Goal: Task Accomplishment & Management: Manage account settings

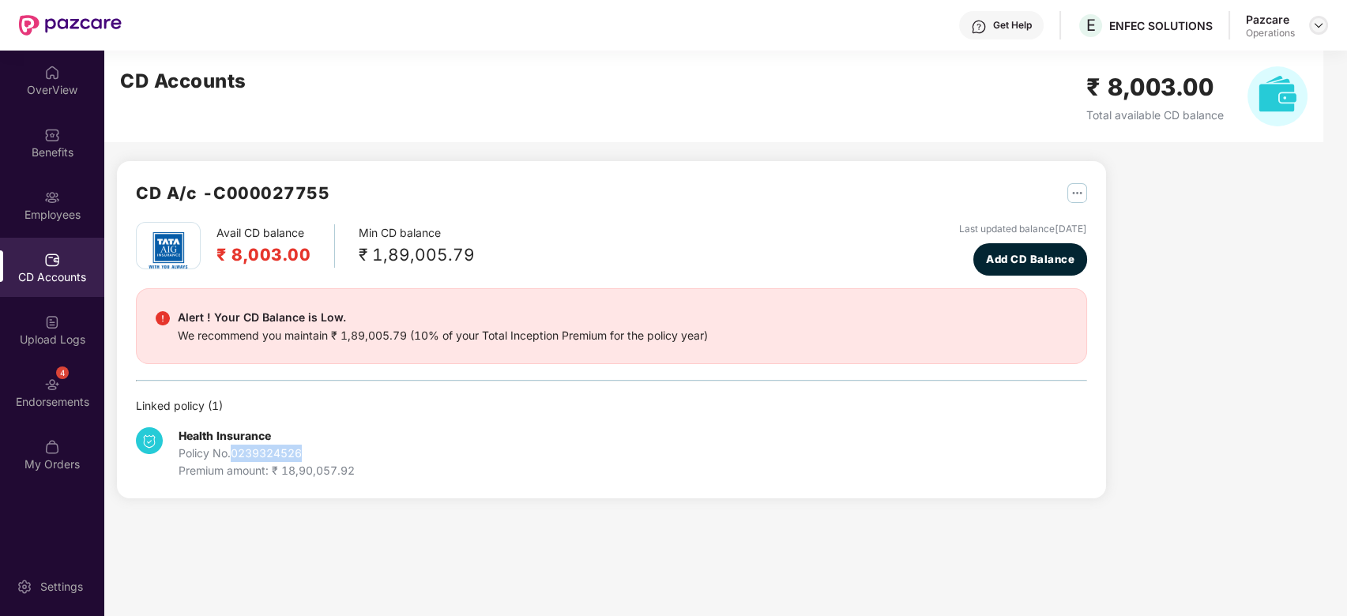
click at [1317, 23] on img at bounding box center [1318, 25] width 13 height 13
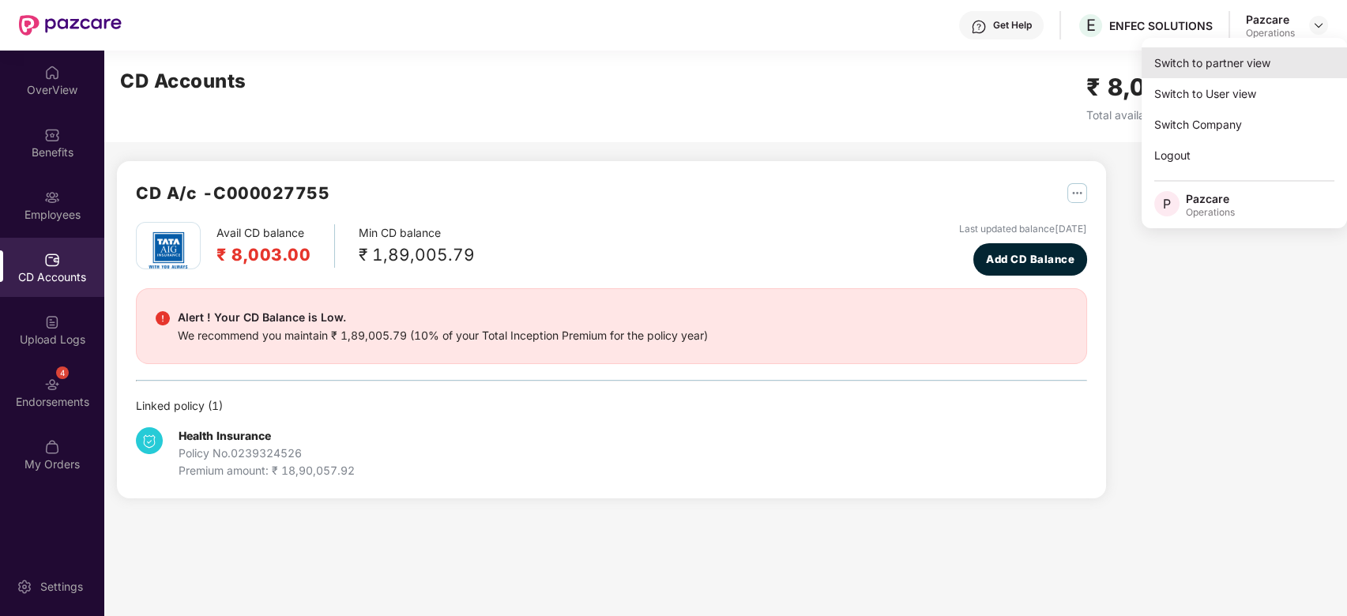
click at [1200, 69] on div "Switch to partner view" at bounding box center [1243, 62] width 205 height 31
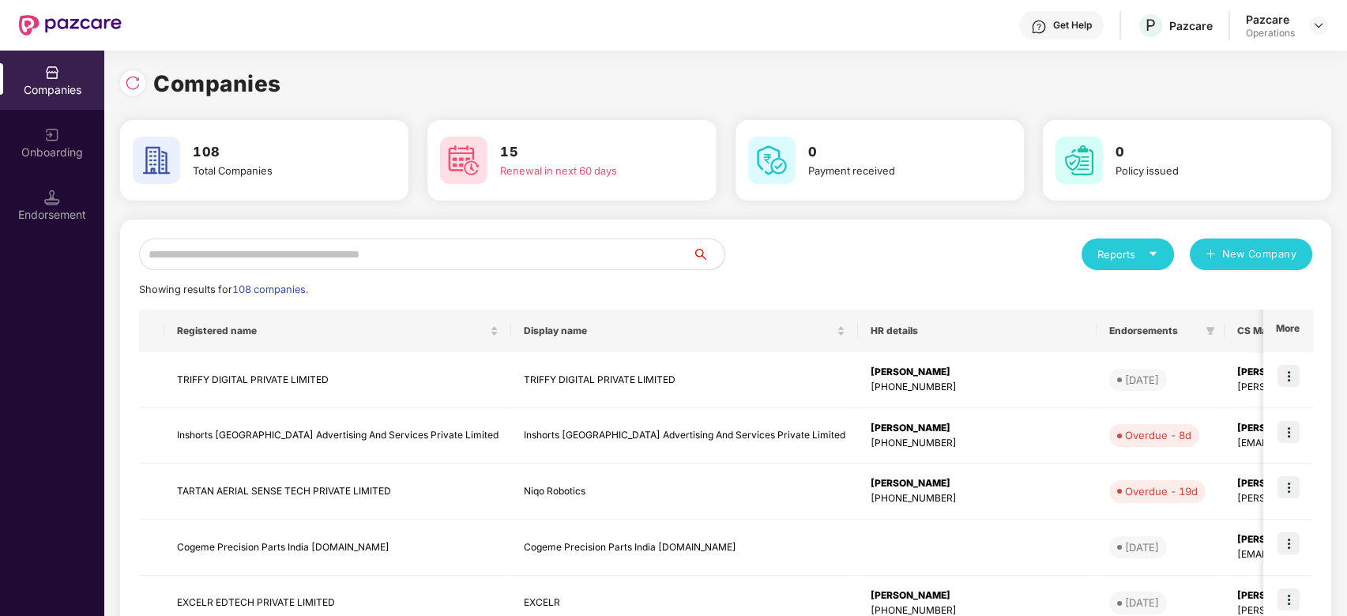
click at [489, 252] on input "text" at bounding box center [416, 255] width 554 height 32
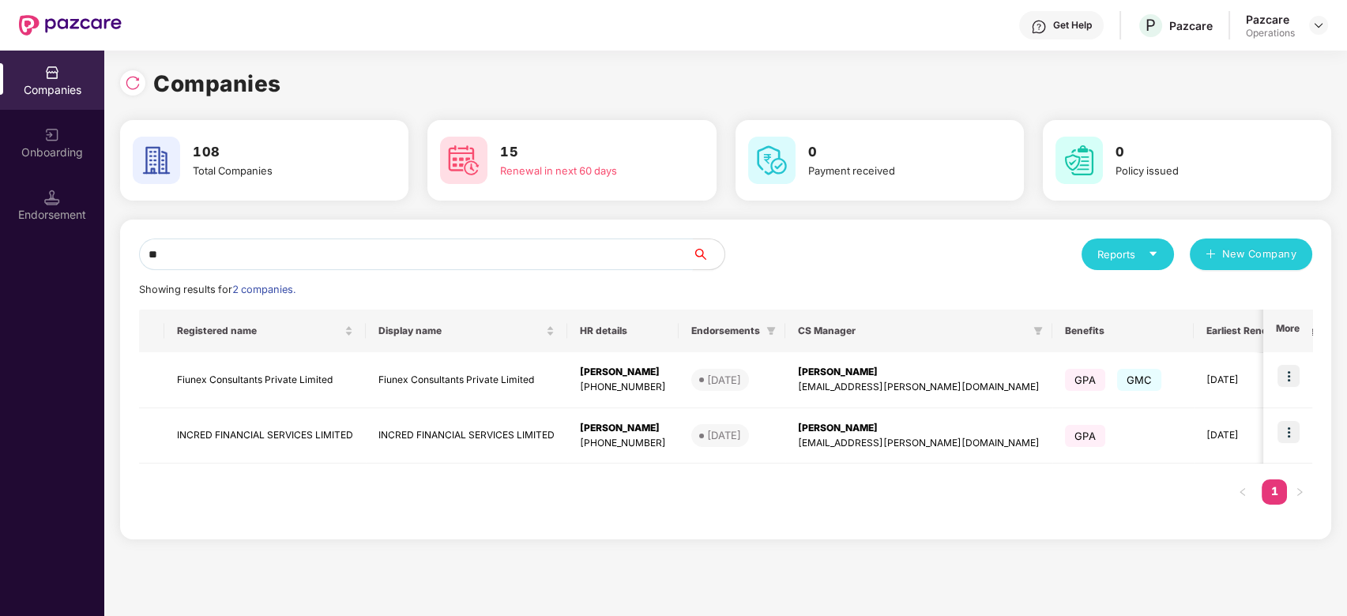
type input "*"
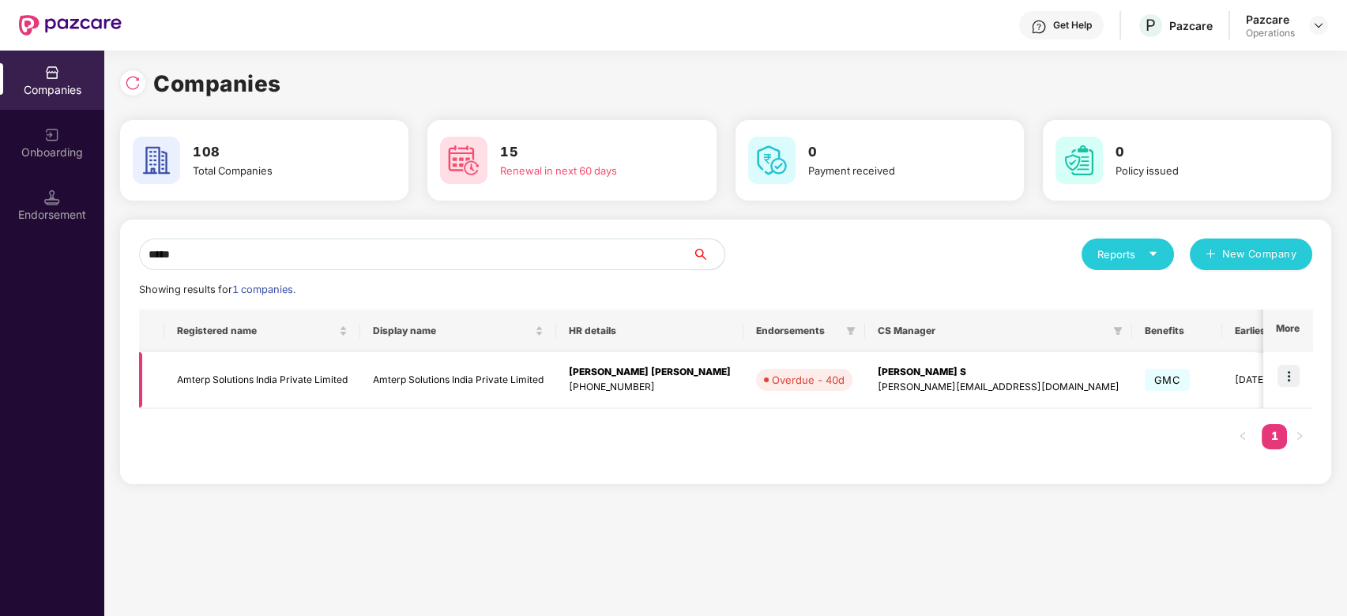
type input "*****"
click at [1292, 378] on img at bounding box center [1288, 376] width 22 height 22
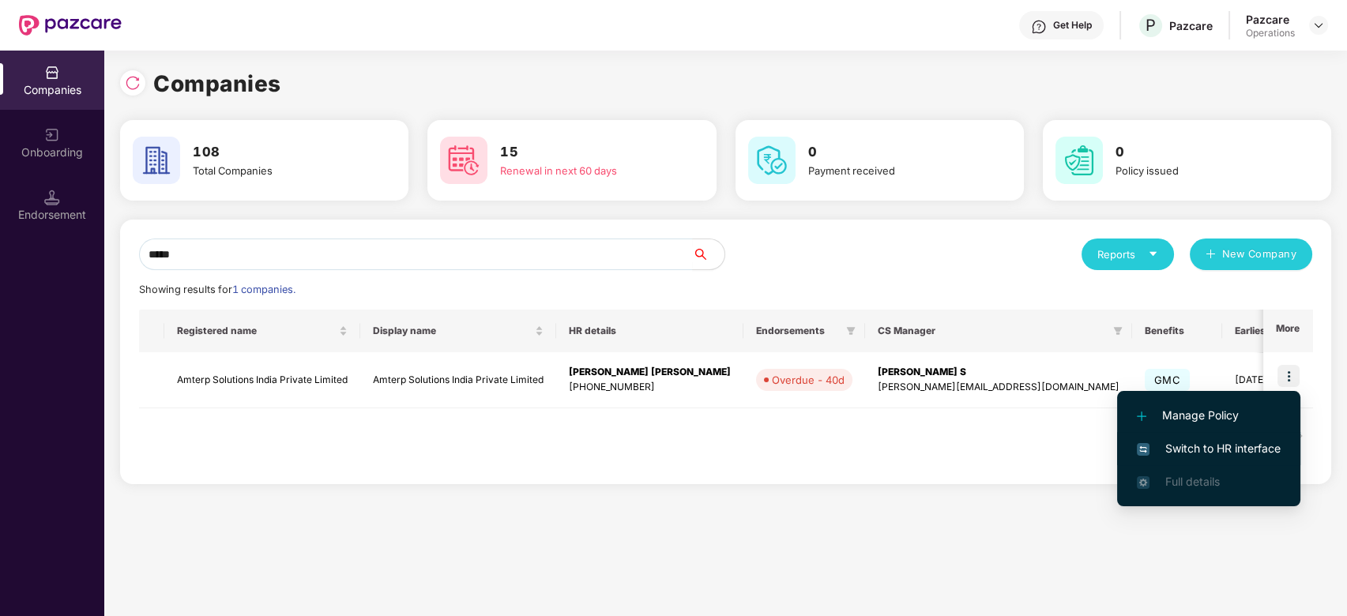
click at [1189, 447] on span "Switch to HR interface" at bounding box center [1209, 448] width 144 height 17
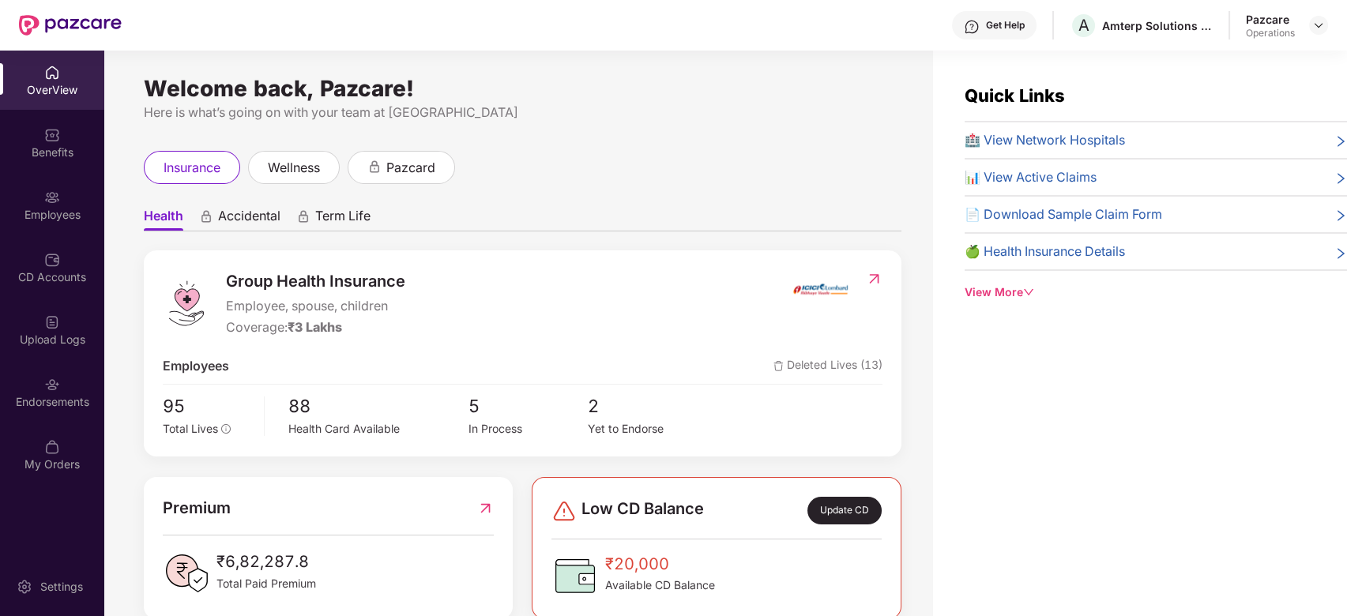
scroll to position [51, 0]
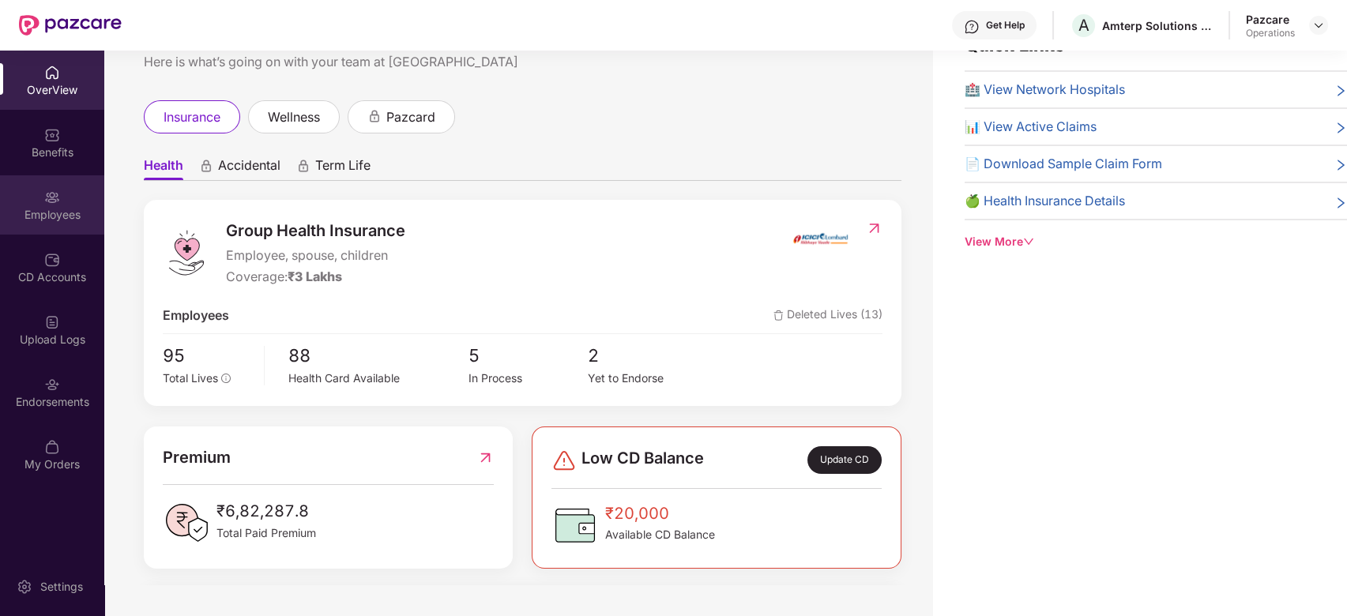
click at [36, 189] on div "Employees" at bounding box center [52, 204] width 104 height 59
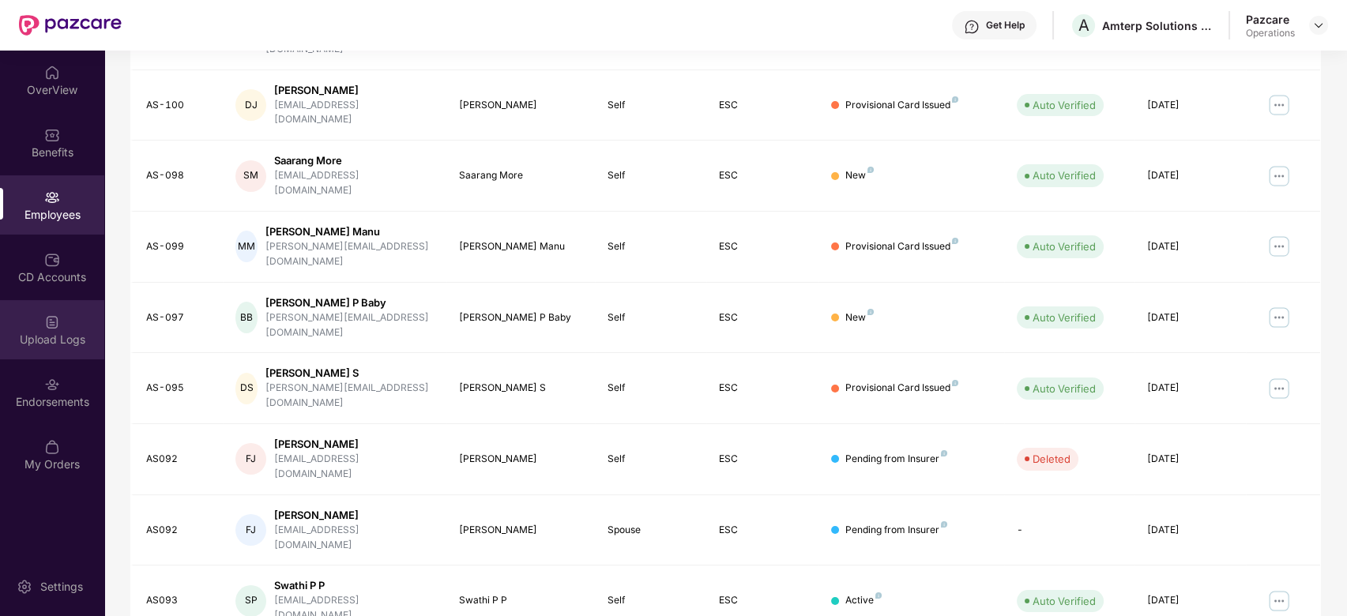
scroll to position [339, 0]
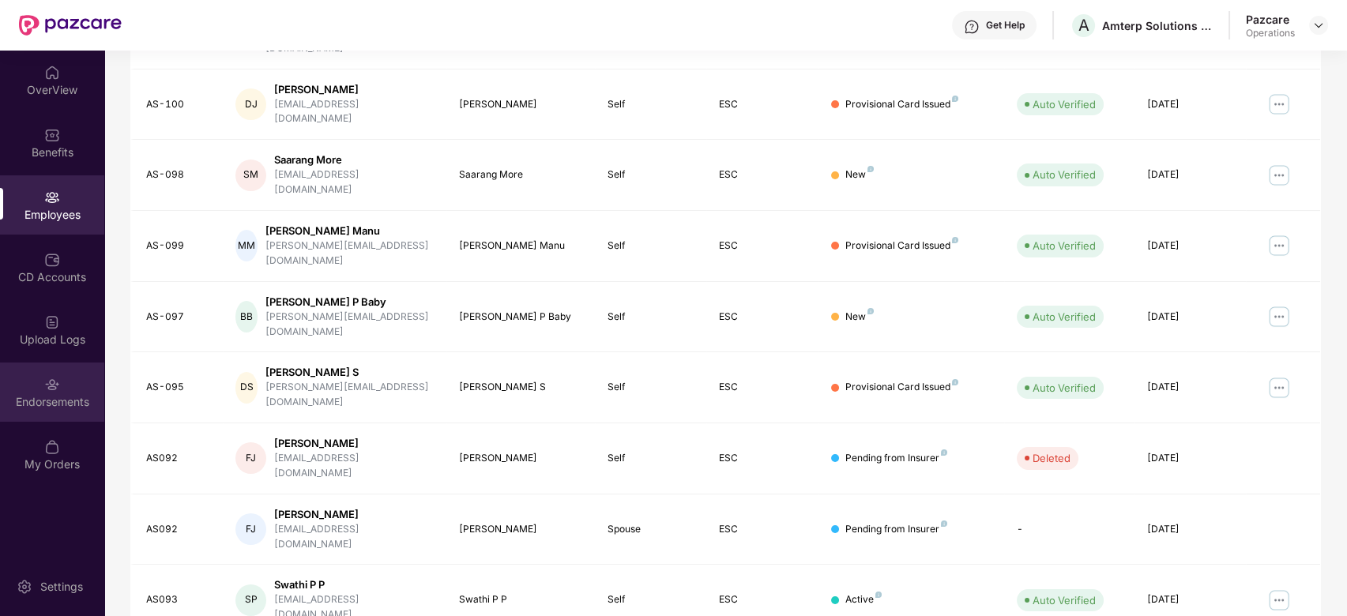
click at [38, 382] on div "Endorsements" at bounding box center [52, 392] width 104 height 59
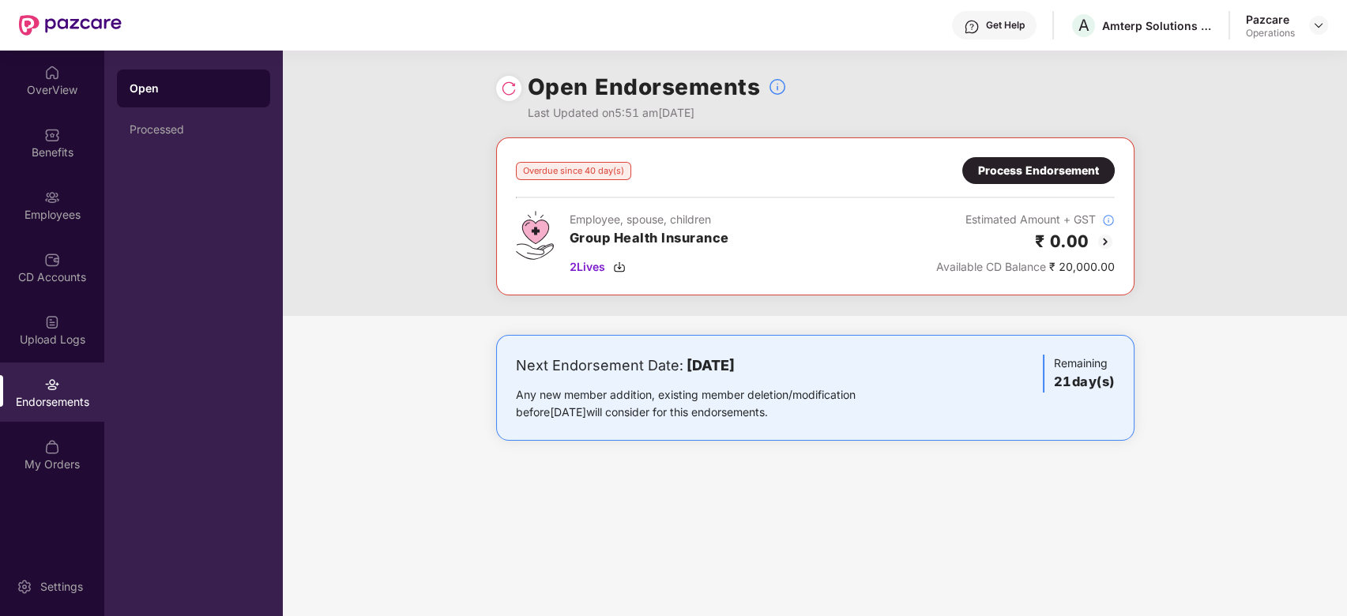
click at [1043, 174] on div "Process Endorsement" at bounding box center [1038, 170] width 121 height 17
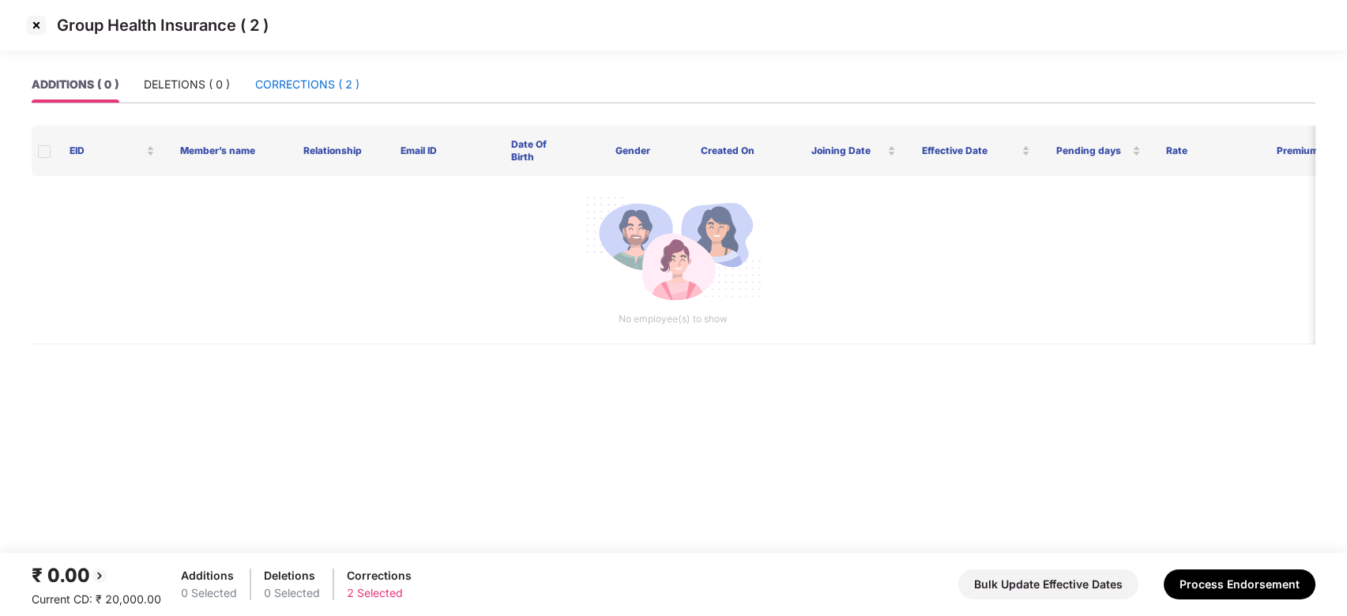
click at [303, 91] on div "CORRECTIONS ( 2 )" at bounding box center [307, 84] width 104 height 17
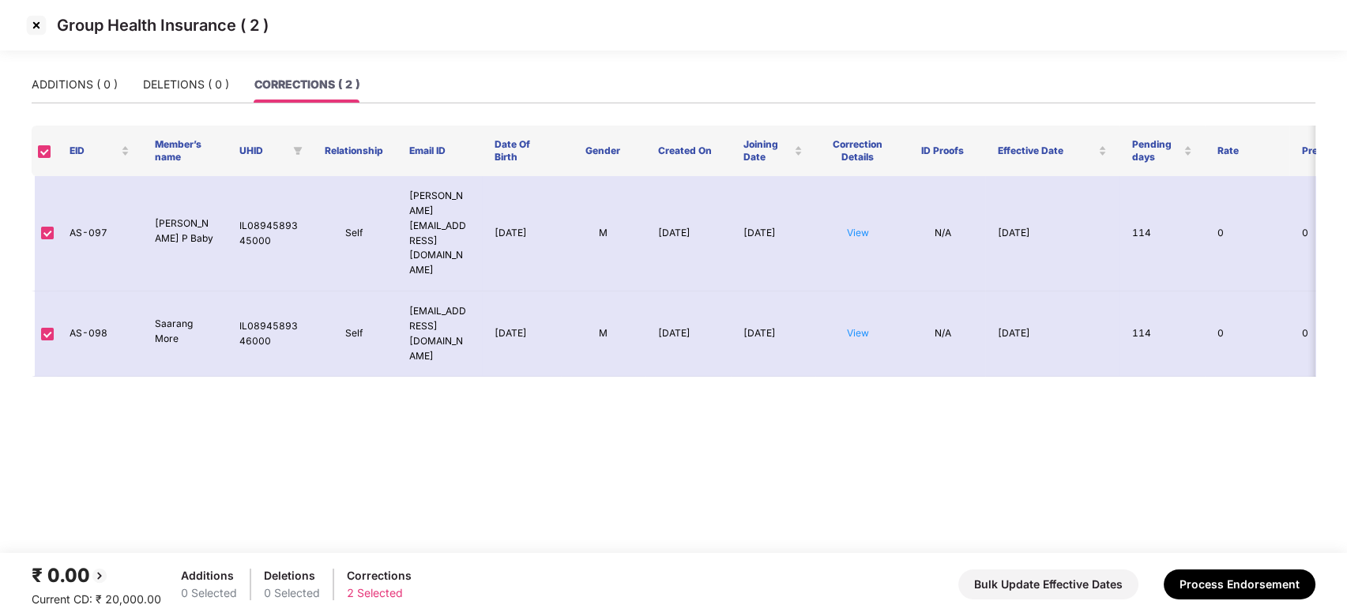
click at [31, 20] on img at bounding box center [36, 25] width 25 height 25
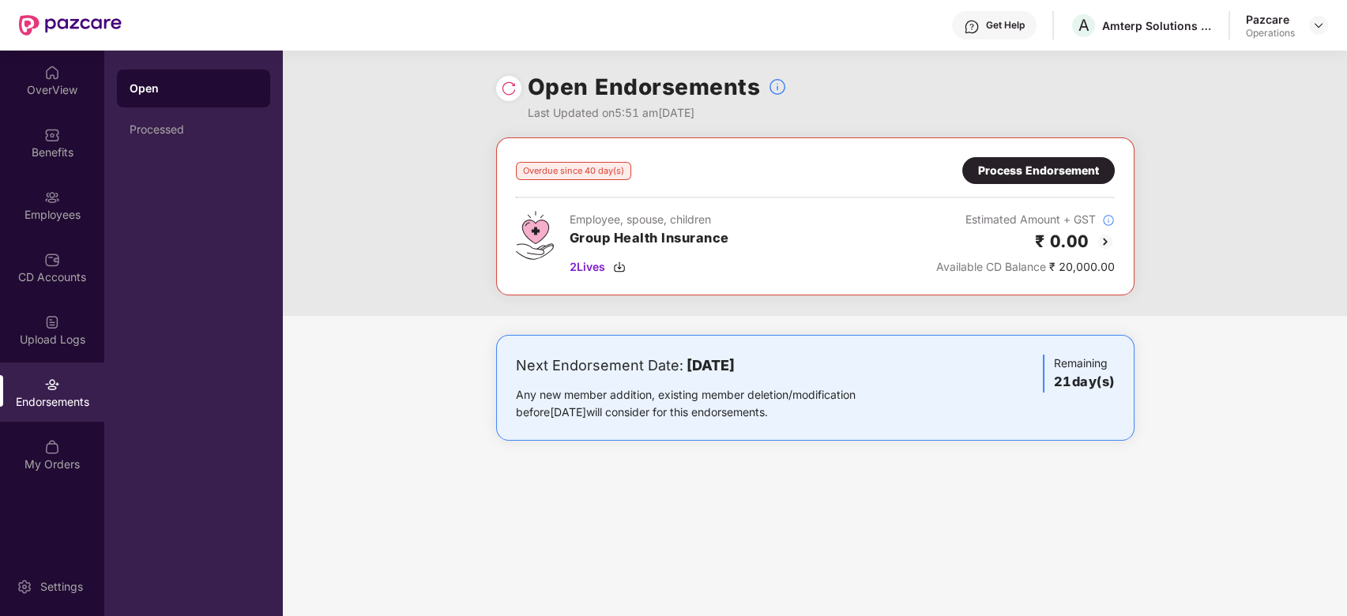
click at [1011, 174] on div "Process Endorsement" at bounding box center [1038, 170] width 121 height 17
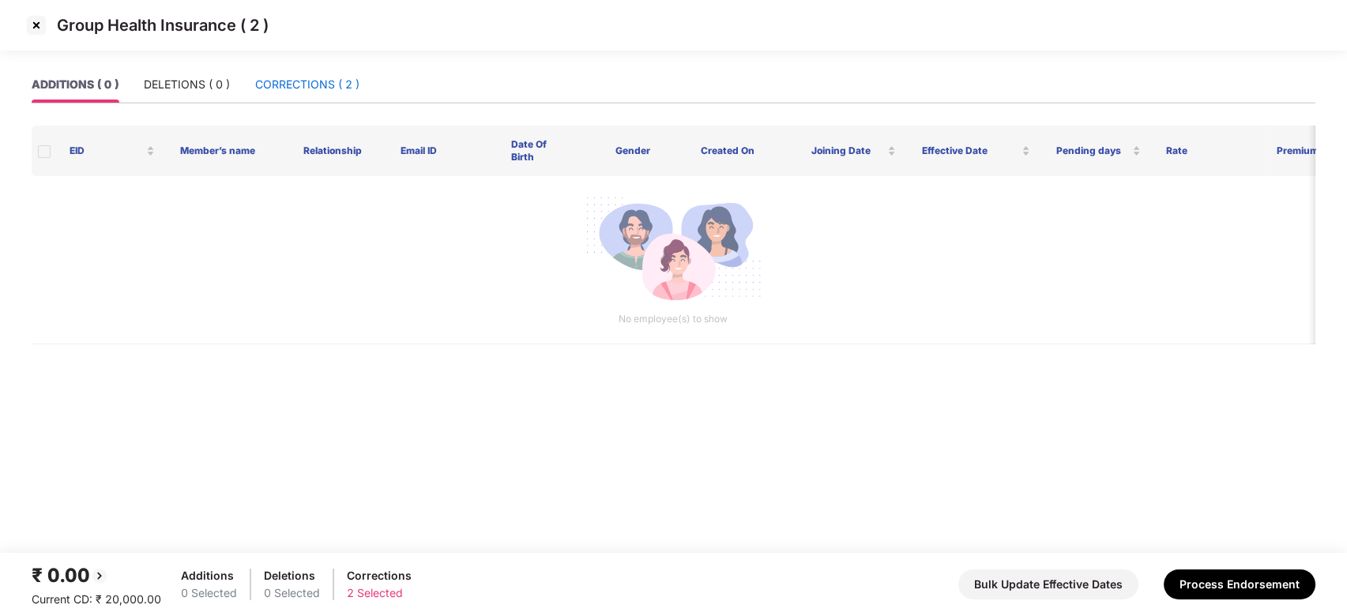
click at [305, 91] on div "CORRECTIONS ( 2 )" at bounding box center [307, 84] width 104 height 17
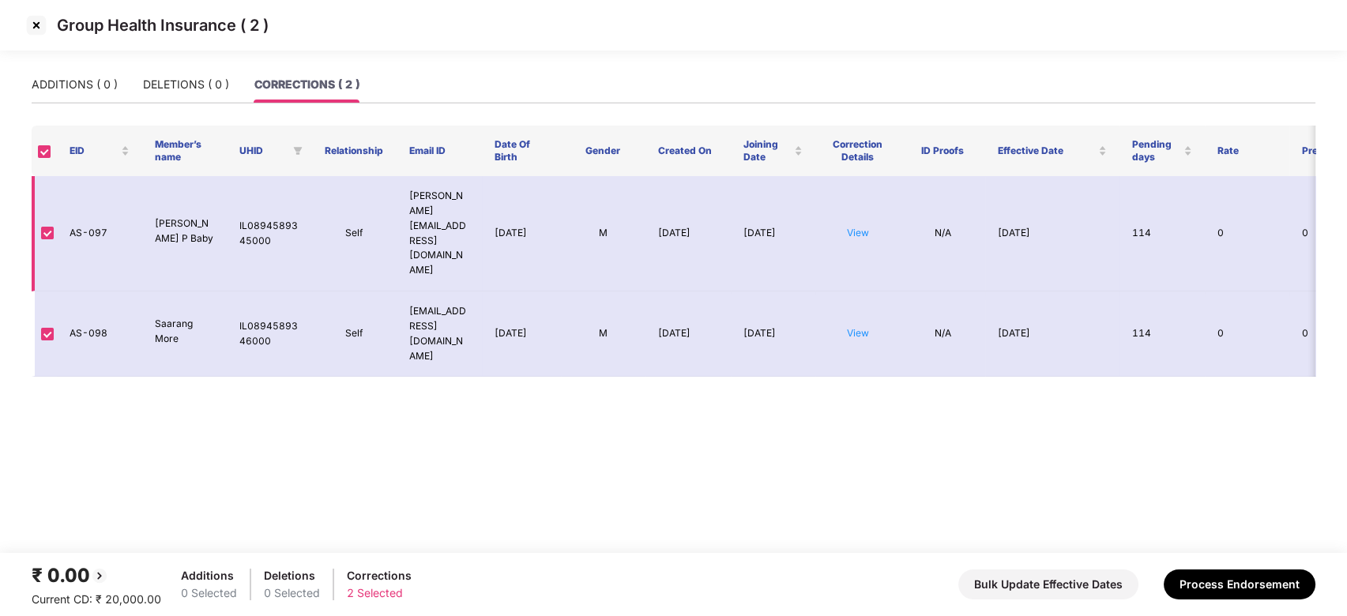
click at [841, 195] on td "View" at bounding box center [857, 233] width 85 height 115
click at [853, 196] on td "View" at bounding box center [857, 233] width 85 height 115
click at [854, 227] on link "View" at bounding box center [858, 233] width 22 height 12
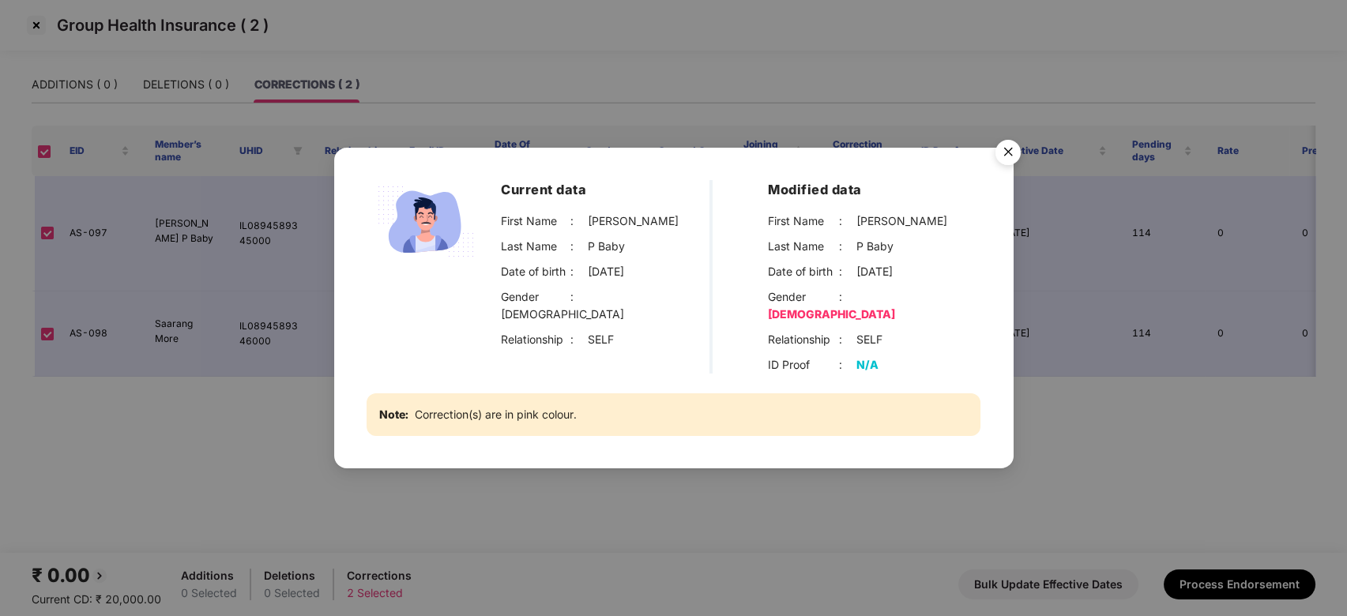
click at [1011, 163] on img "Close" at bounding box center [1008, 155] width 44 height 44
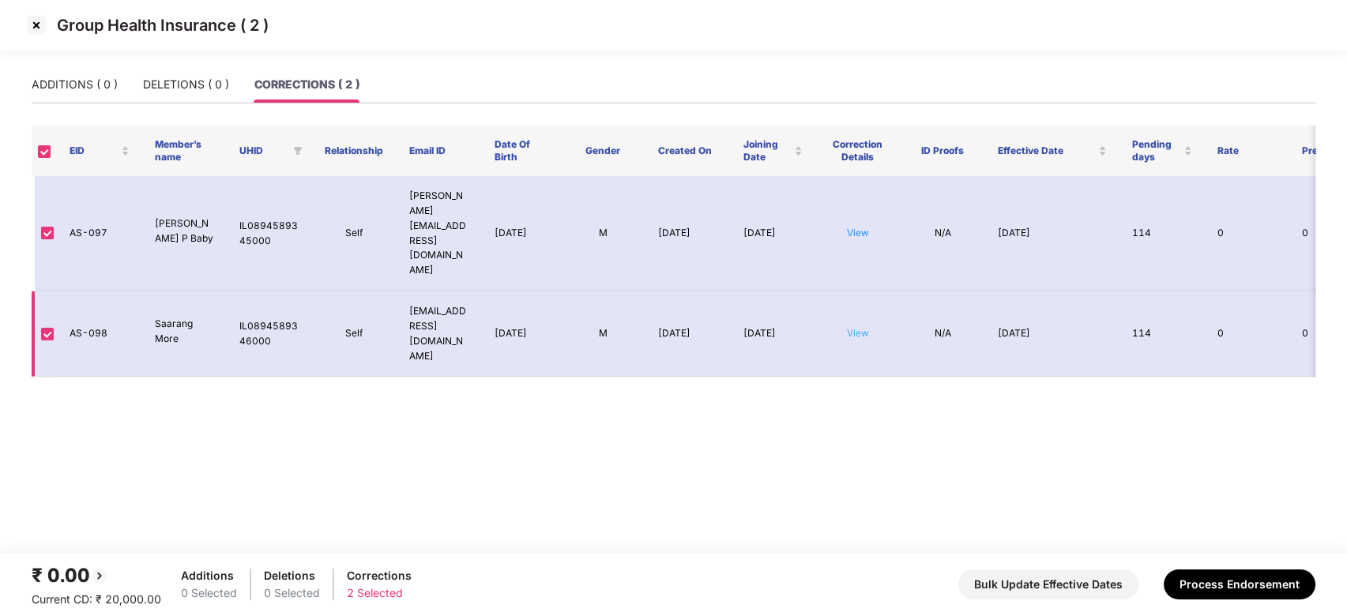
click at [859, 327] on link "View" at bounding box center [858, 333] width 22 height 12
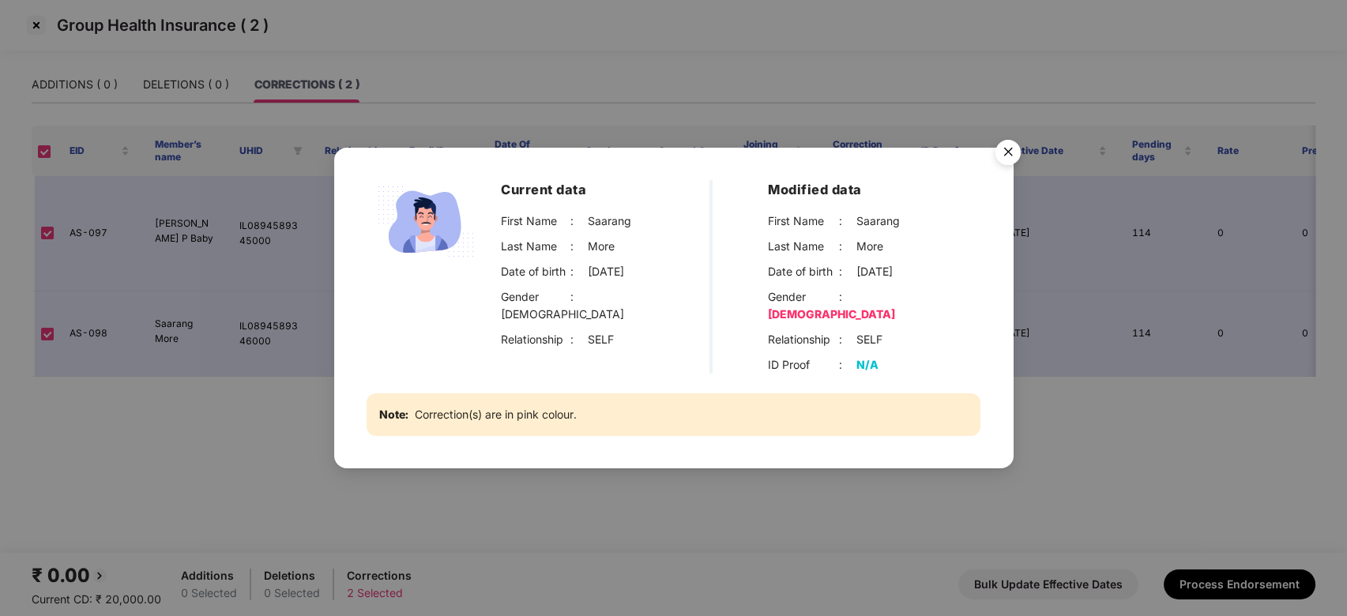
click at [1062, 325] on div "Current data First Name : [PERSON_NAME] Last Name : More Date of birth : [DEMOG…" at bounding box center [673, 308] width 1347 height 616
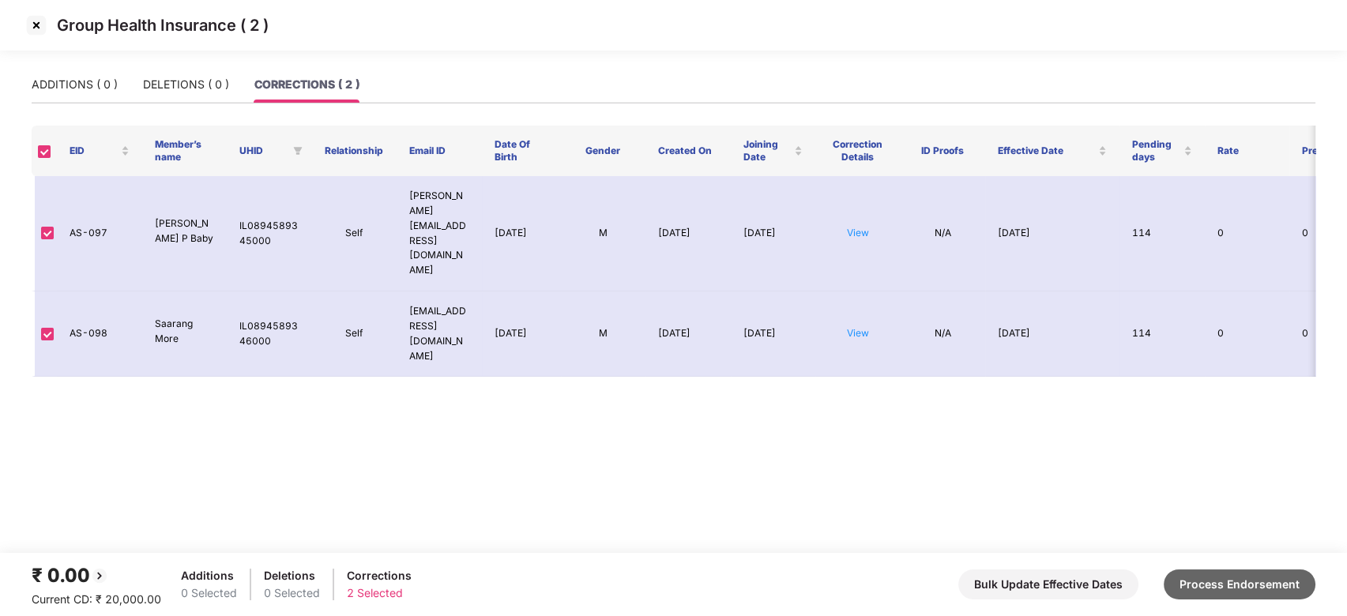
click at [1247, 580] on button "Process Endorsement" at bounding box center [1239, 584] width 152 height 30
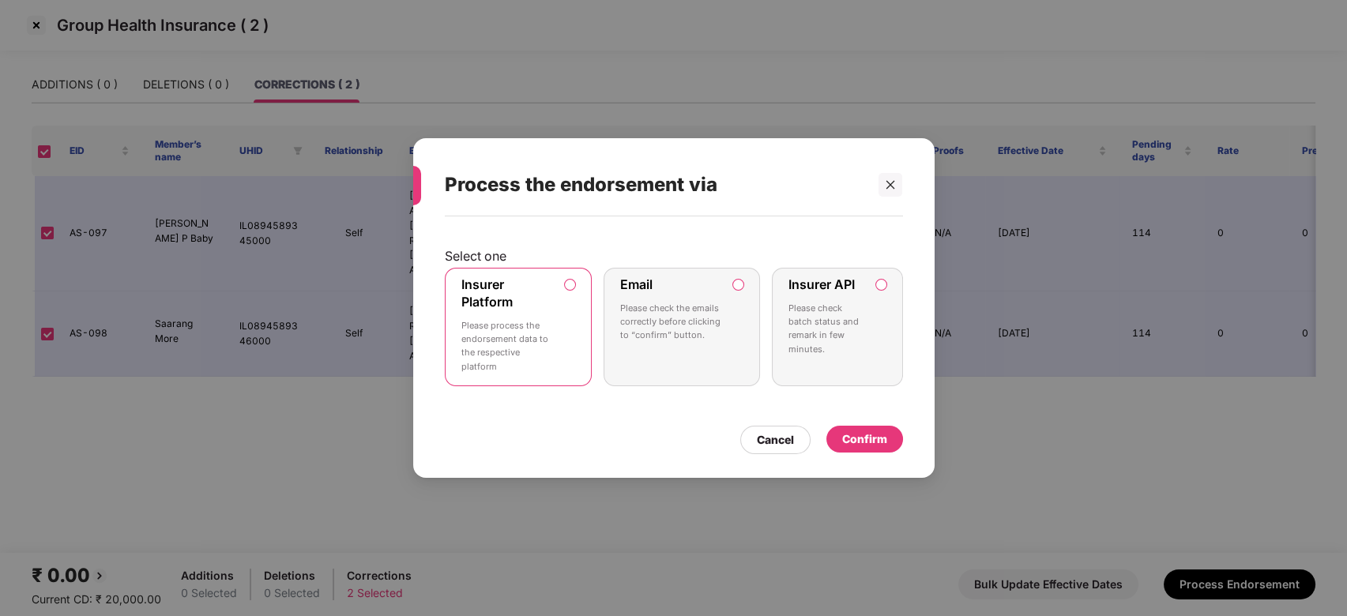
click at [539, 318] on div "Insurer Platform Please process the endorsement data to the respective platform" at bounding box center [507, 326] width 92 height 101
click at [865, 439] on div "Confirm" at bounding box center [864, 438] width 45 height 17
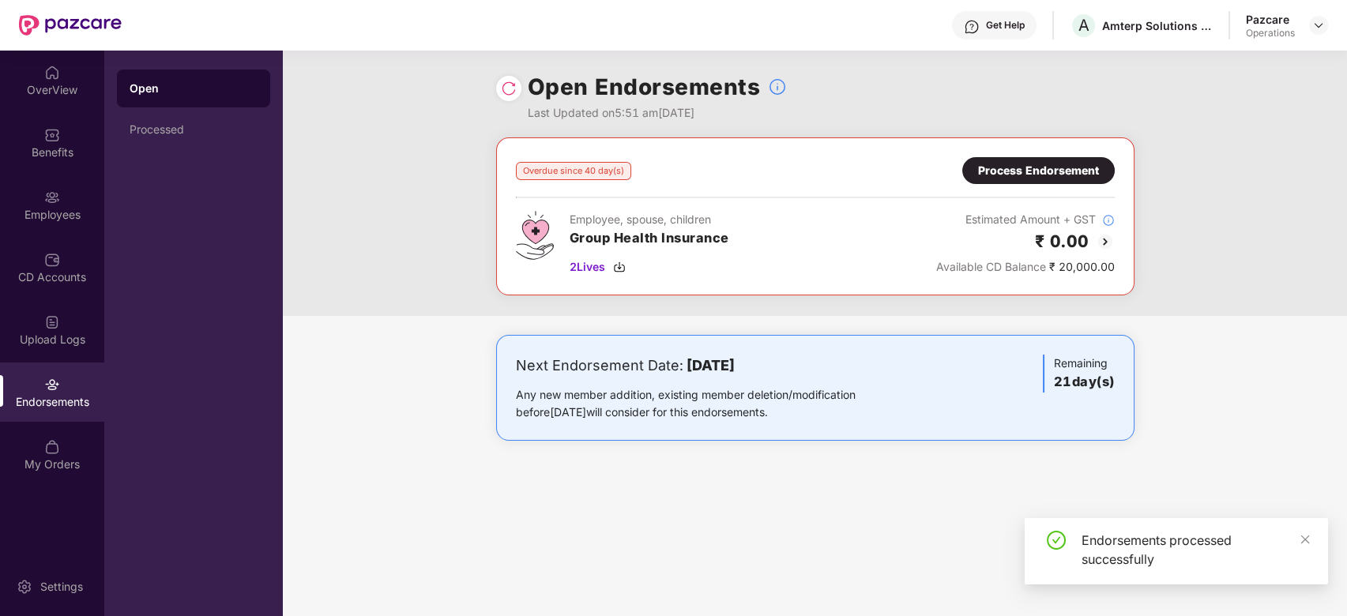
click at [501, 84] on img at bounding box center [509, 89] width 16 height 16
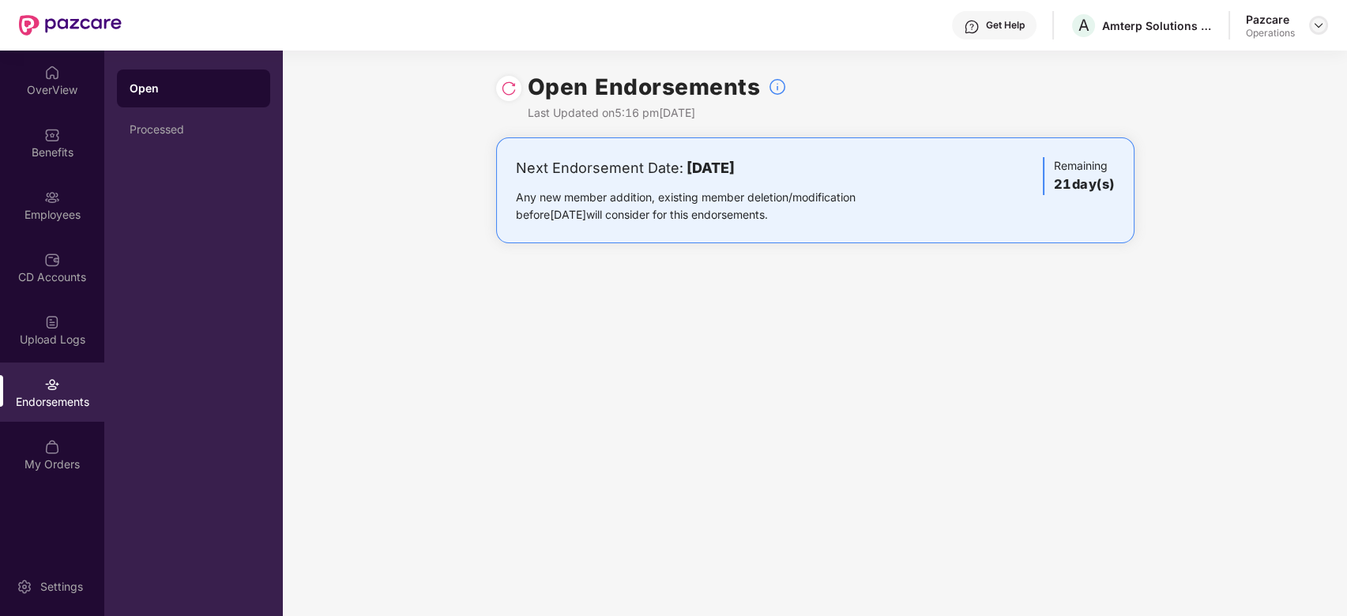
click at [1316, 25] on img at bounding box center [1318, 25] width 13 height 13
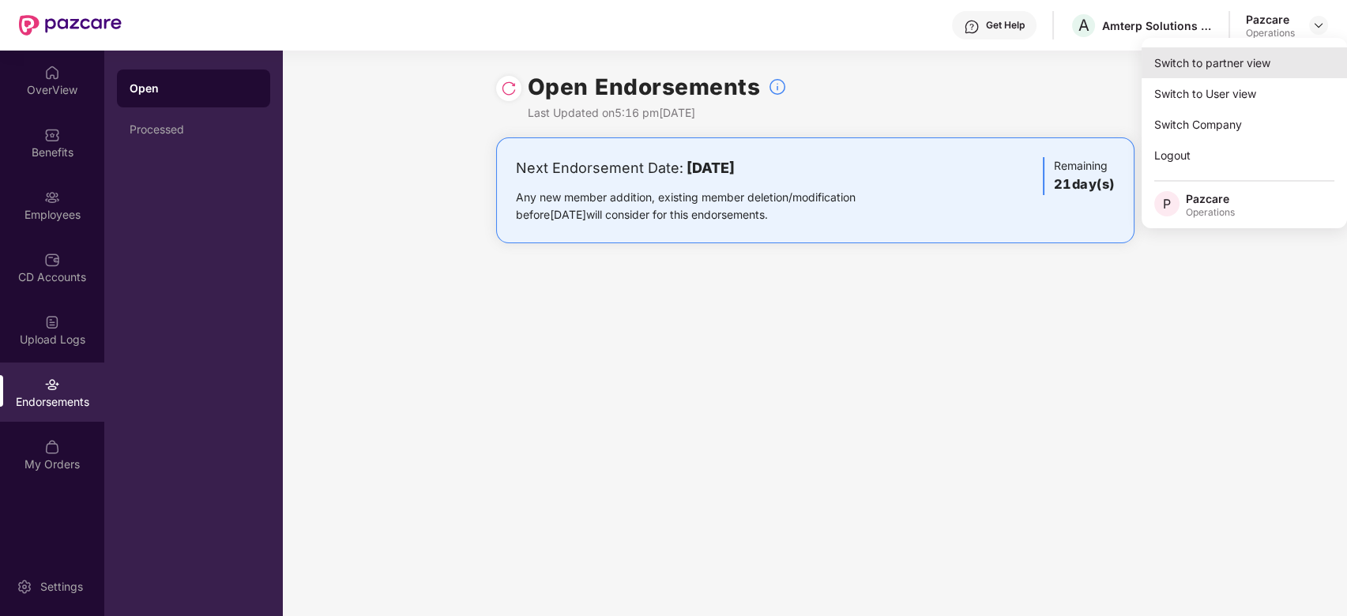
click at [1224, 63] on div "Switch to partner view" at bounding box center [1243, 62] width 205 height 31
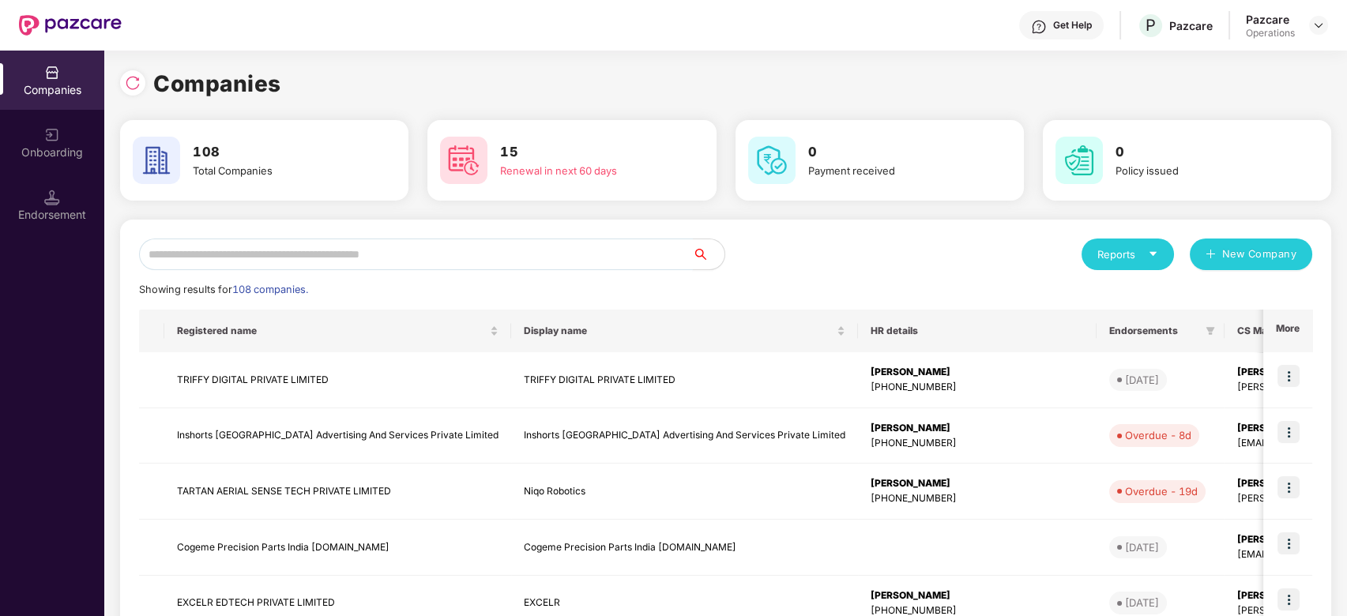
click at [574, 253] on input "text" at bounding box center [416, 255] width 554 height 32
type input "*"
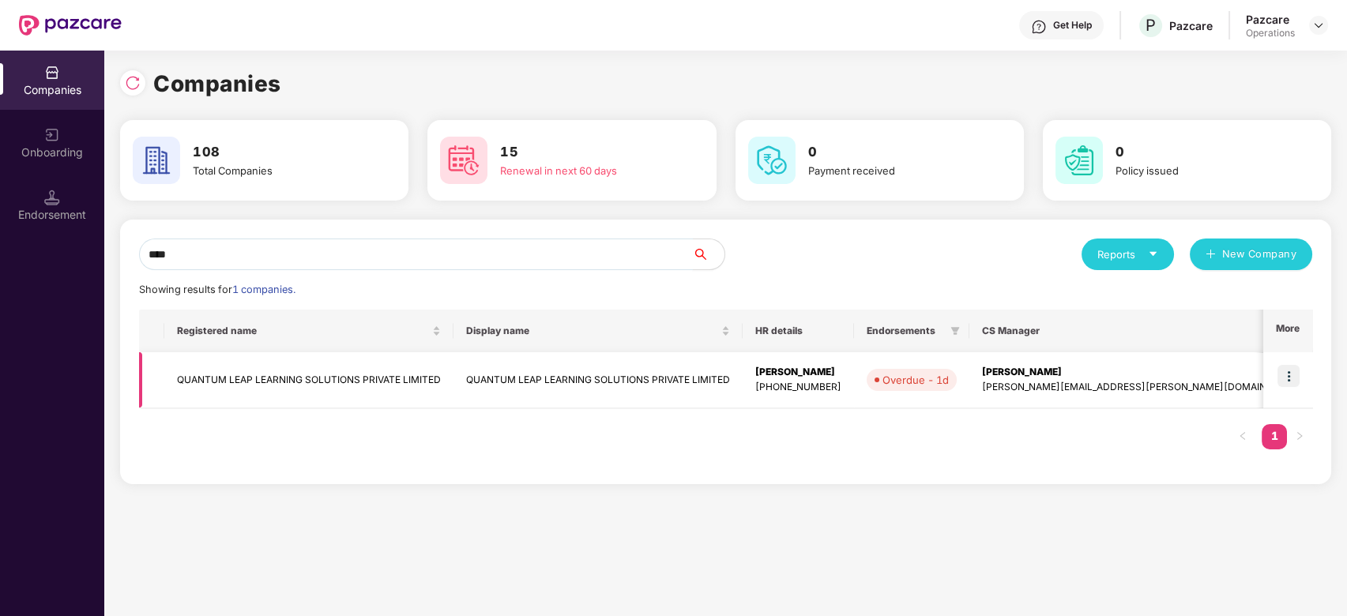
type input "****"
click at [1299, 369] on img at bounding box center [1288, 376] width 22 height 22
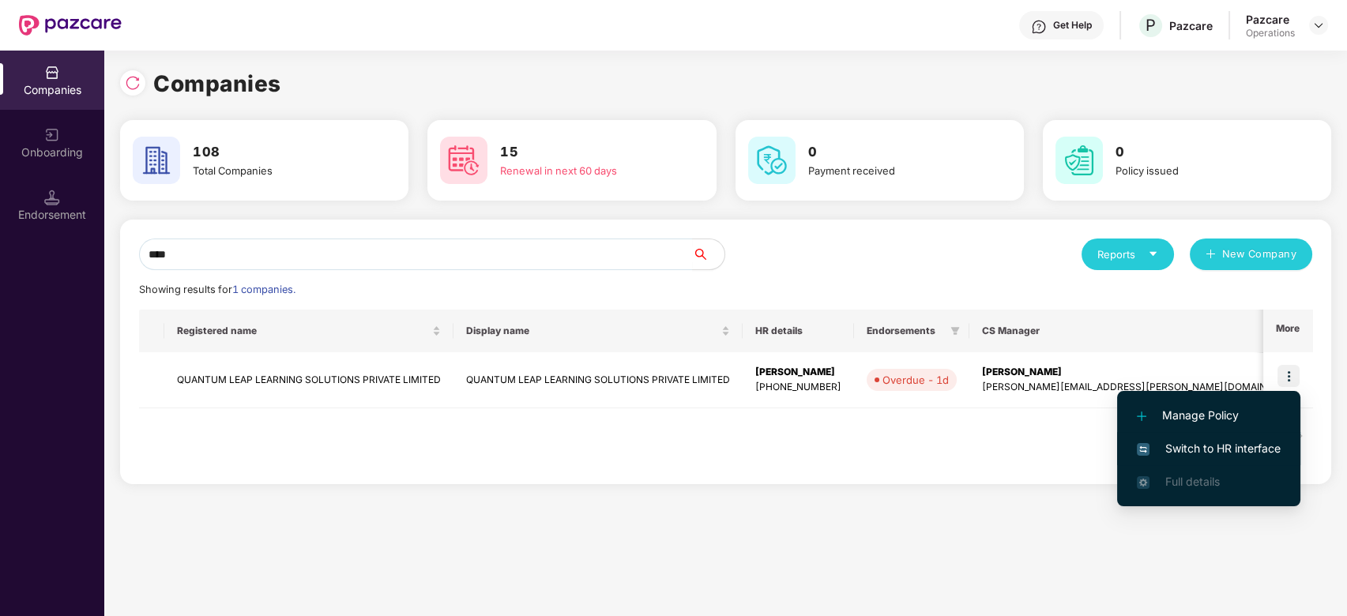
click at [1202, 452] on span "Switch to HR interface" at bounding box center [1209, 448] width 144 height 17
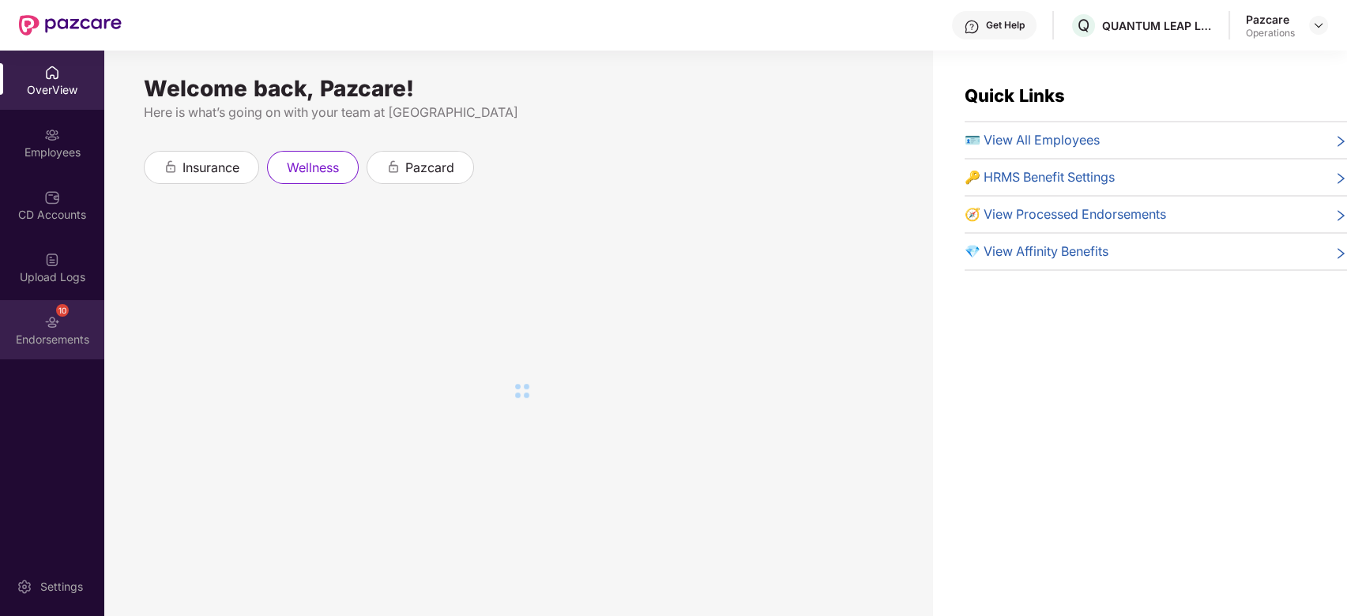
scroll to position [51, 0]
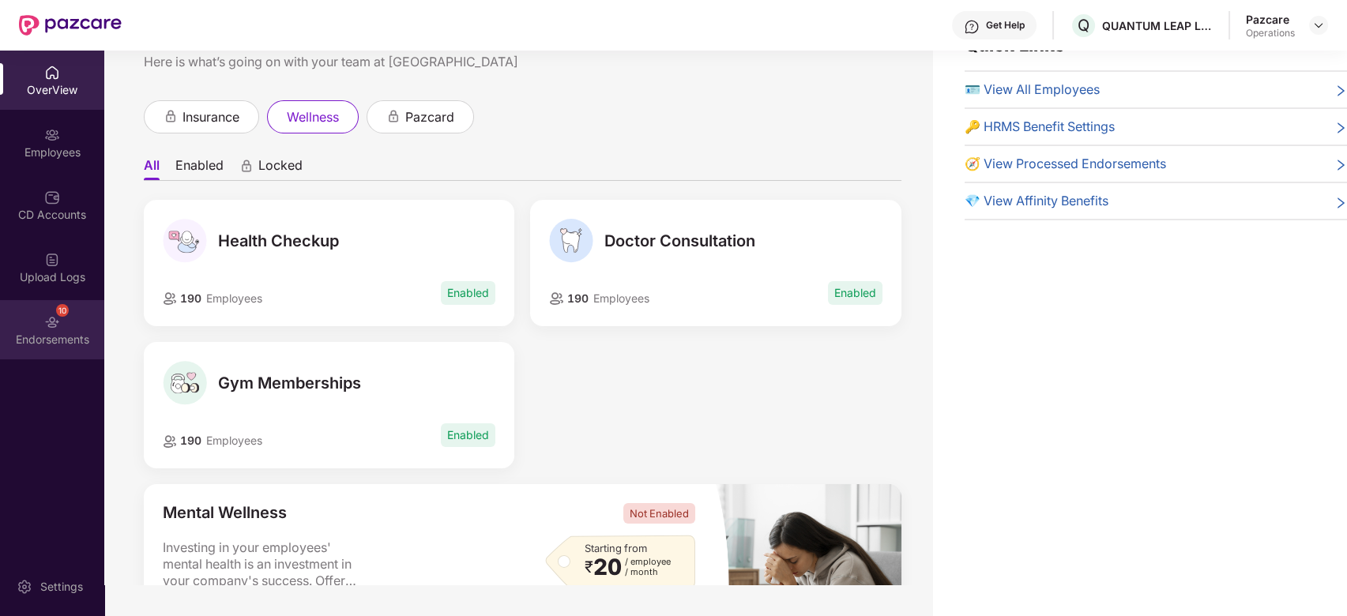
click at [37, 326] on div "10 Endorsements" at bounding box center [52, 329] width 104 height 59
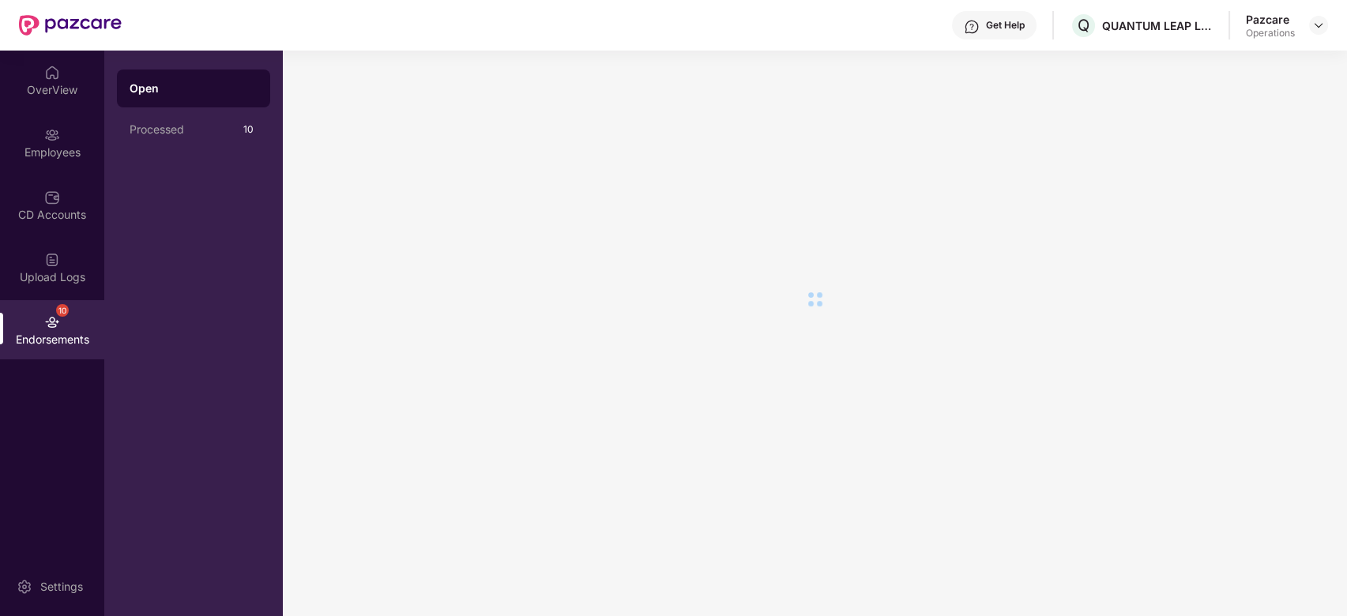
scroll to position [0, 0]
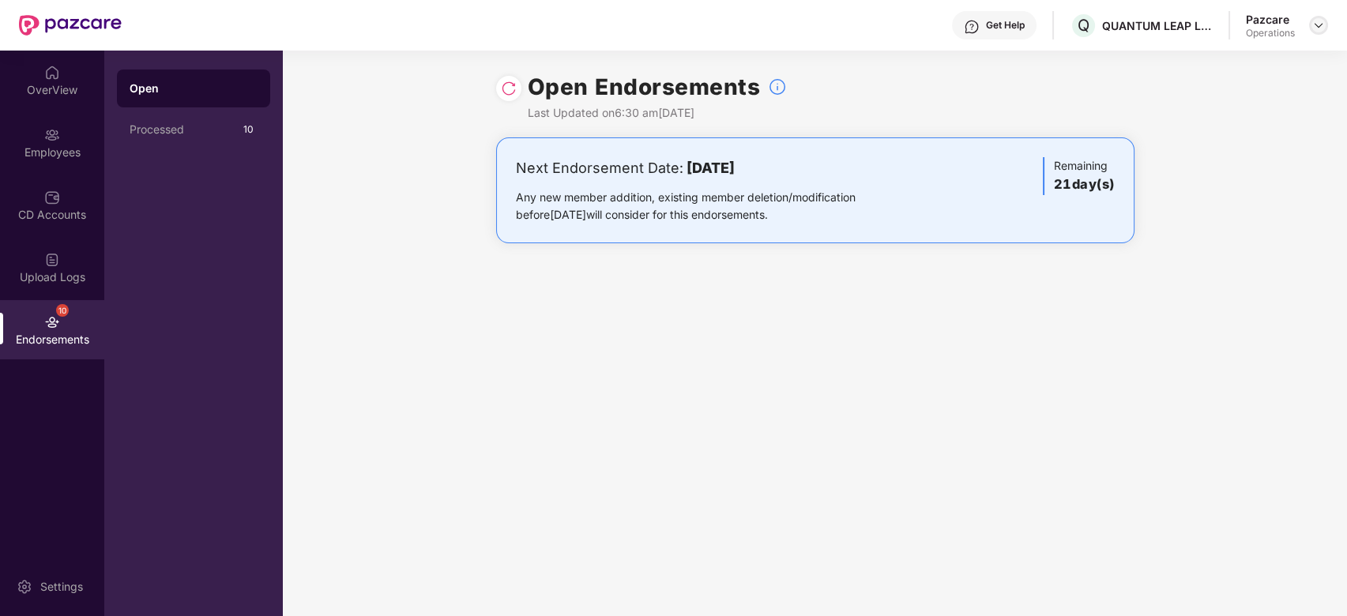
click at [1317, 31] on img at bounding box center [1318, 25] width 13 height 13
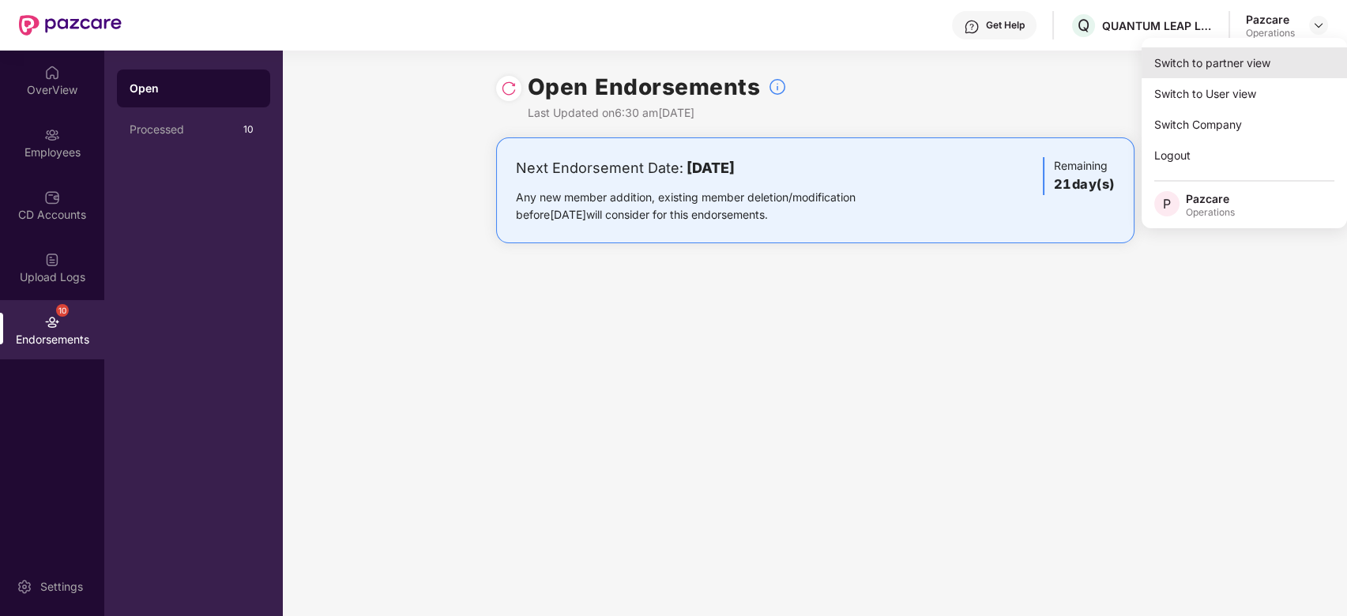
click at [1228, 73] on div "Switch to partner view" at bounding box center [1243, 62] width 205 height 31
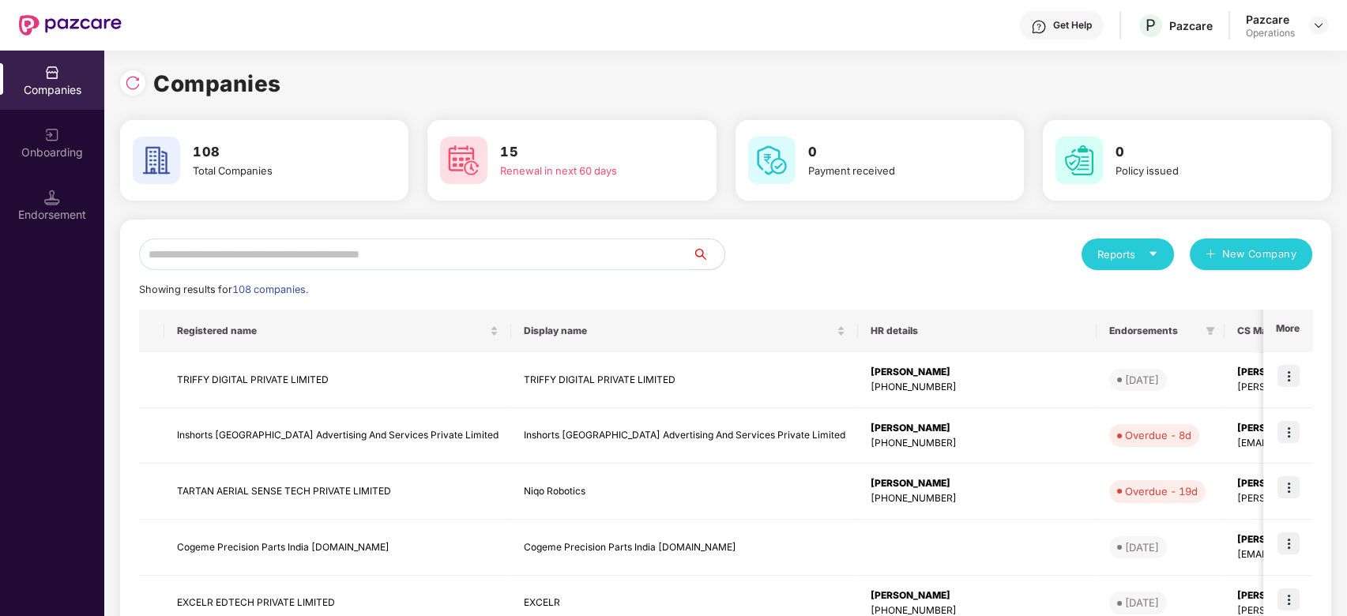
click at [54, 202] on img at bounding box center [52, 198] width 16 height 16
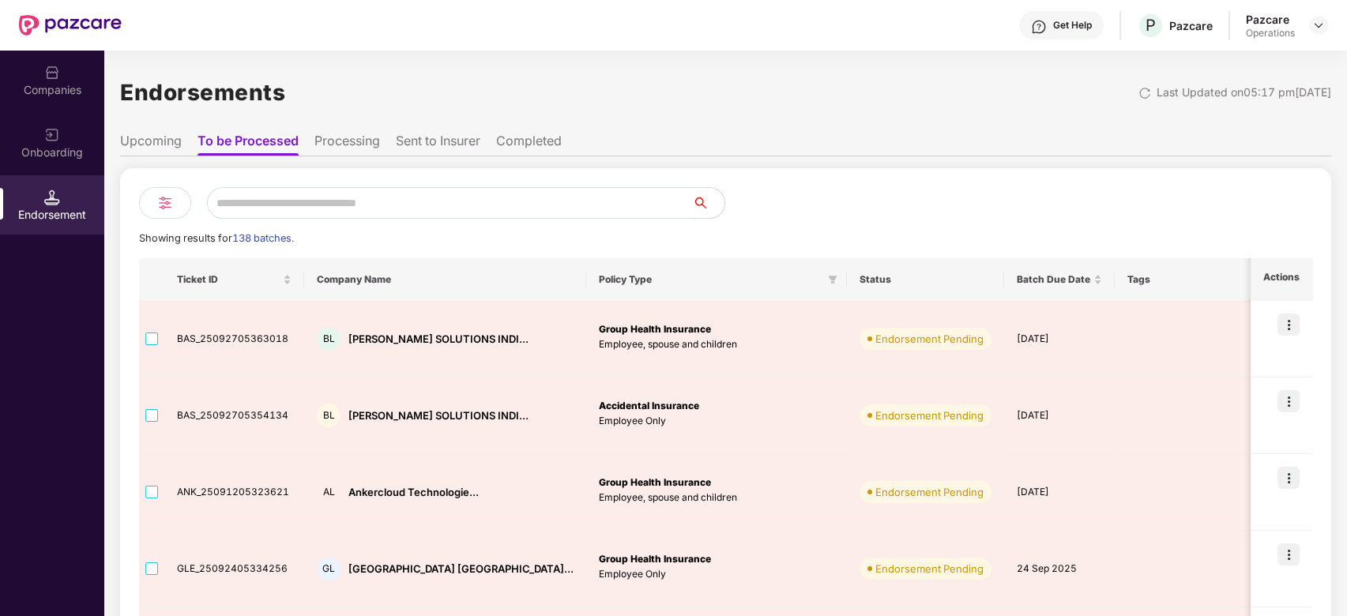
click at [242, 203] on input "text" at bounding box center [450, 203] width 486 height 32
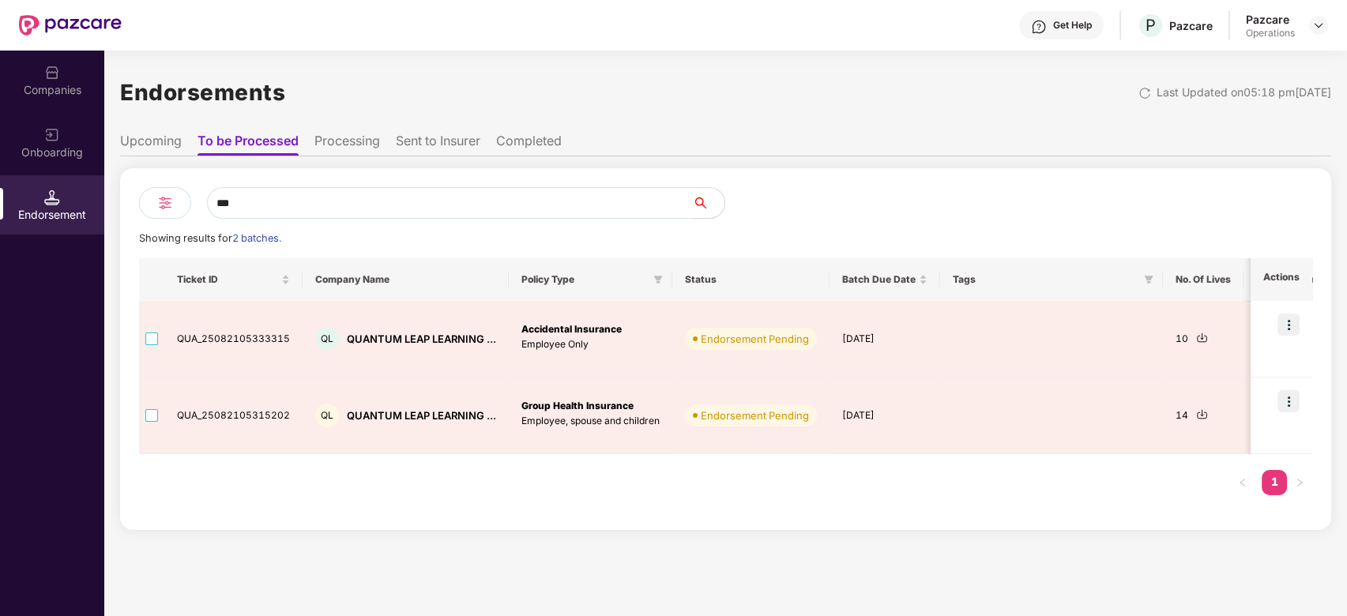
type input "***"
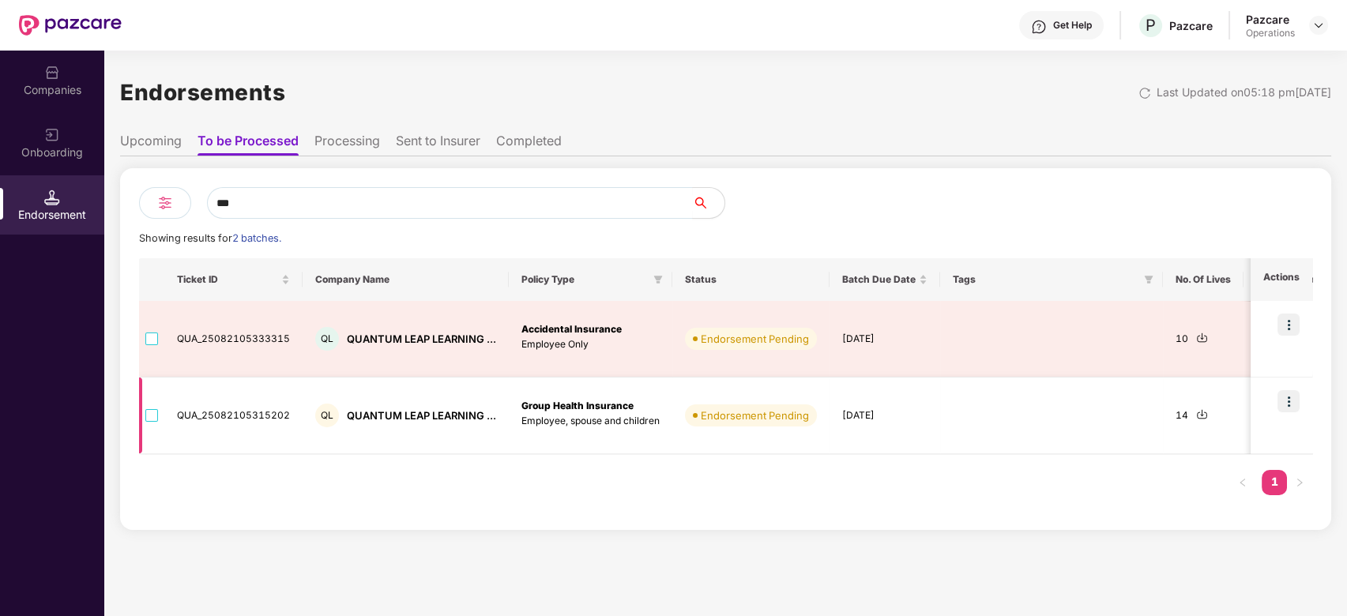
click at [1196, 413] on img at bounding box center [1202, 414] width 12 height 12
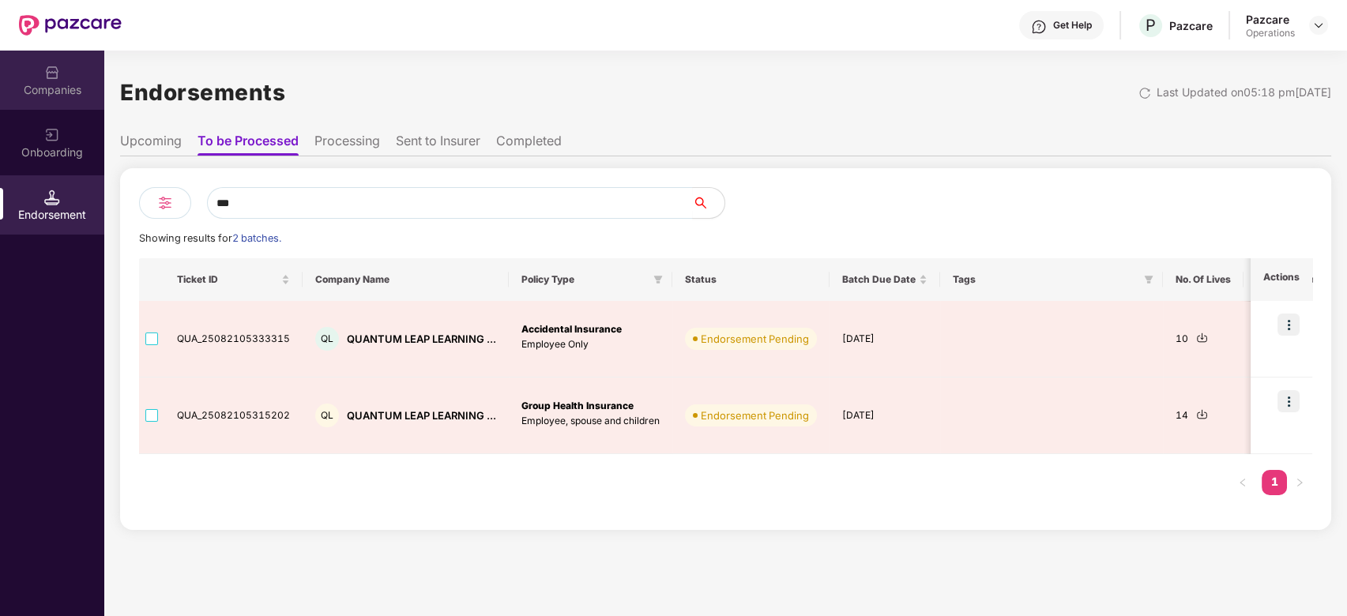
click at [45, 73] on img at bounding box center [52, 73] width 16 height 16
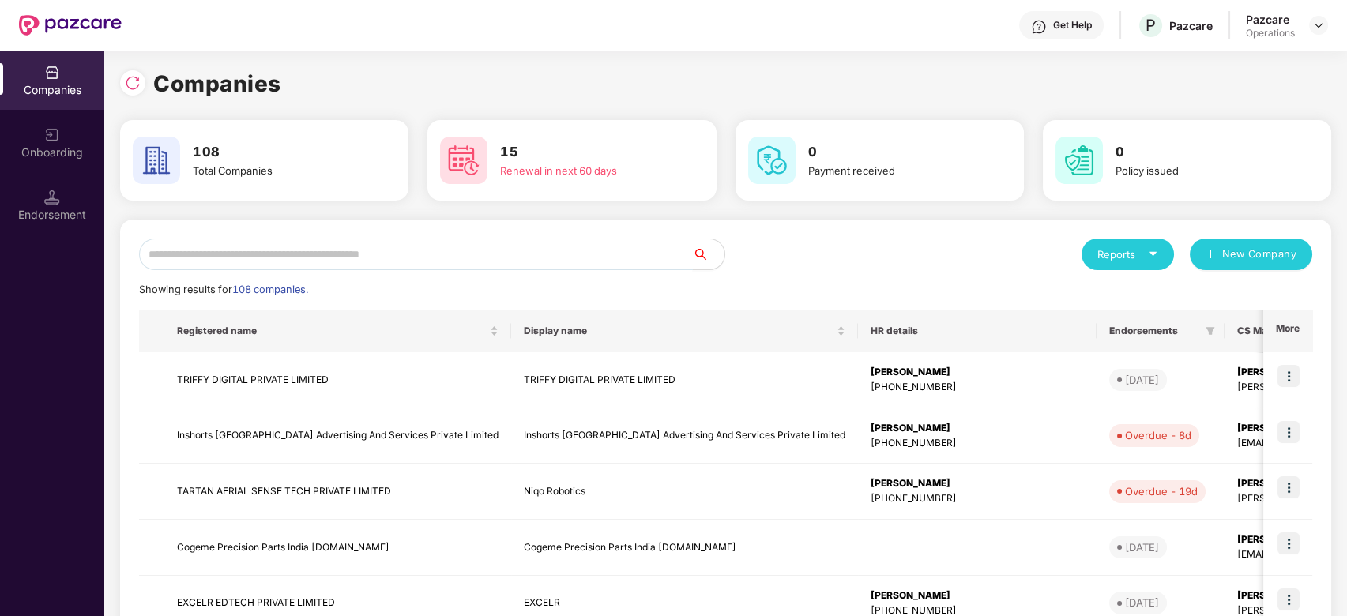
click at [303, 255] on input "text" at bounding box center [416, 255] width 554 height 32
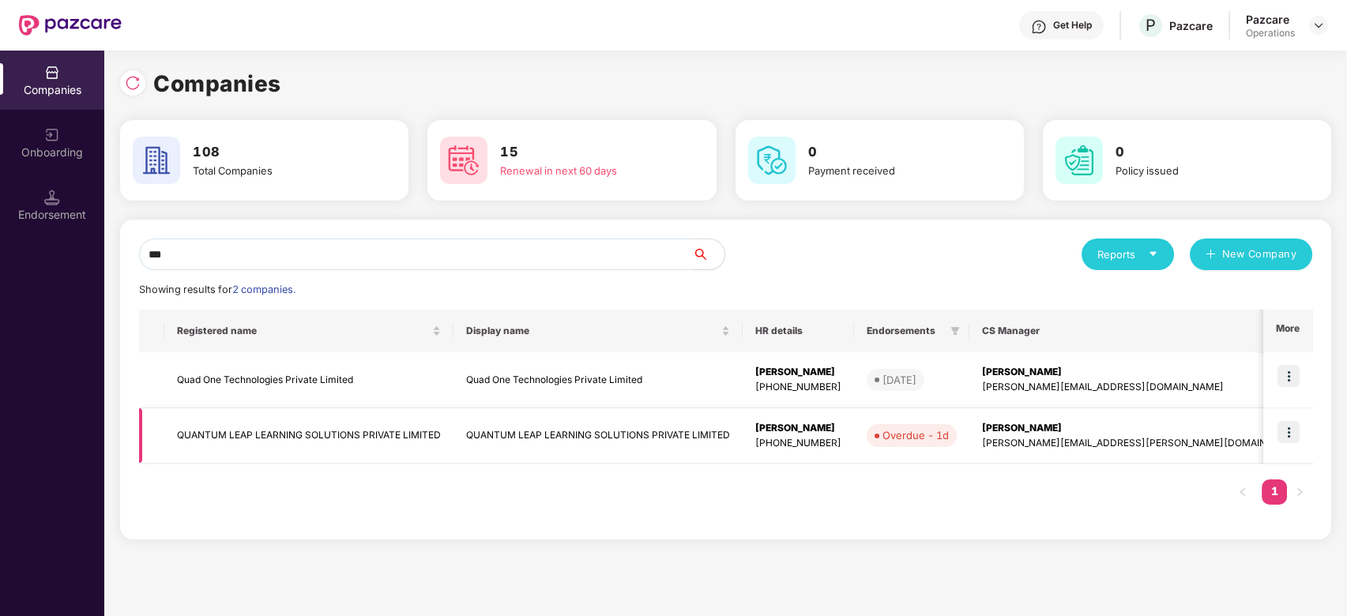
type input "***"
click at [1297, 427] on img at bounding box center [1288, 432] width 22 height 22
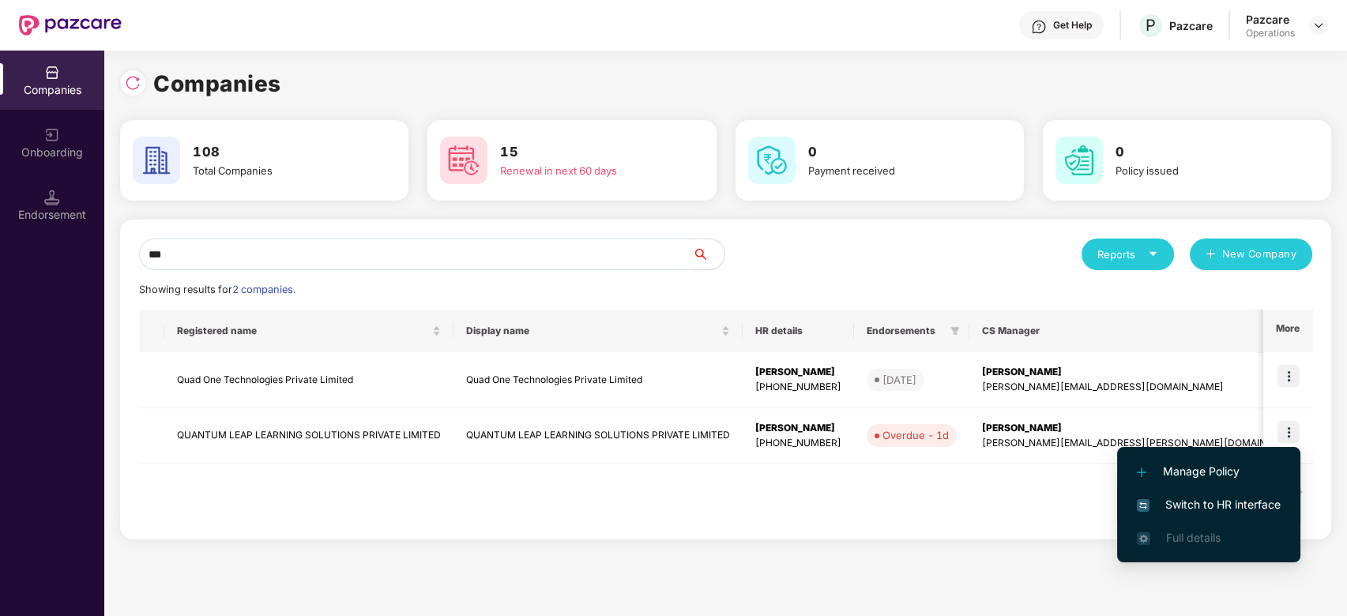
click at [1212, 513] on span "Switch to HR interface" at bounding box center [1209, 504] width 144 height 17
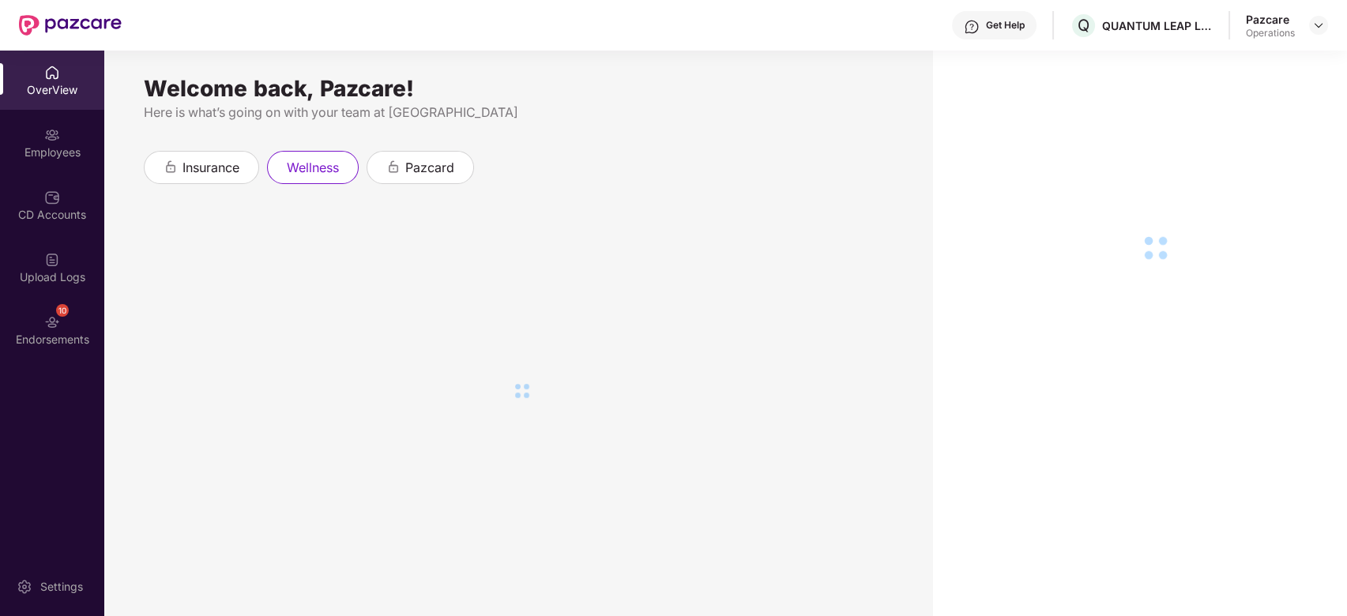
scroll to position [51, 0]
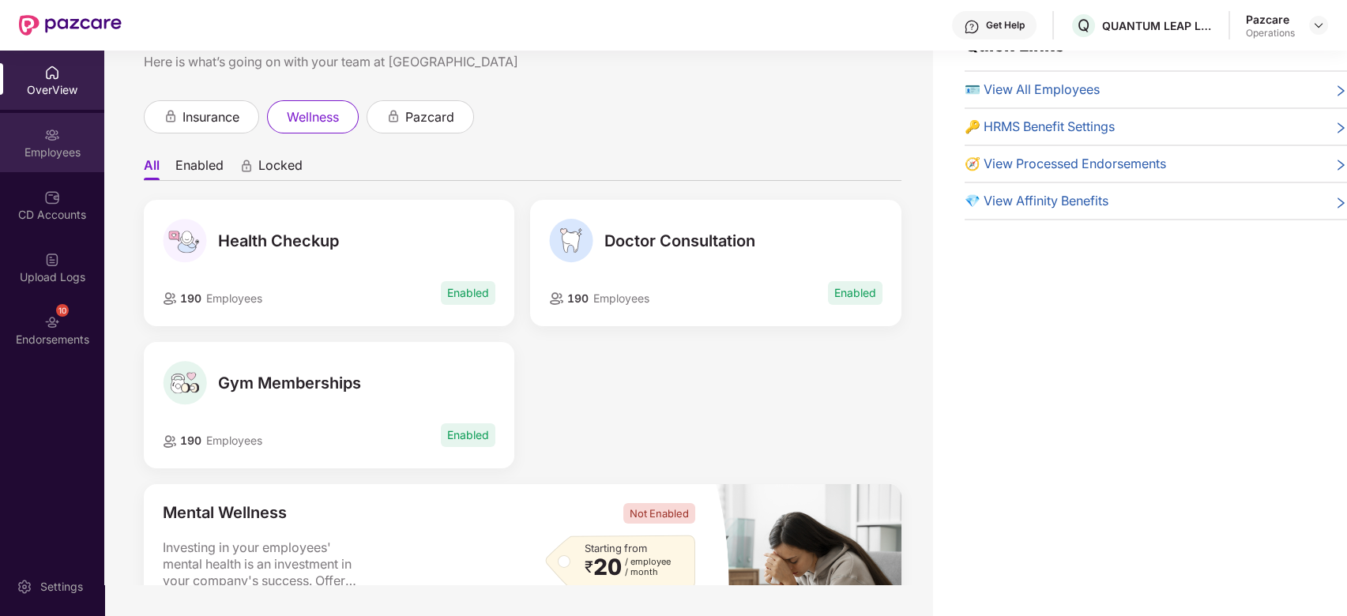
click at [19, 147] on div "Employees" at bounding box center [52, 153] width 104 height 16
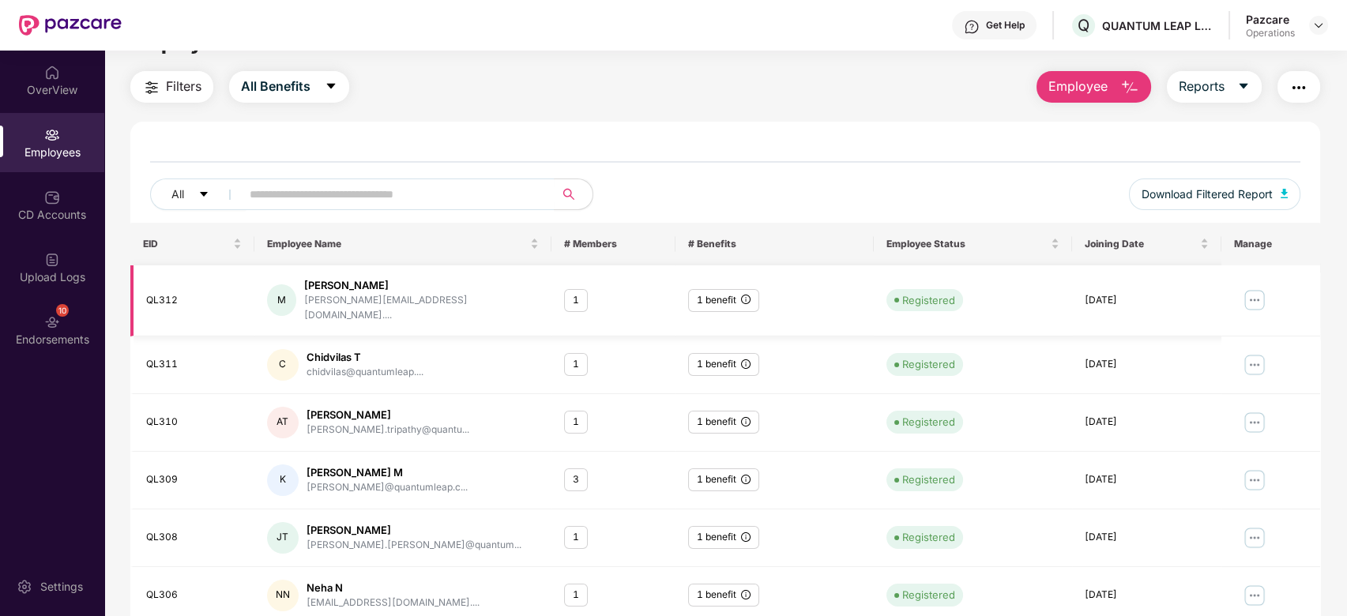
scroll to position [0, 0]
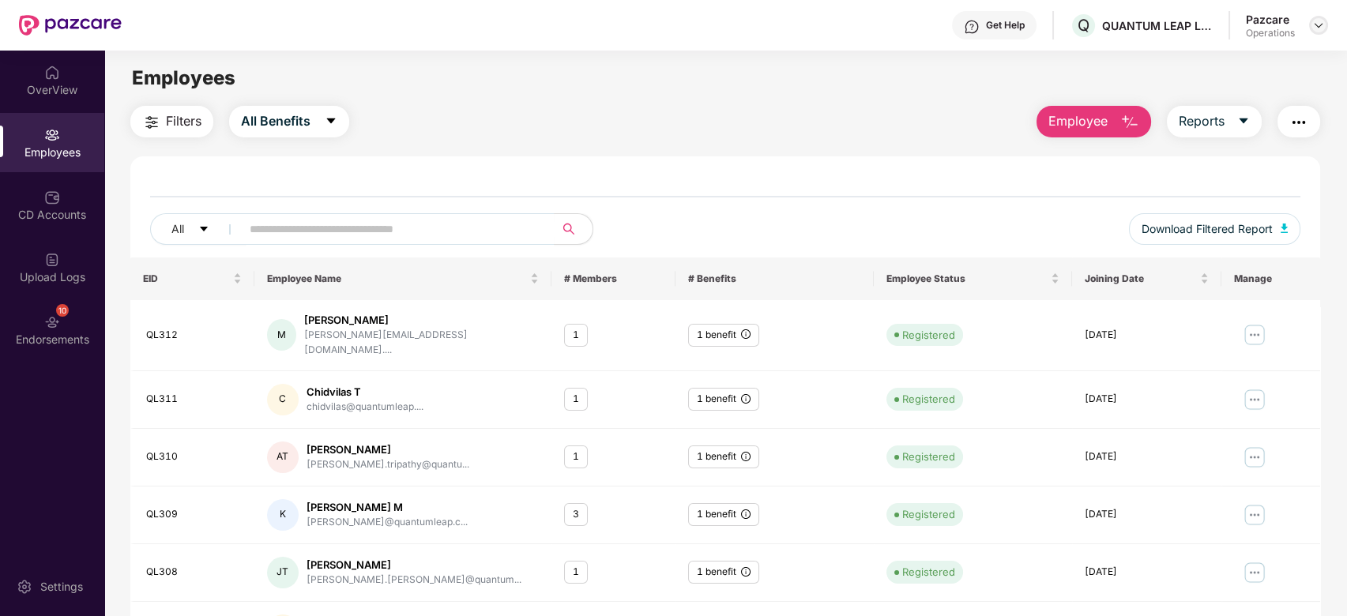
click at [1321, 27] on img at bounding box center [1318, 25] width 13 height 13
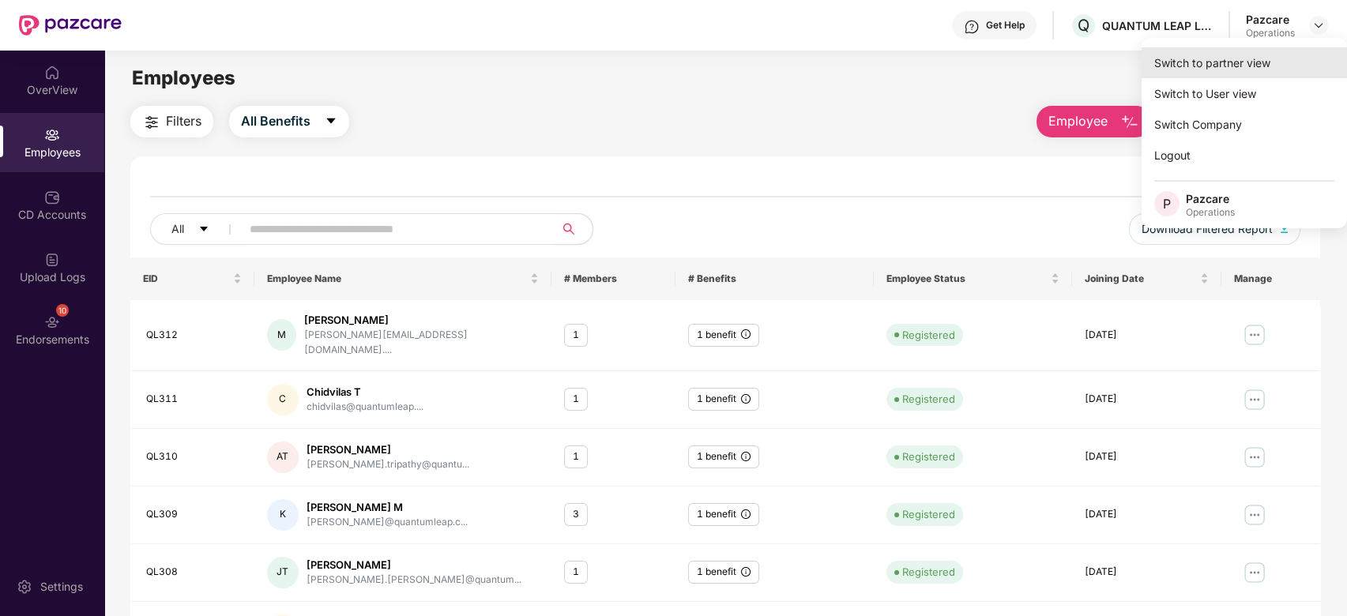
click at [1205, 72] on div "Switch to partner view" at bounding box center [1243, 62] width 205 height 31
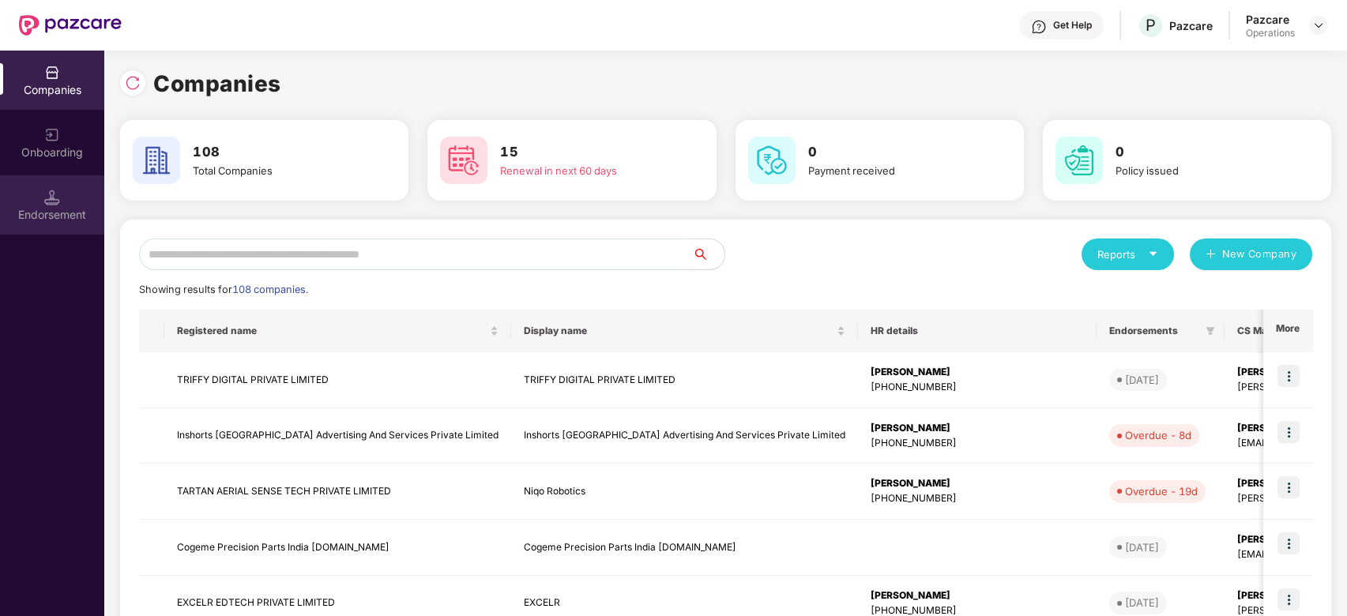
click at [36, 177] on div "Endorsement" at bounding box center [52, 204] width 104 height 59
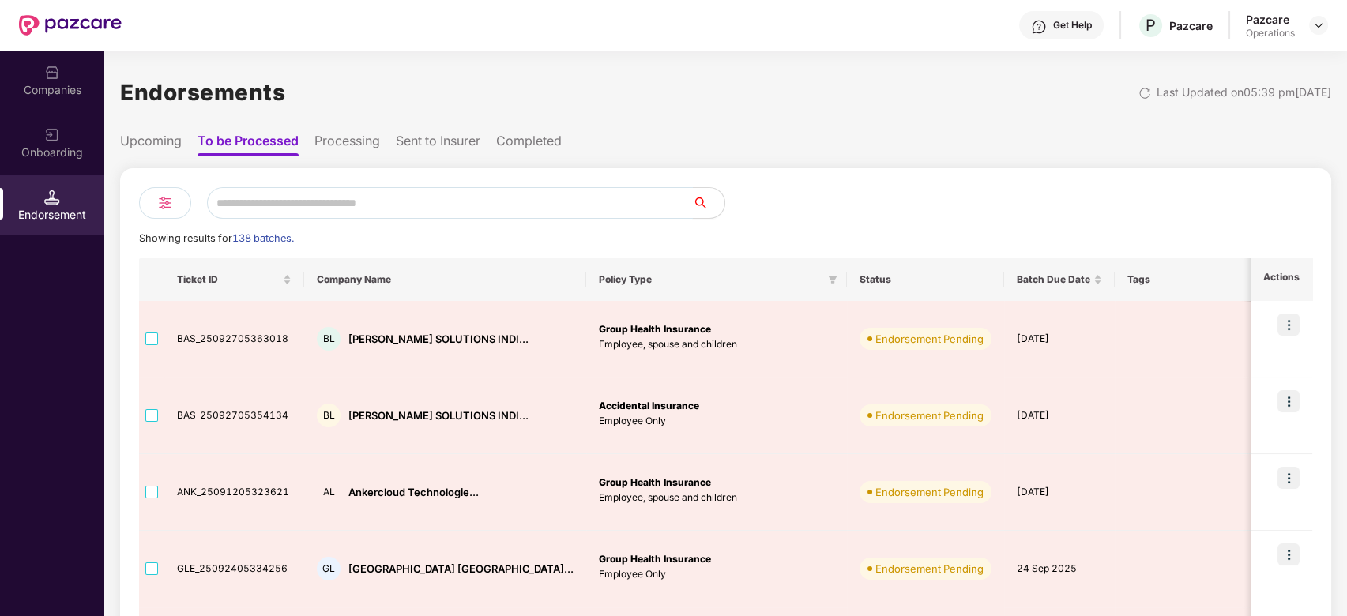
click at [404, 201] on input "text" at bounding box center [450, 203] width 486 height 32
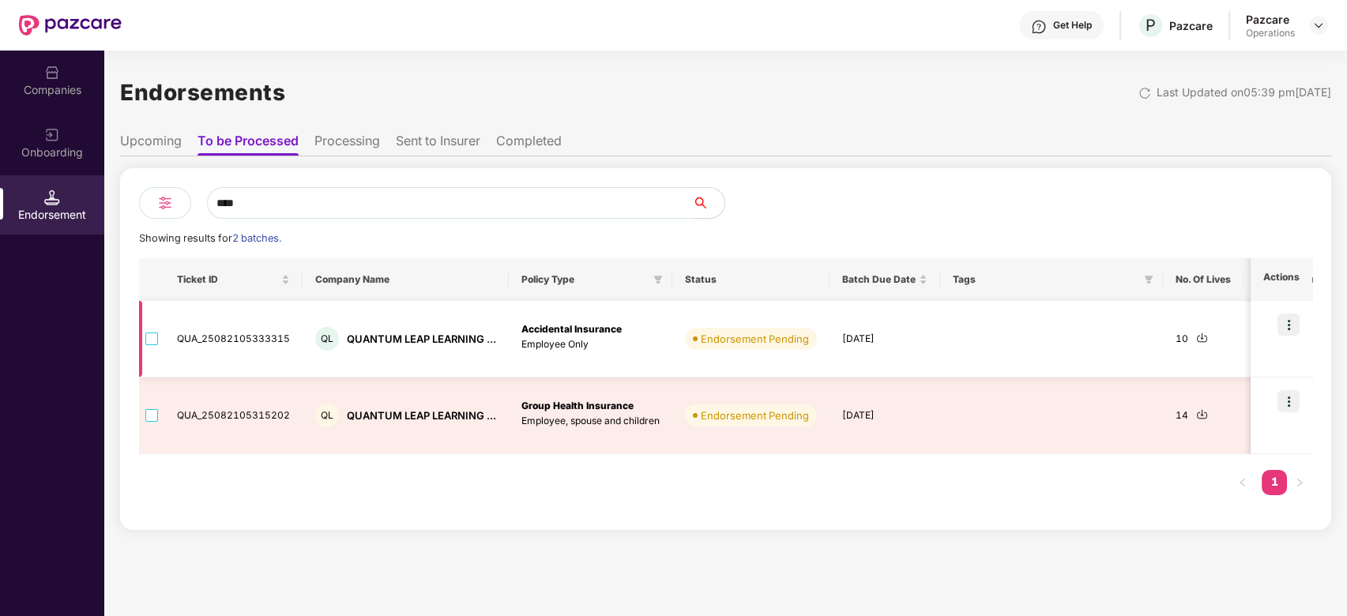
type input "****"
click at [1196, 338] on img at bounding box center [1202, 338] width 12 height 12
click at [1289, 325] on img at bounding box center [1288, 325] width 22 height 22
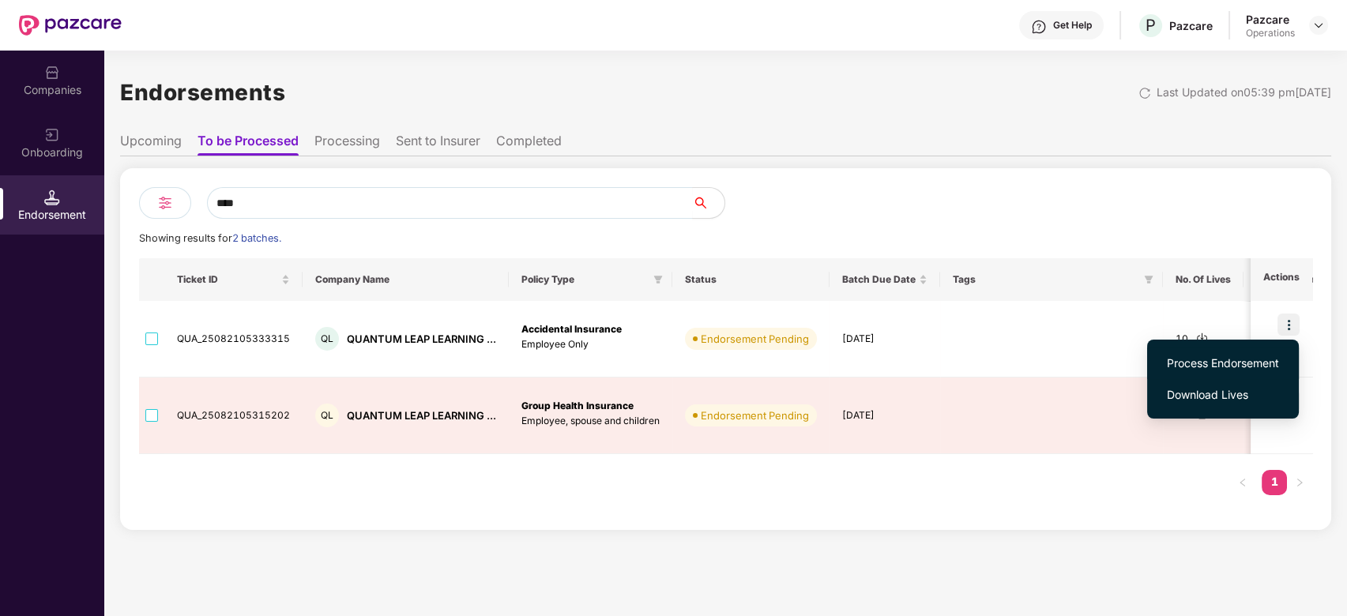
click at [1221, 359] on span "Process Endorsement" at bounding box center [1223, 363] width 112 height 17
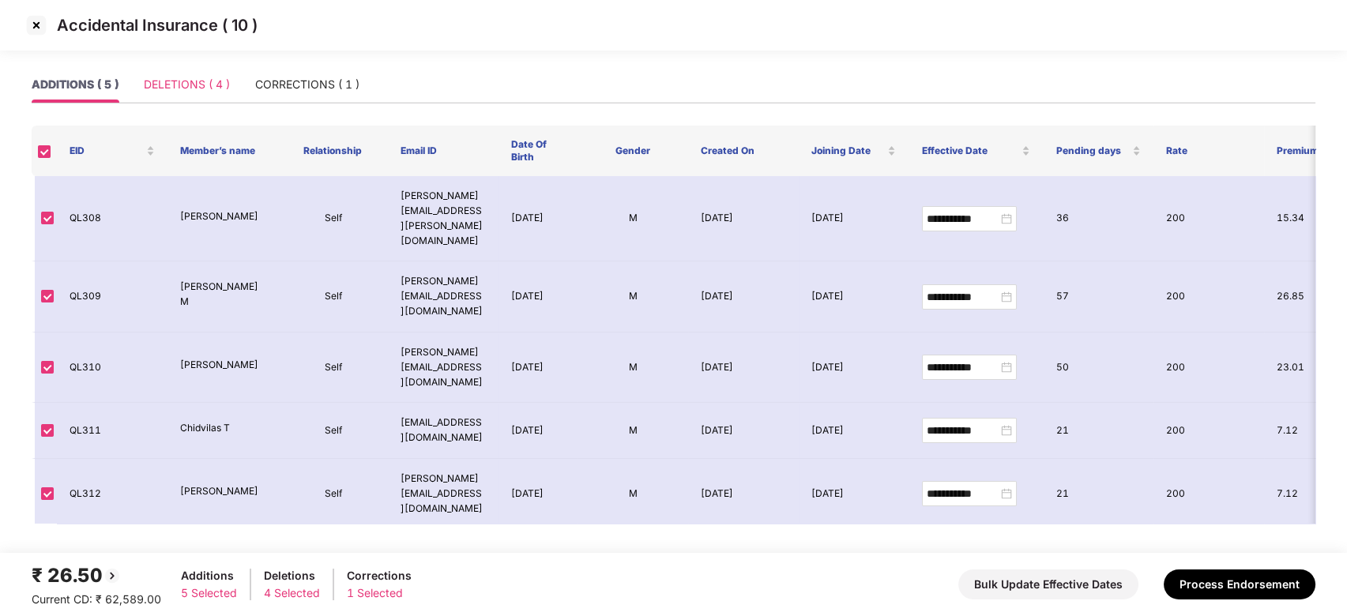
click at [179, 74] on div "DELETIONS ( 4 )" at bounding box center [187, 84] width 86 height 36
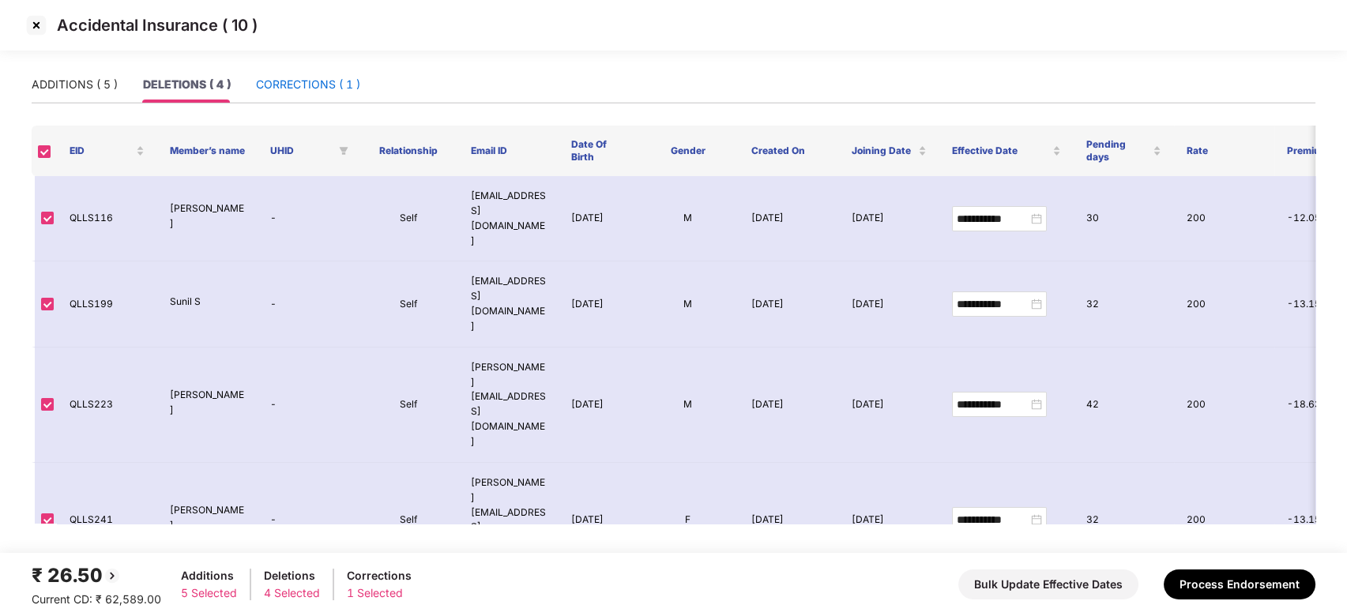
click at [307, 76] on div "CORRECTIONS ( 1 )" at bounding box center [308, 84] width 104 height 17
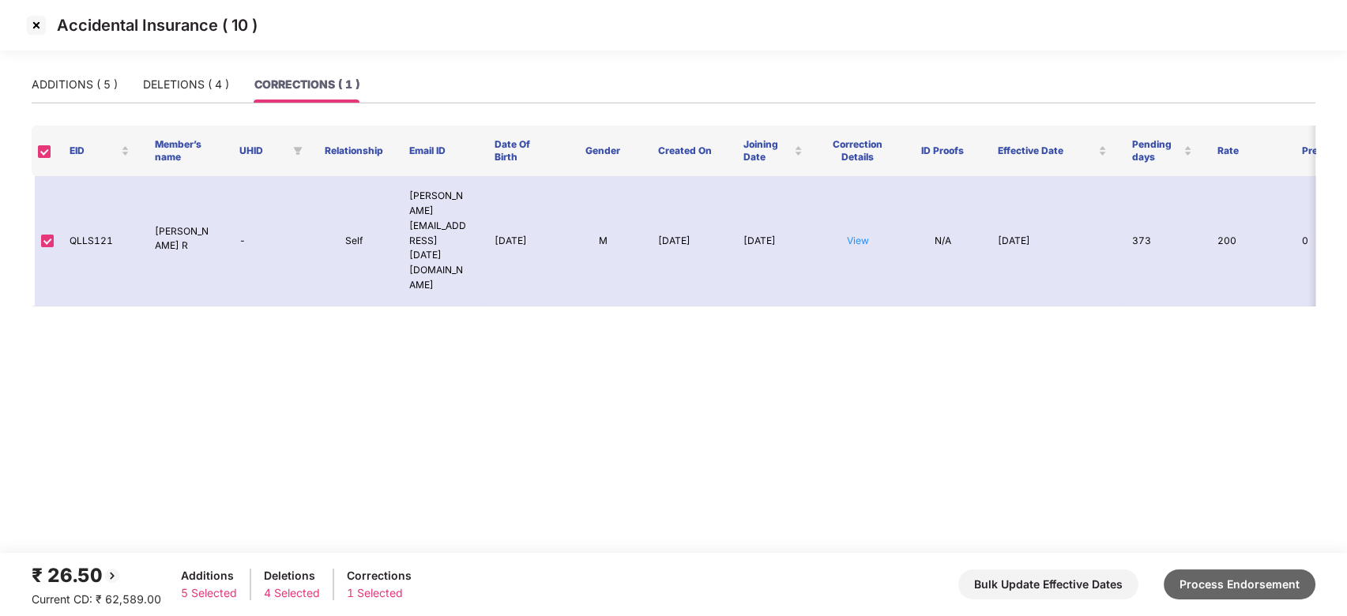
click at [1256, 581] on button "Process Endorsement" at bounding box center [1239, 584] width 152 height 30
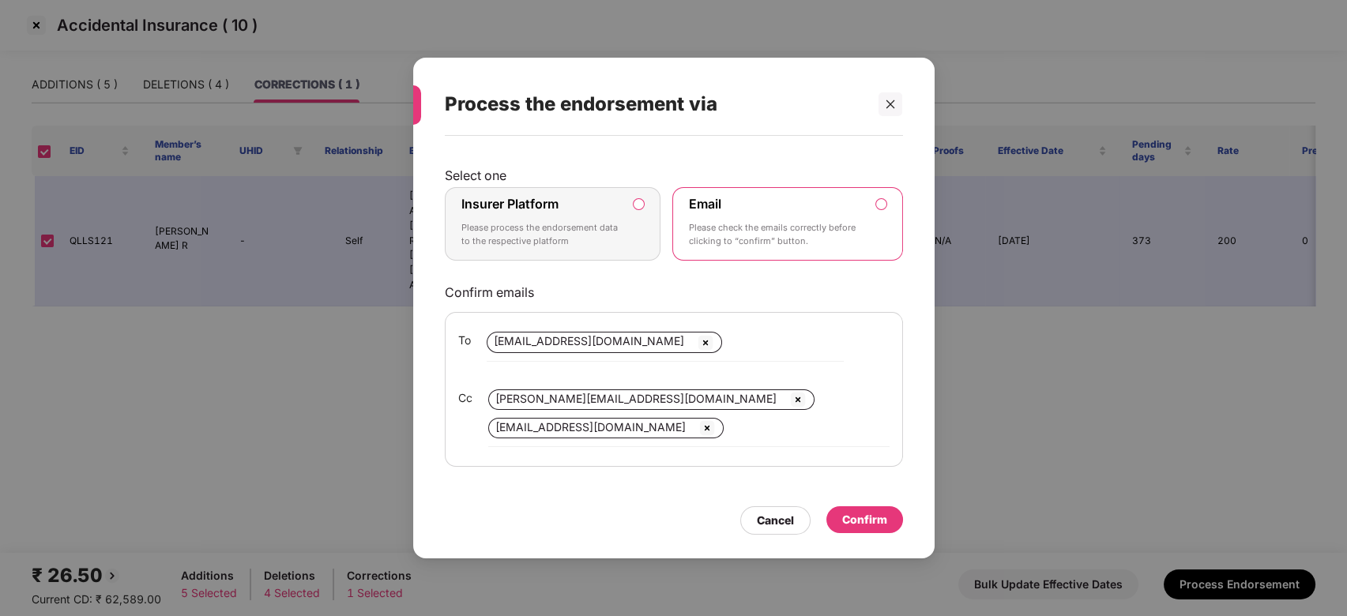
click at [587, 196] on div "Insurer Platform Please process the endorsement data to the respective platform" at bounding box center [541, 224] width 161 height 57
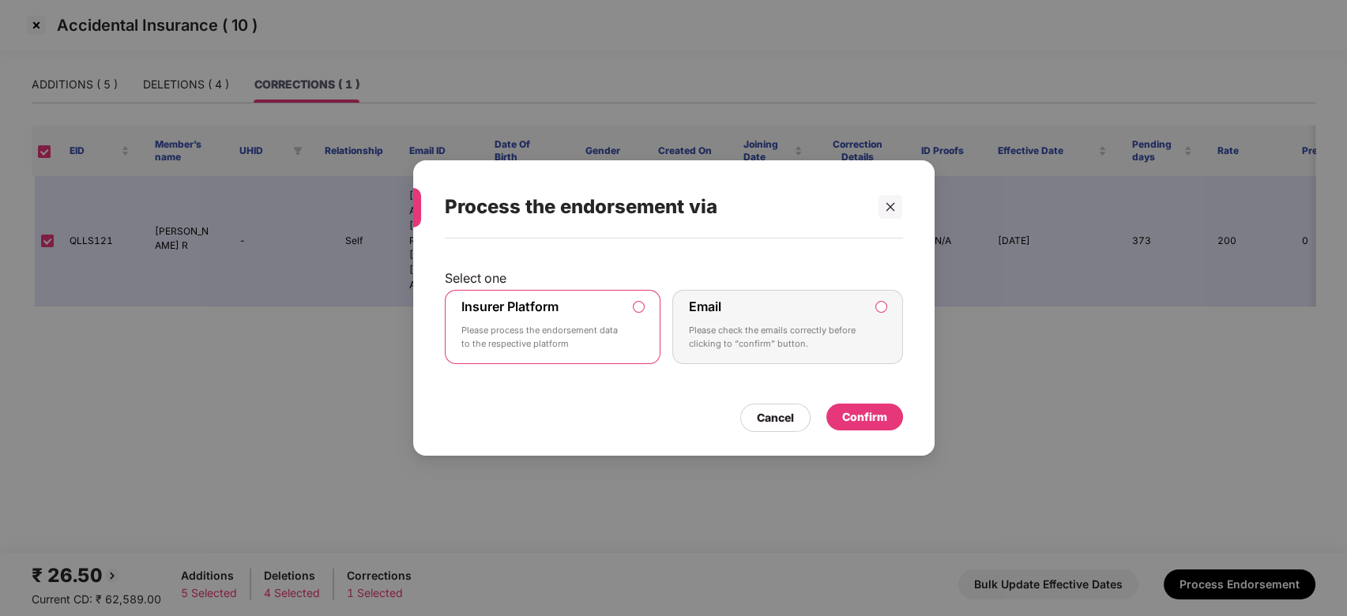
click at [855, 413] on div "Confirm" at bounding box center [864, 416] width 45 height 17
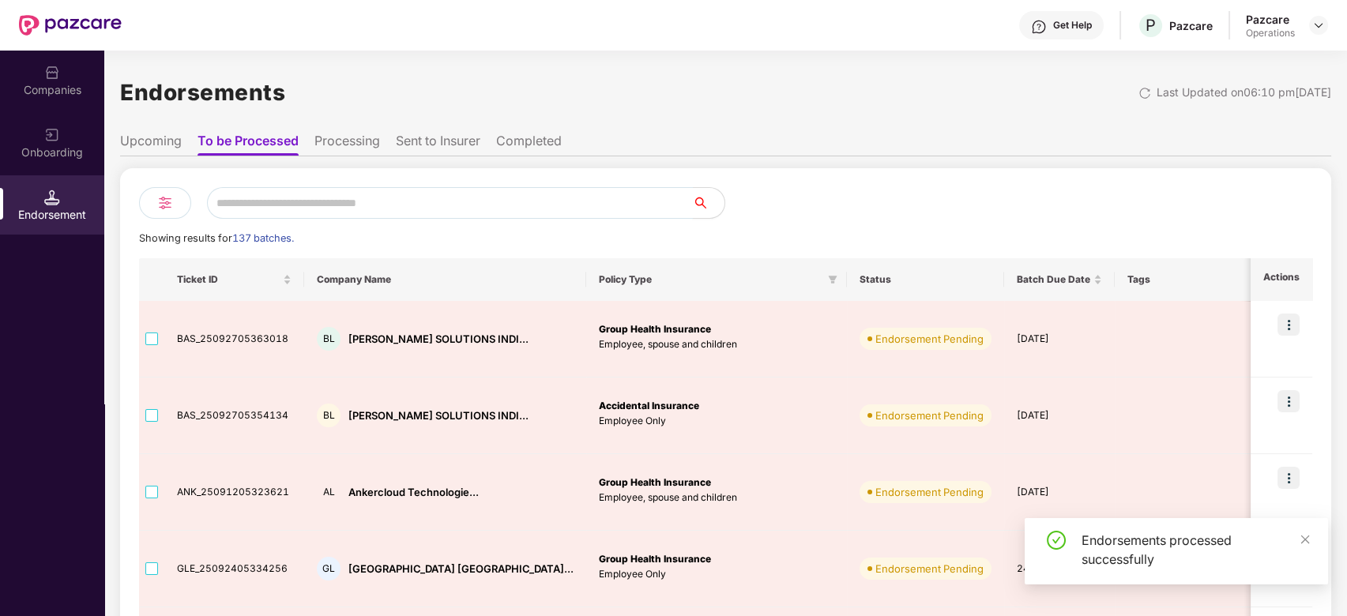
click at [271, 204] on input "text" at bounding box center [450, 203] width 486 height 32
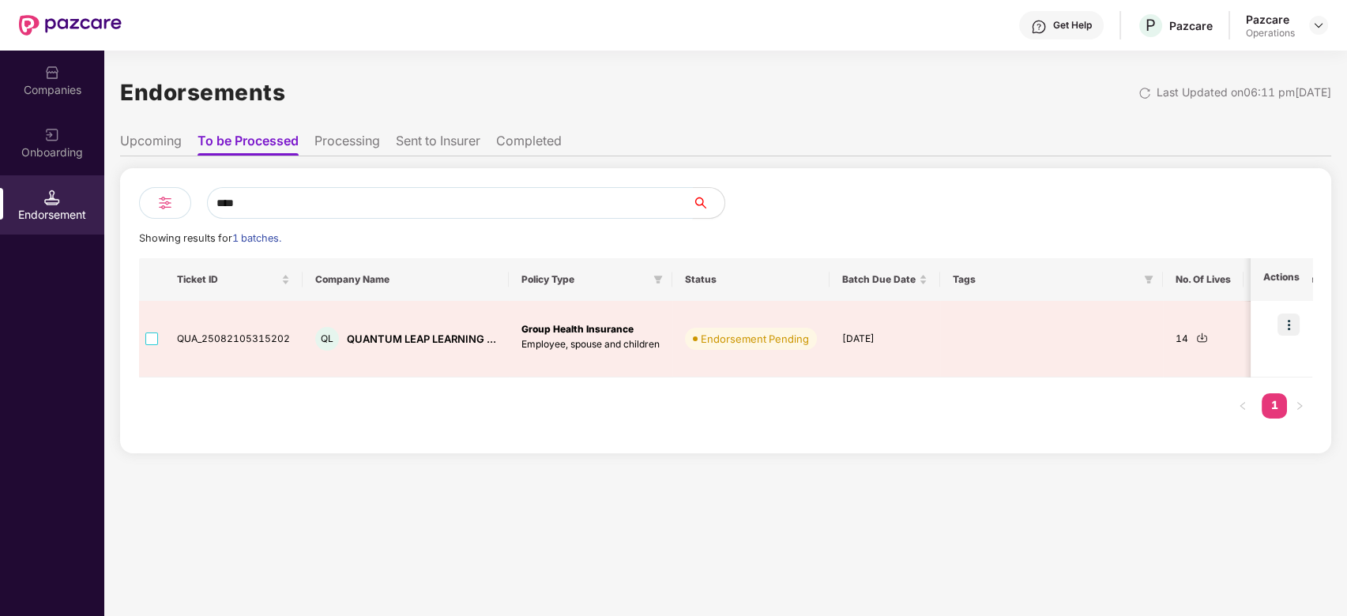
type input "****"
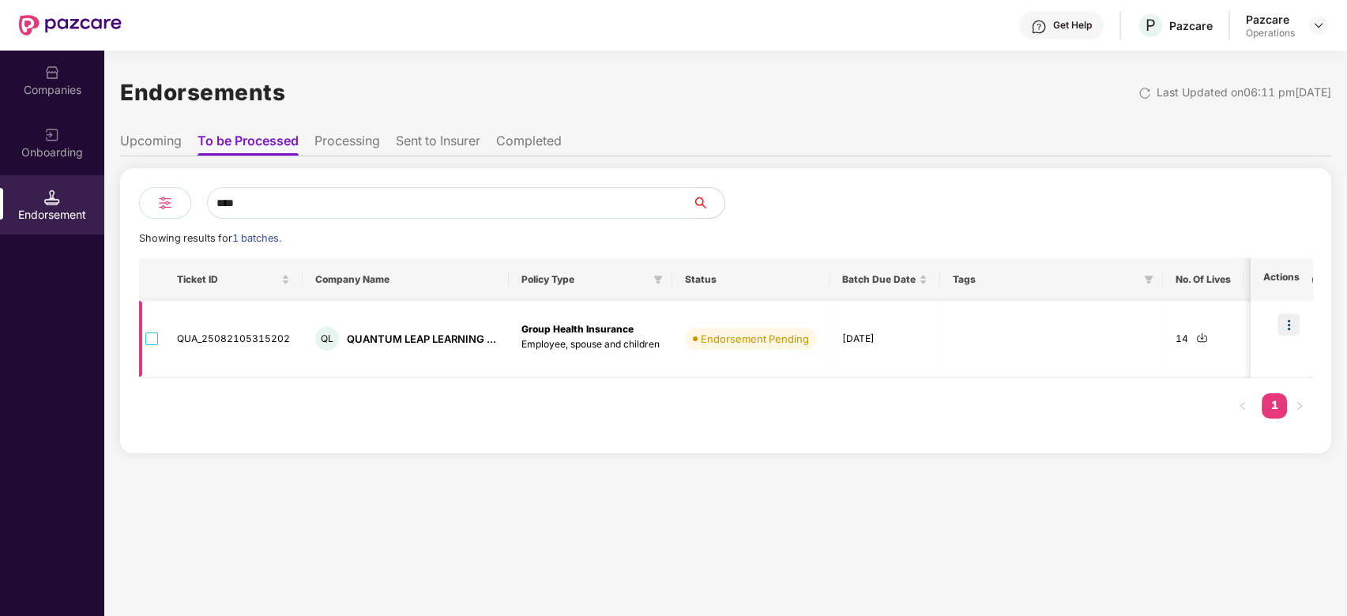
click at [1283, 322] on img at bounding box center [1288, 325] width 22 height 22
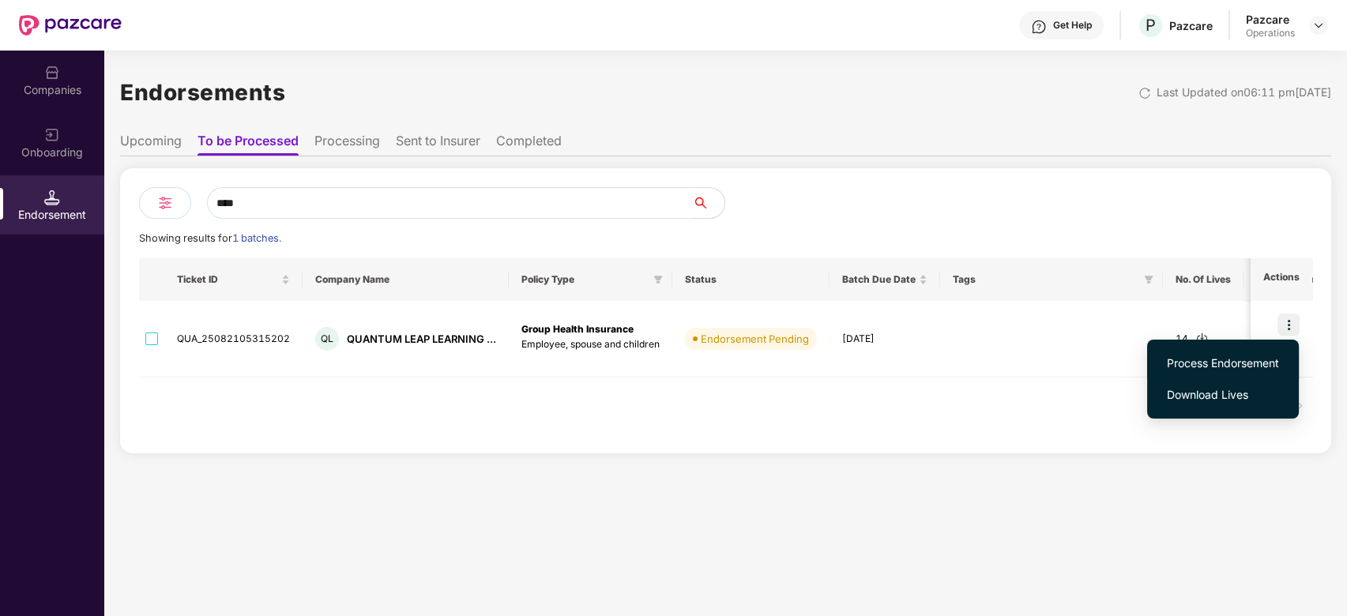
click at [1219, 363] on span "Process Endorsement" at bounding box center [1223, 363] width 112 height 17
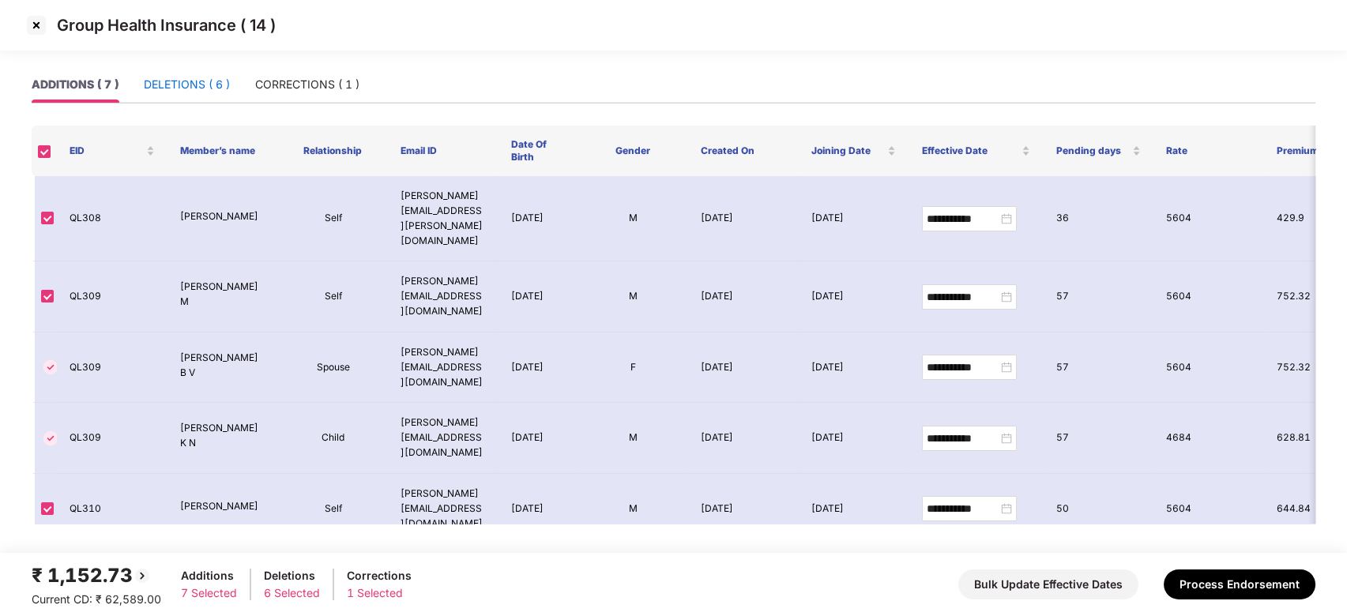
click at [170, 80] on div "DELETIONS ( 6 )" at bounding box center [187, 84] width 86 height 17
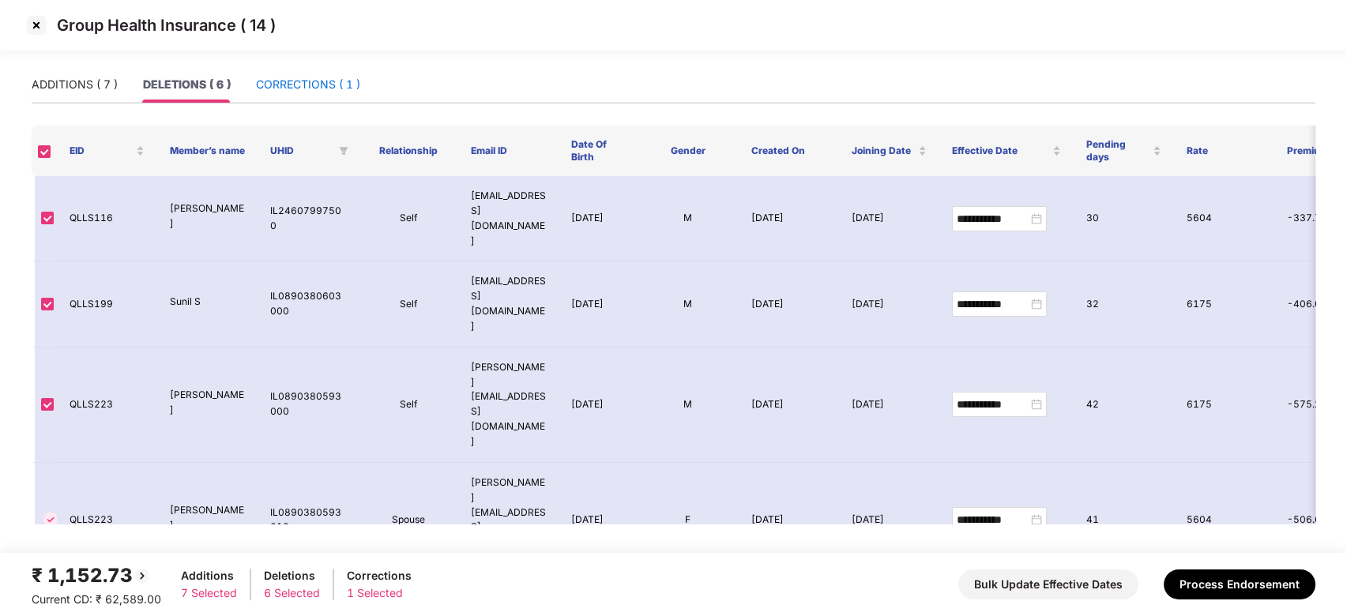
click at [280, 83] on div "CORRECTIONS ( 1 )" at bounding box center [308, 84] width 104 height 17
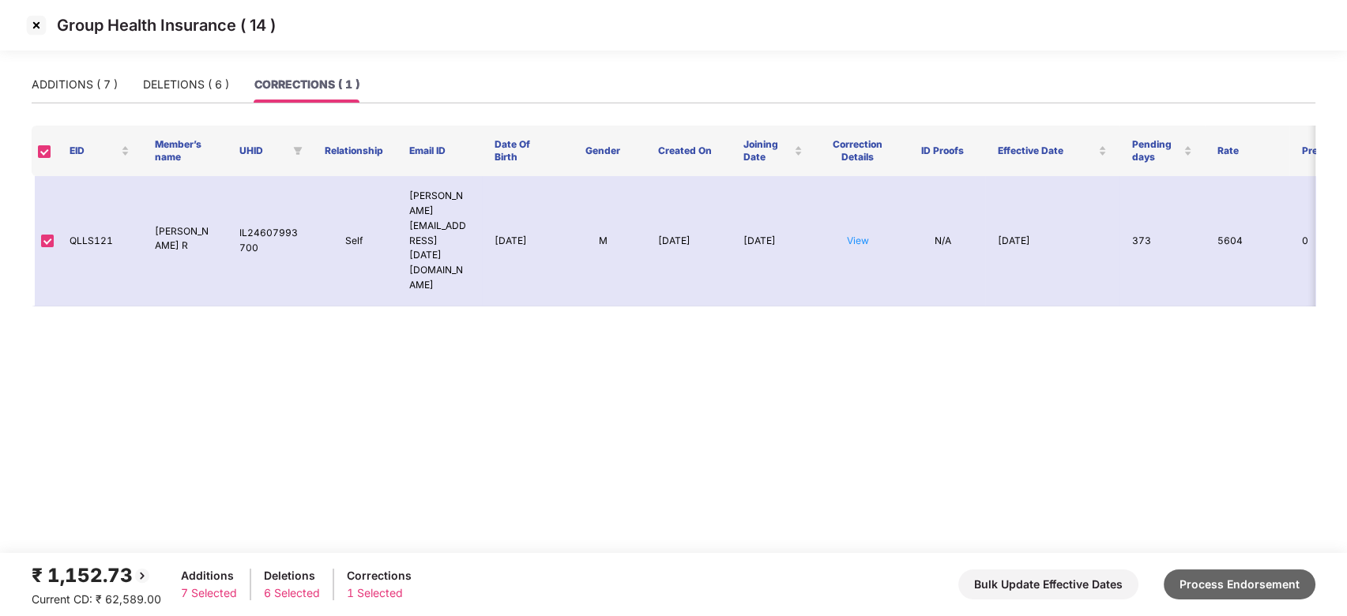
click at [1250, 581] on button "Process Endorsement" at bounding box center [1239, 584] width 152 height 30
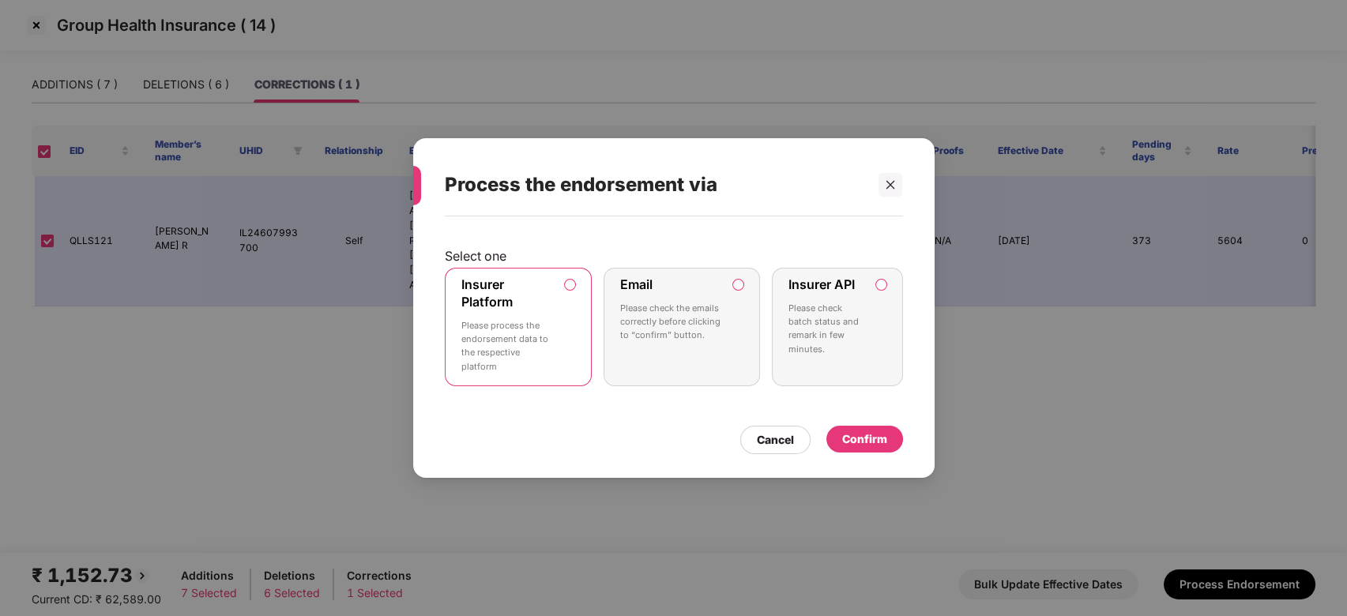
click at [878, 442] on div "Confirm" at bounding box center [864, 438] width 45 height 17
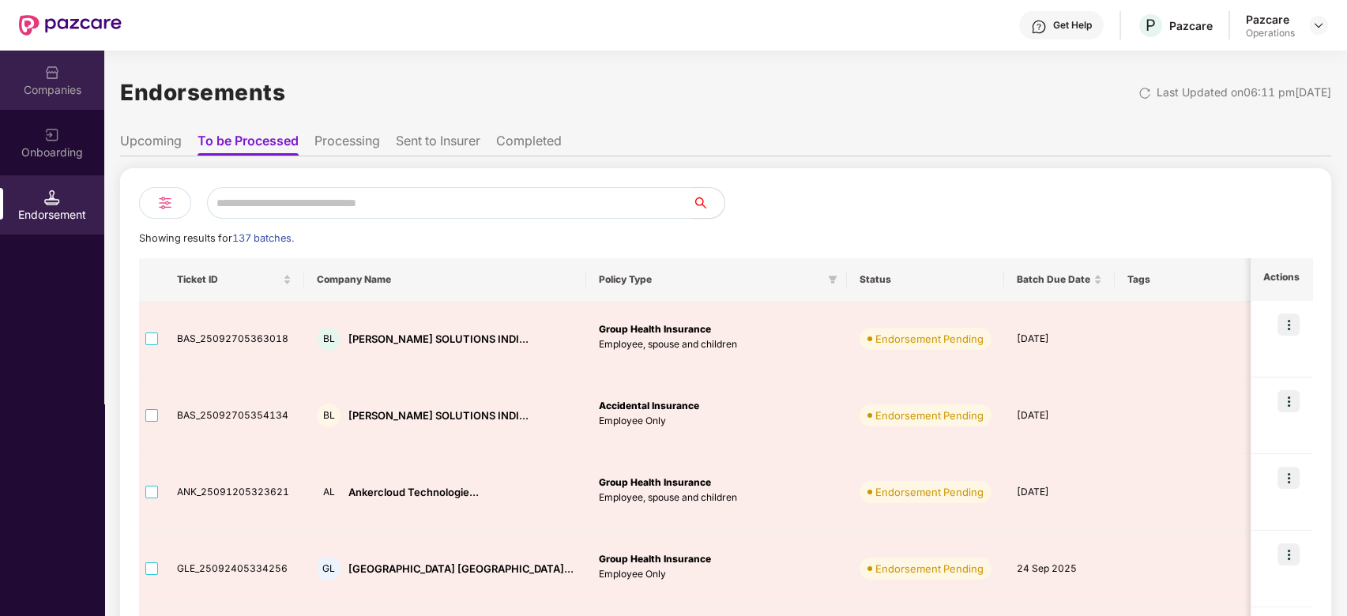
click at [70, 86] on div "Companies" at bounding box center [52, 90] width 104 height 16
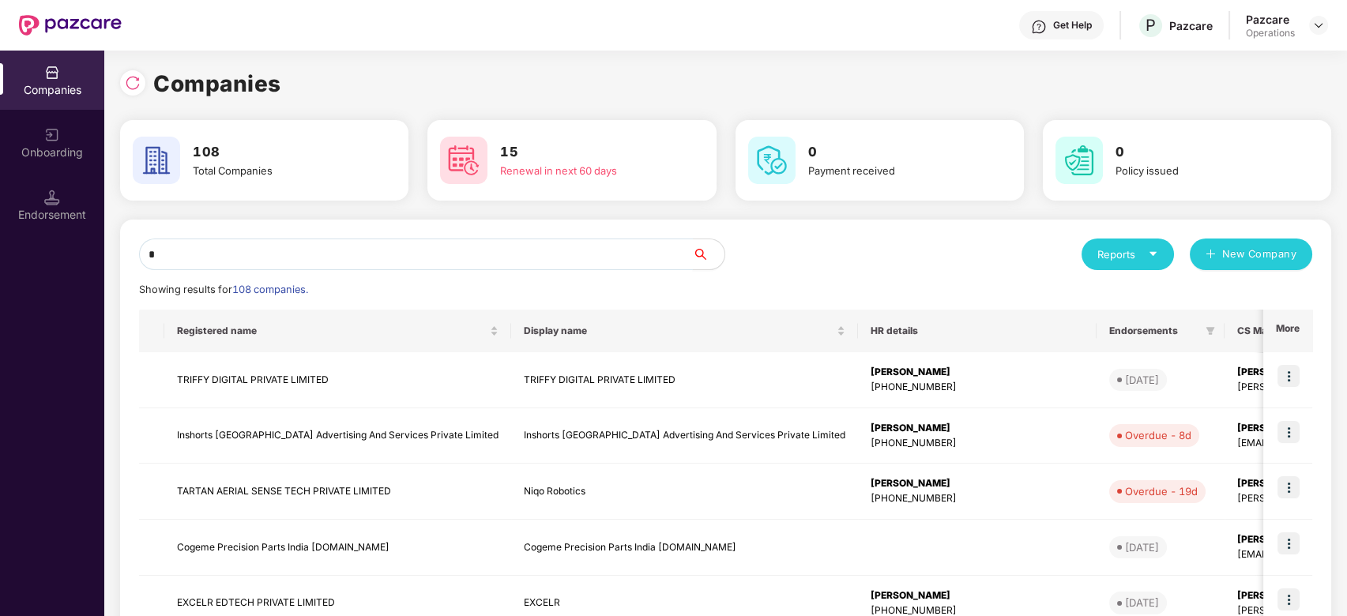
click at [329, 250] on input "*" at bounding box center [416, 255] width 554 height 32
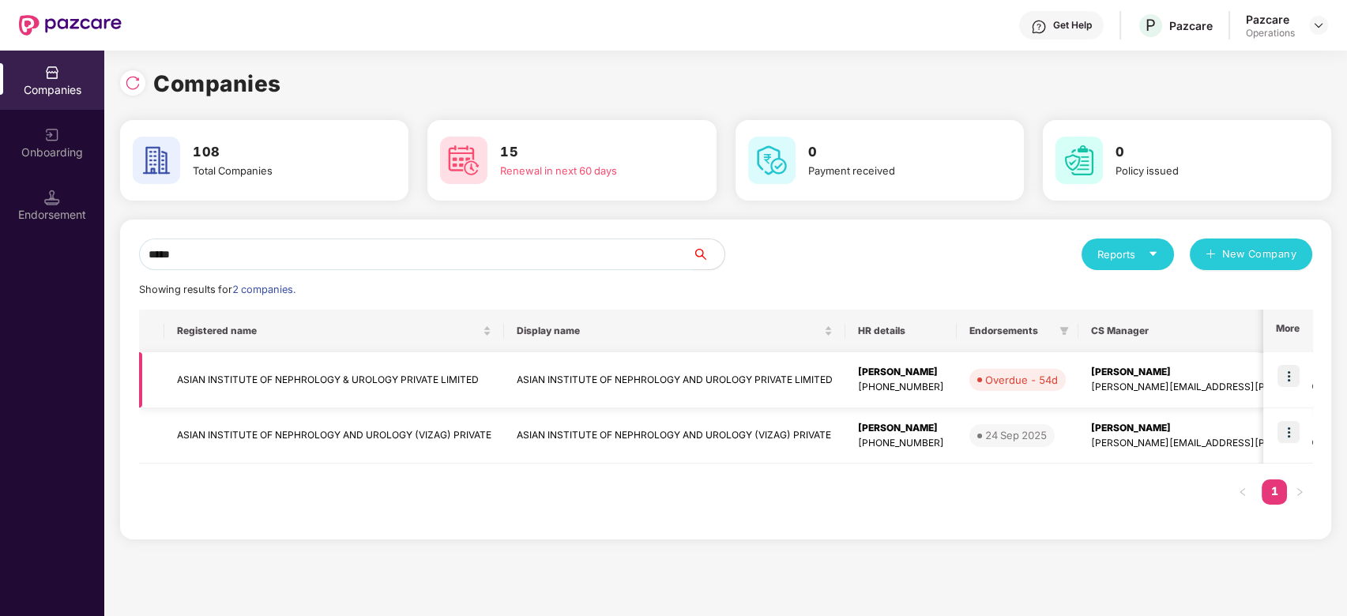
type input "*****"
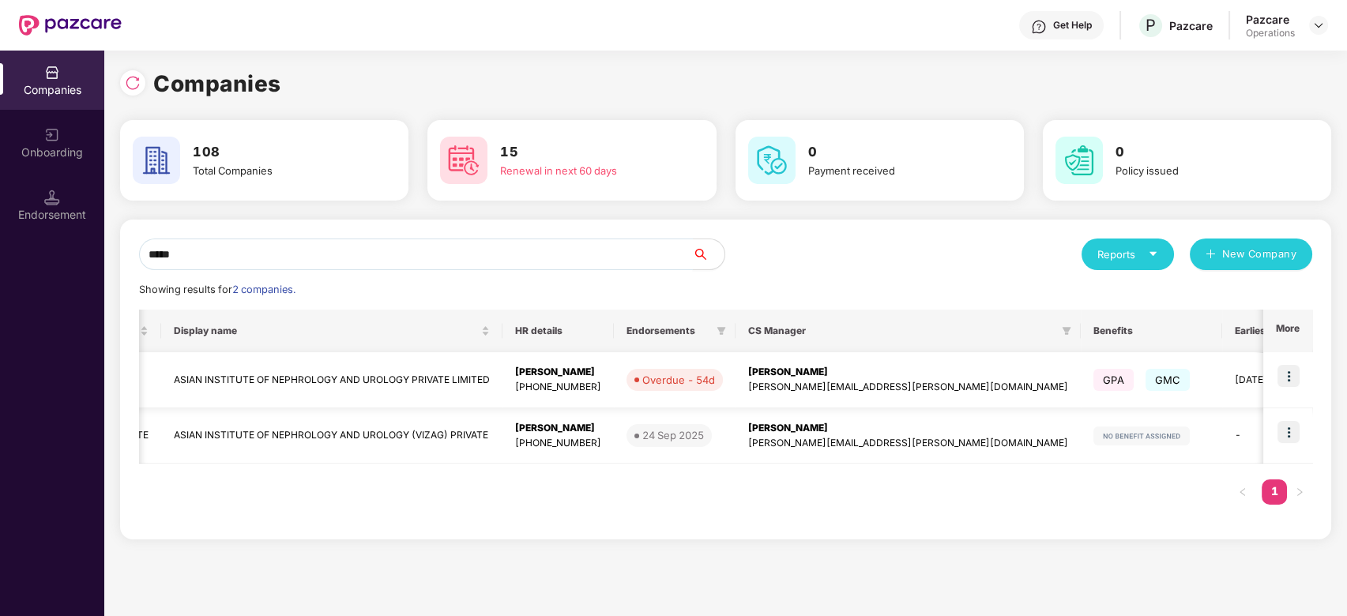
scroll to position [0, 406]
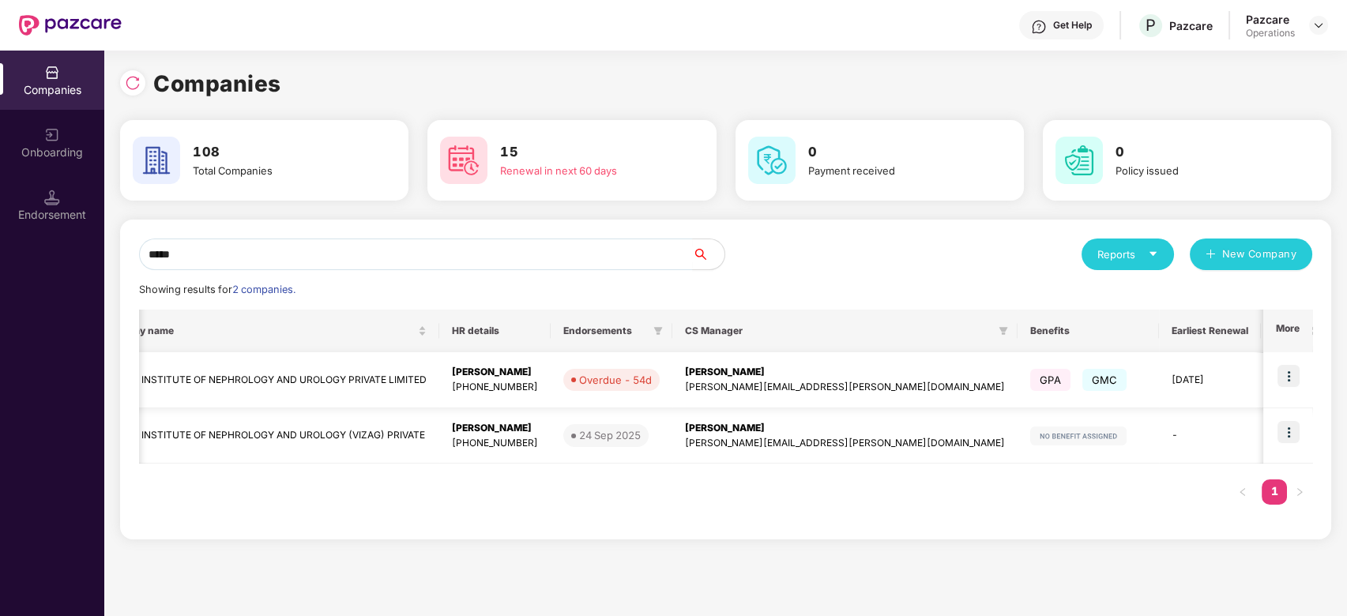
click at [1276, 373] on td at bounding box center [1287, 380] width 49 height 56
click at [1283, 375] on img at bounding box center [1288, 376] width 22 height 22
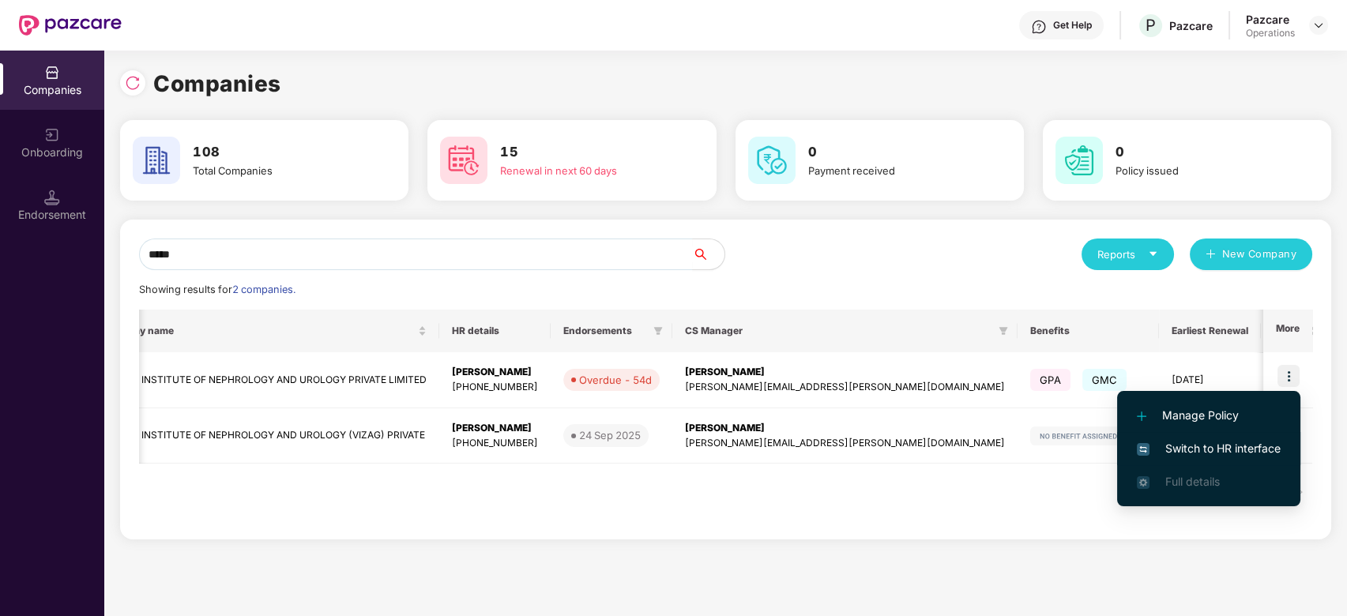
click at [1208, 438] on li "Switch to HR interface" at bounding box center [1208, 448] width 183 height 33
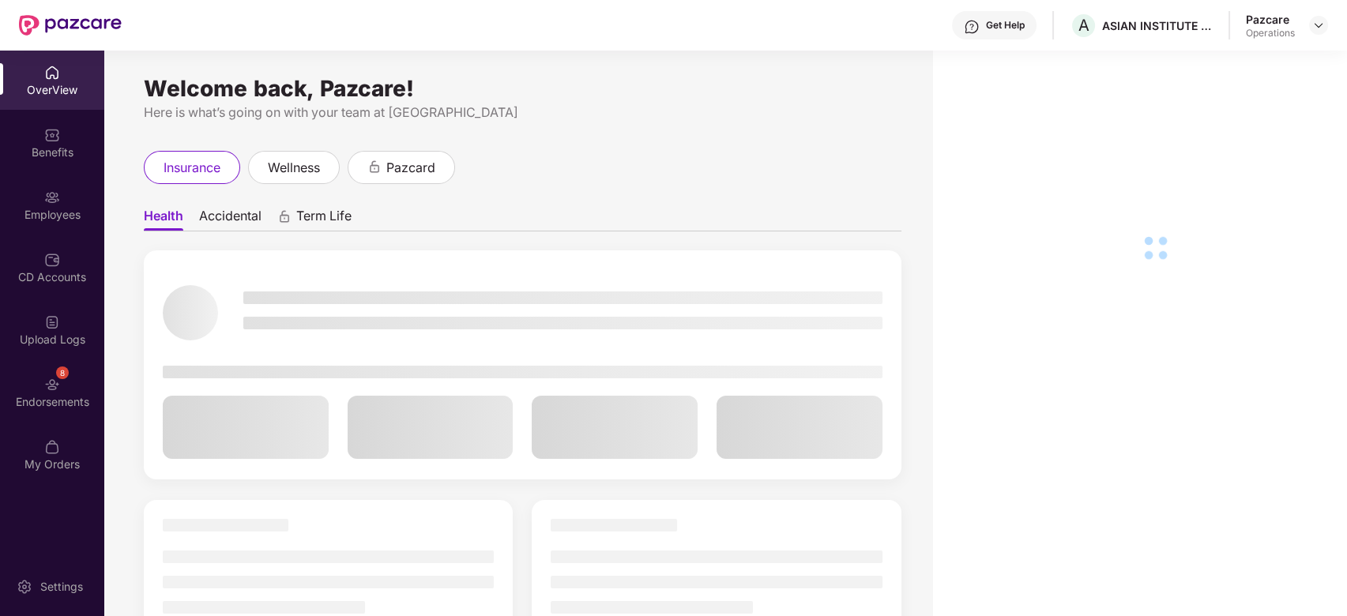
scroll to position [51, 0]
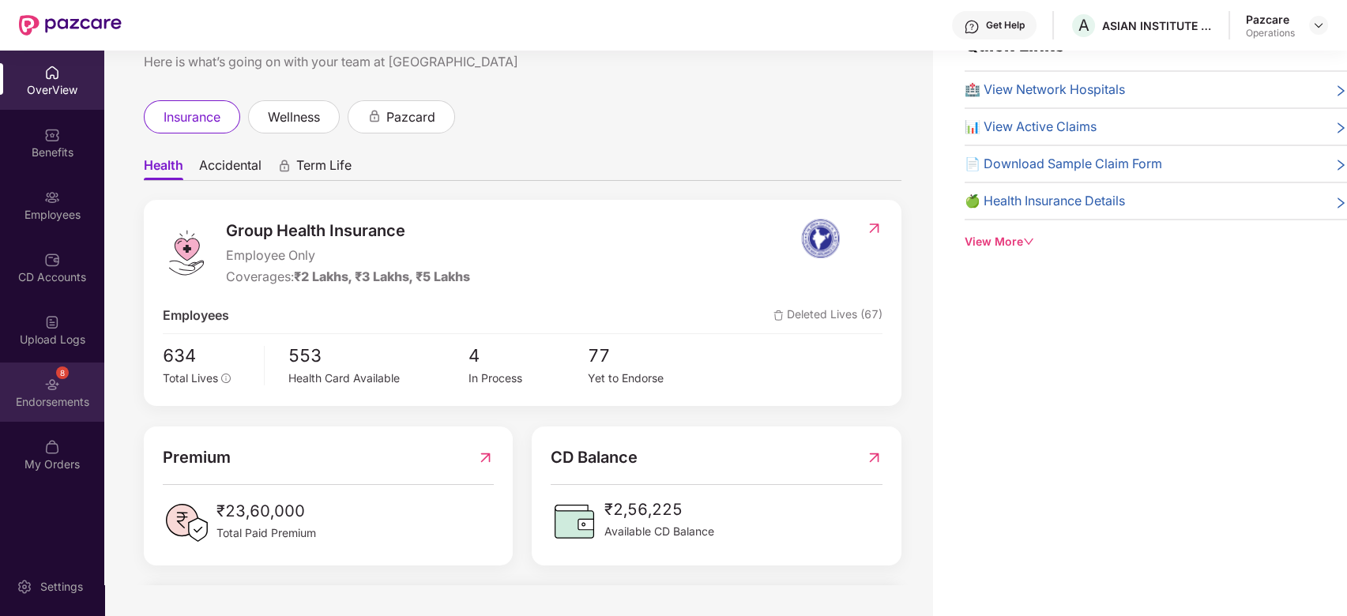
click at [33, 392] on div "8 Endorsements" at bounding box center [52, 392] width 104 height 59
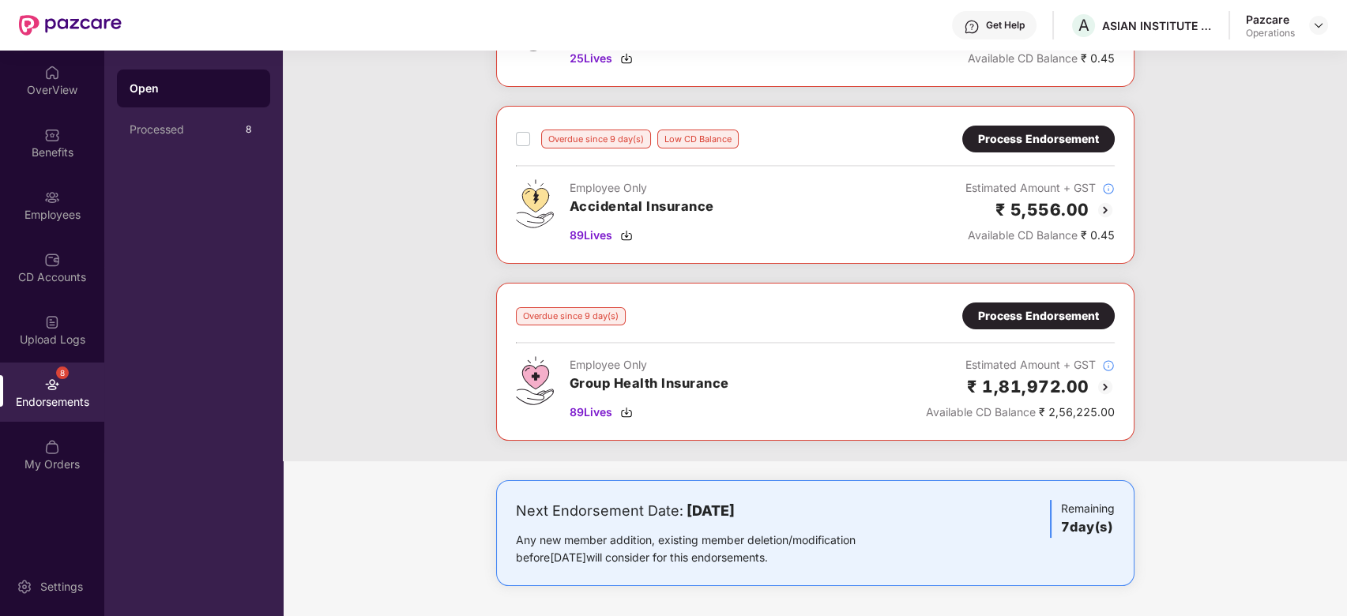
scroll to position [0, 0]
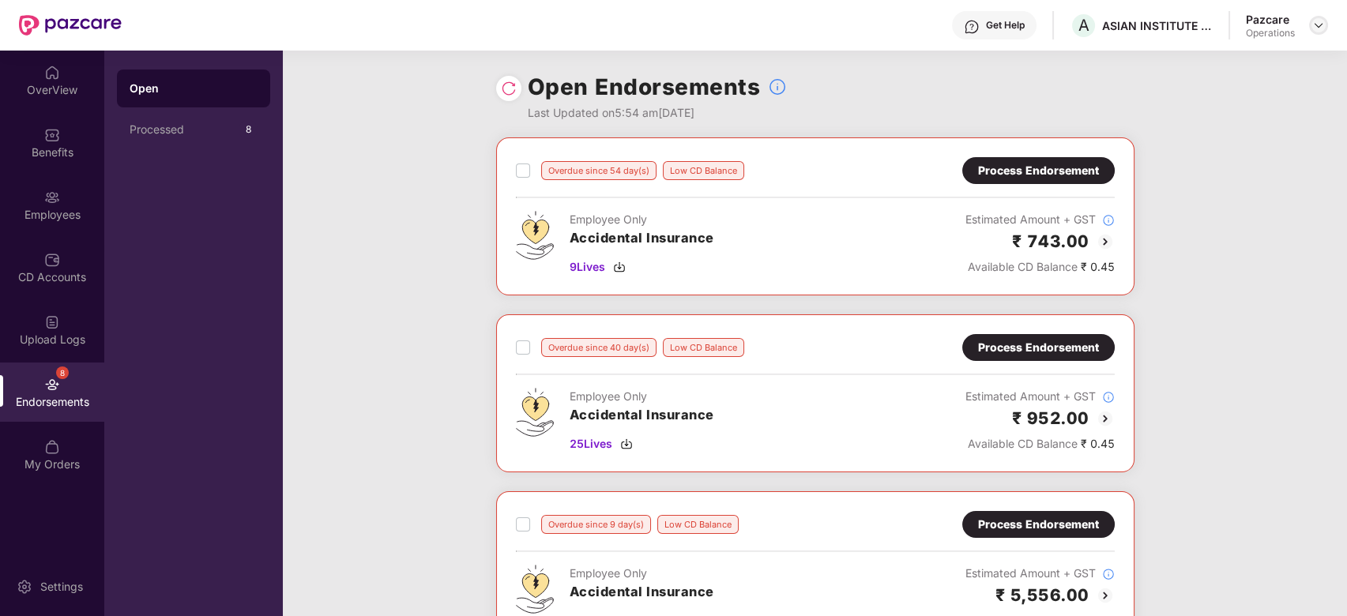
click at [1321, 22] on img at bounding box center [1318, 25] width 13 height 13
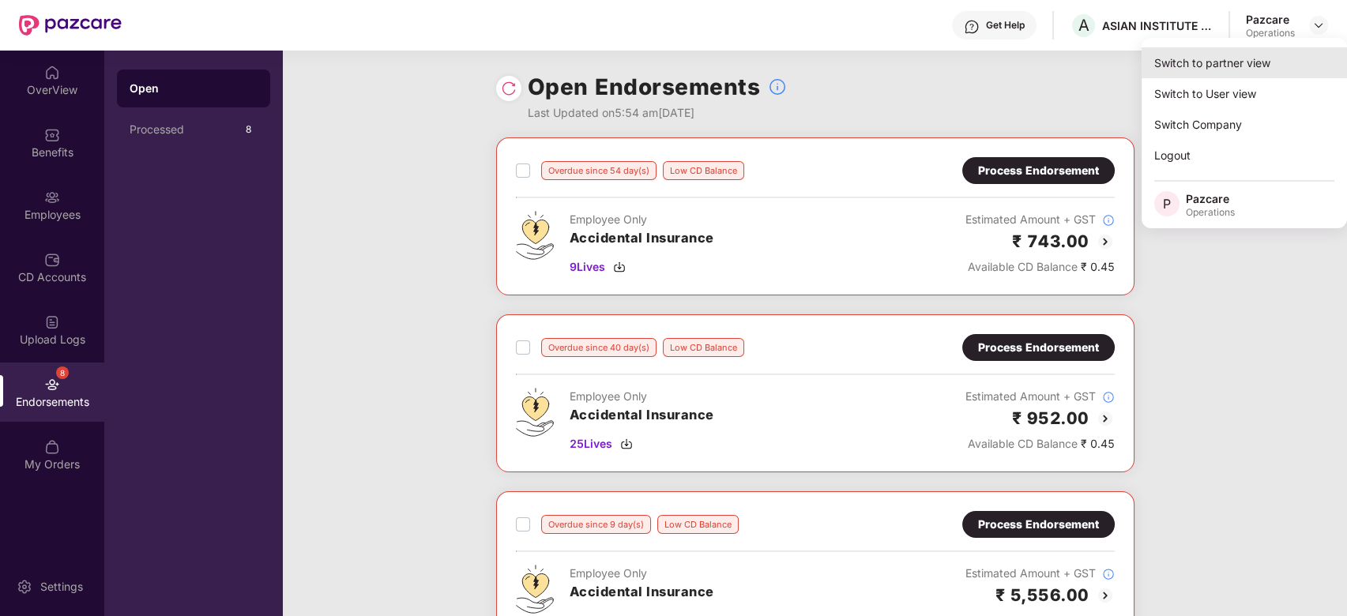
click at [1216, 66] on div "Switch to partner view" at bounding box center [1243, 62] width 205 height 31
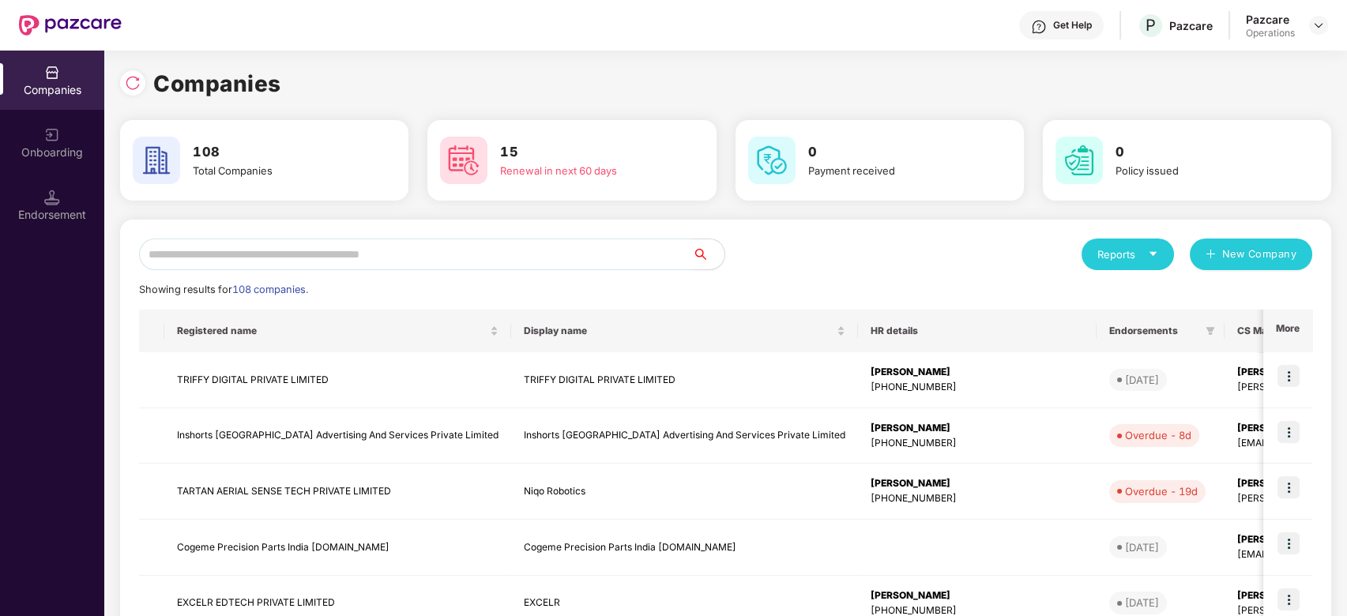
click at [563, 264] on input "text" at bounding box center [416, 255] width 554 height 32
click at [547, 259] on input "text" at bounding box center [416, 255] width 554 height 32
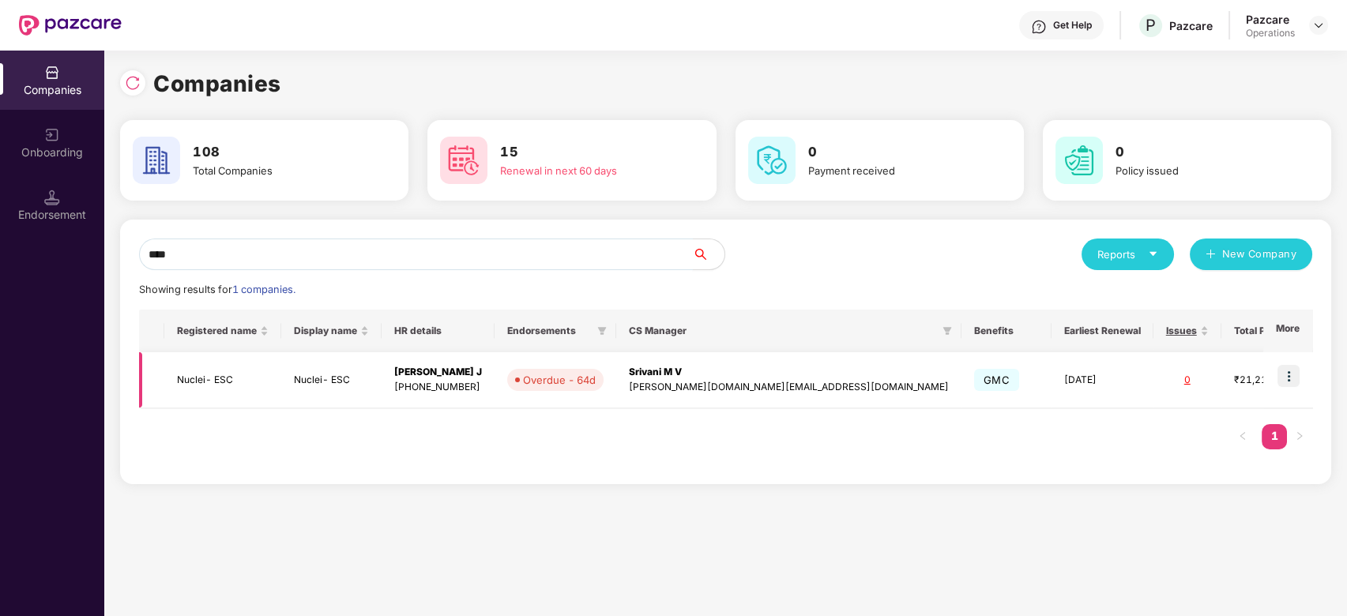
type input "****"
click at [1290, 375] on img at bounding box center [1288, 376] width 22 height 22
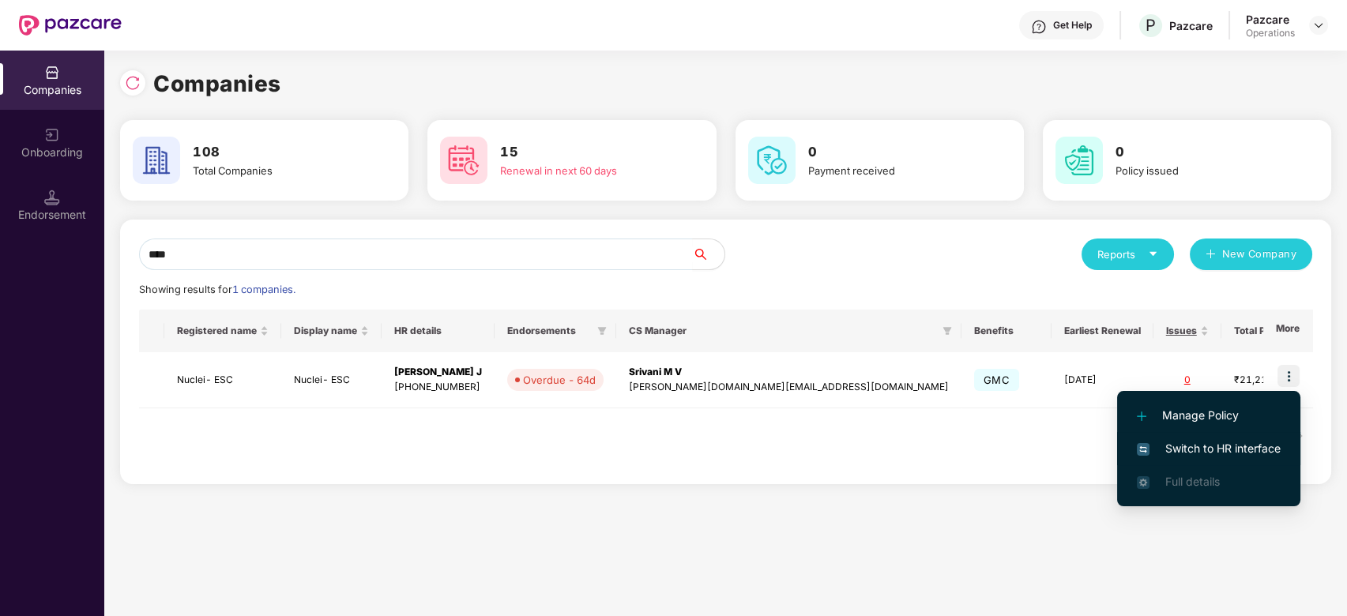
click at [1204, 444] on span "Switch to HR interface" at bounding box center [1209, 448] width 144 height 17
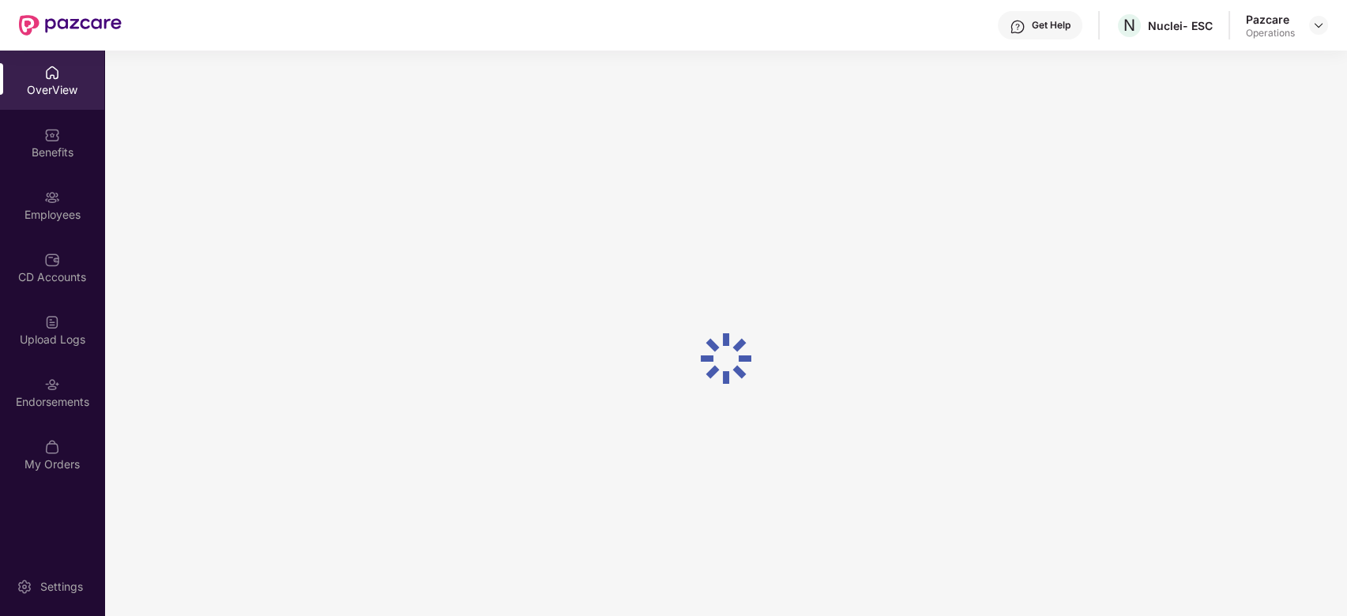
scroll to position [51, 0]
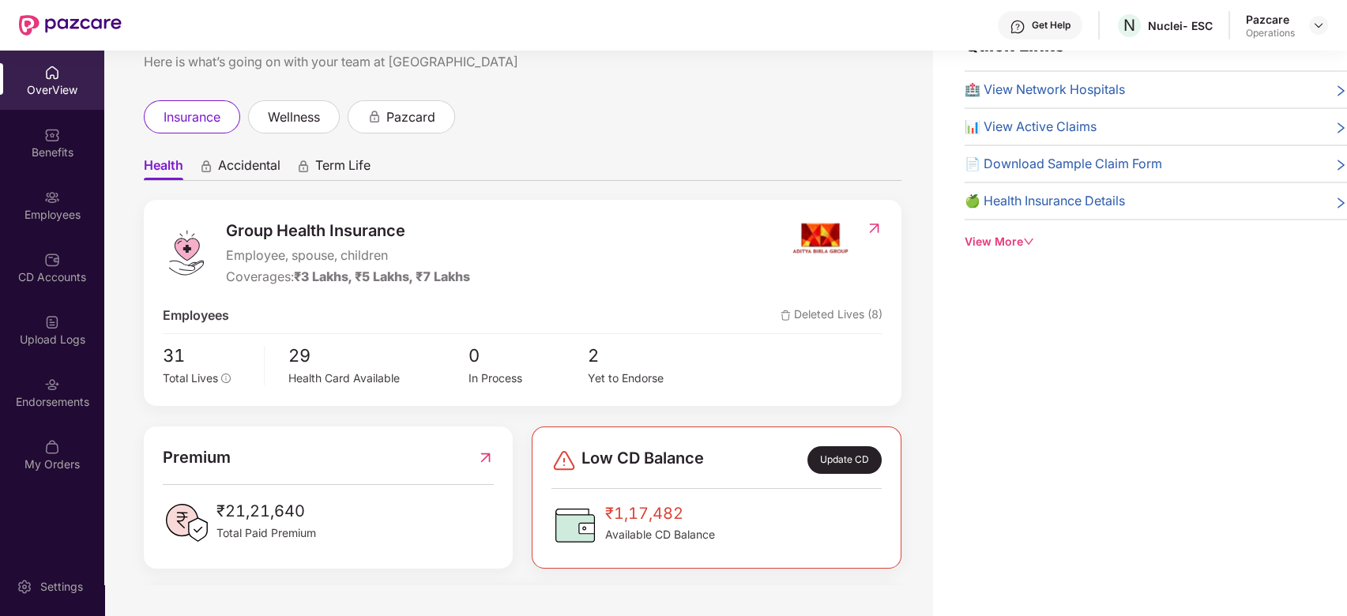
click at [40, 404] on div "Endorsements" at bounding box center [52, 402] width 104 height 16
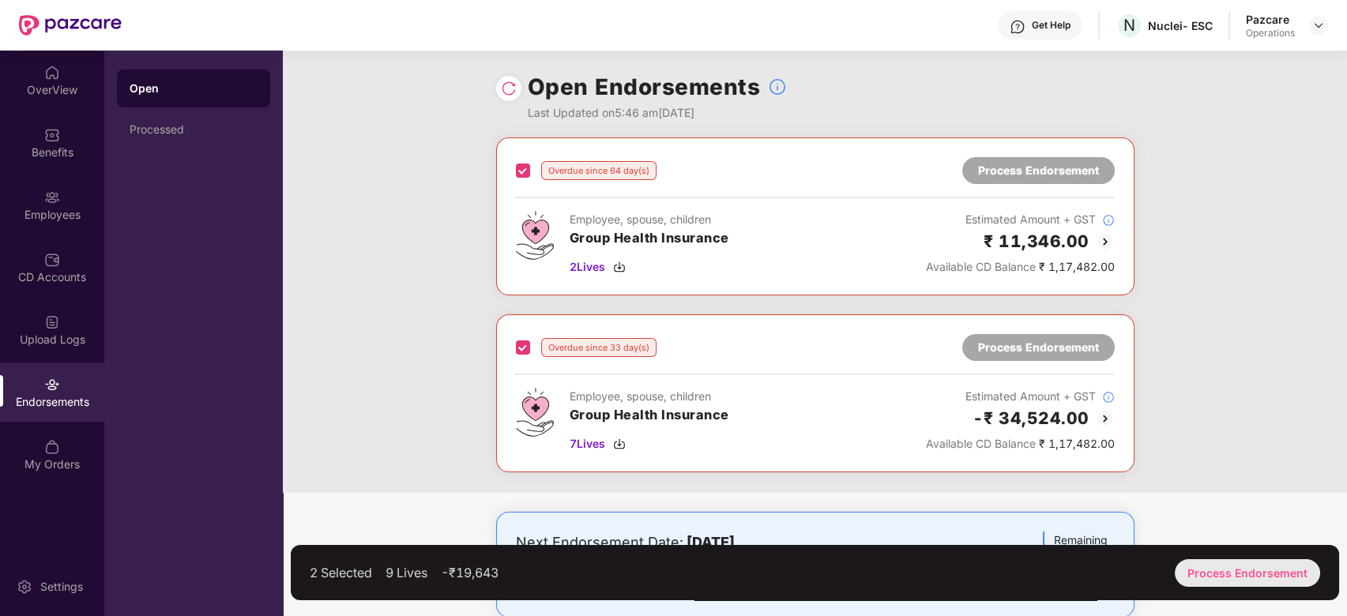
click at [1233, 579] on div "Process Endorsement" at bounding box center [1246, 573] width 145 height 28
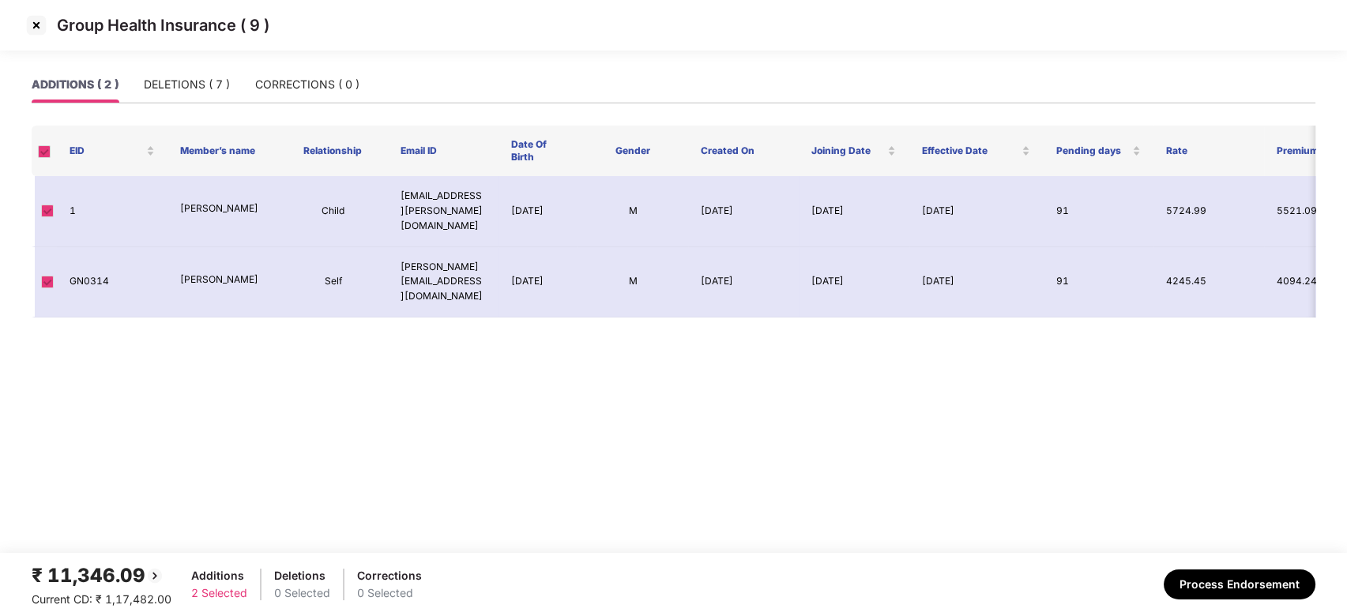
click at [39, 27] on img at bounding box center [36, 25] width 25 height 25
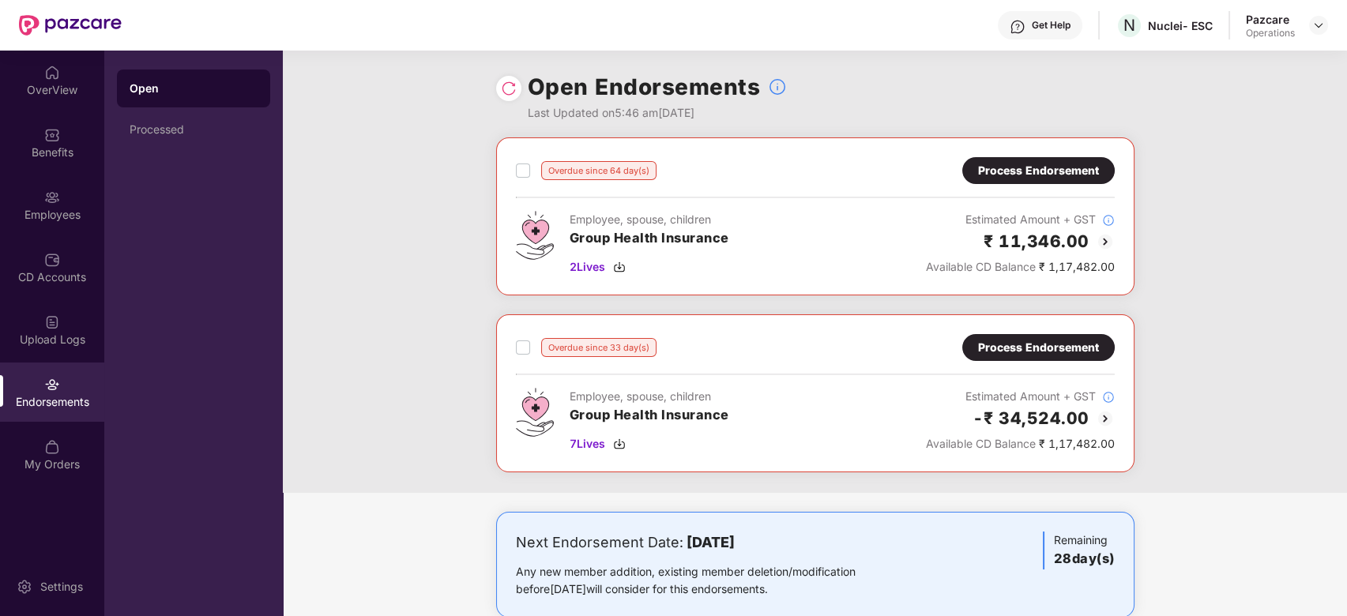
click at [1305, 28] on div "Pazcare Operations" at bounding box center [1287, 26] width 82 height 28
click at [1312, 27] on img at bounding box center [1318, 25] width 13 height 13
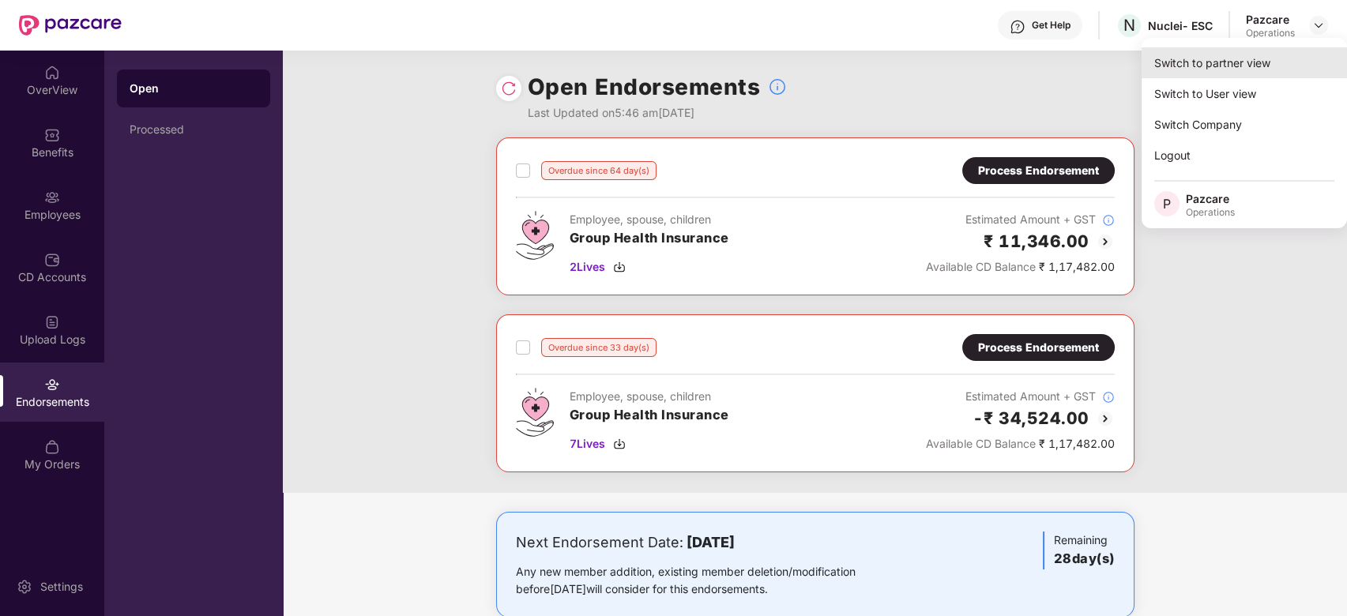
click at [1246, 58] on div "Switch to partner view" at bounding box center [1243, 62] width 205 height 31
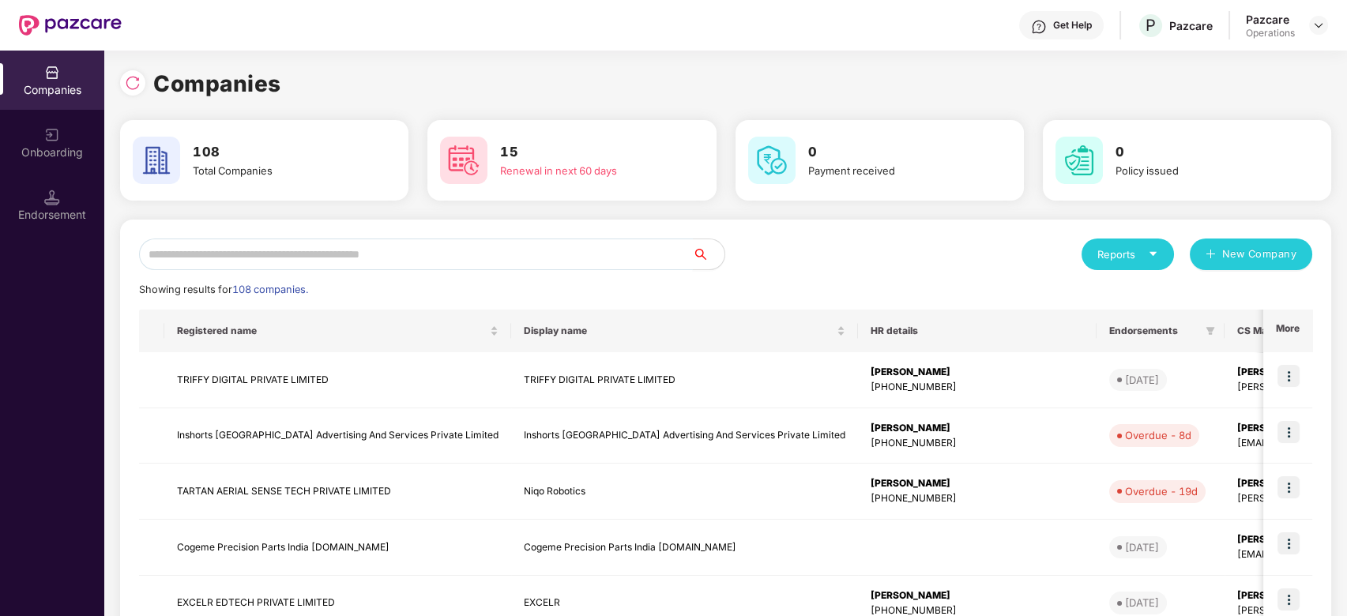
click at [637, 243] on input "text" at bounding box center [416, 255] width 554 height 32
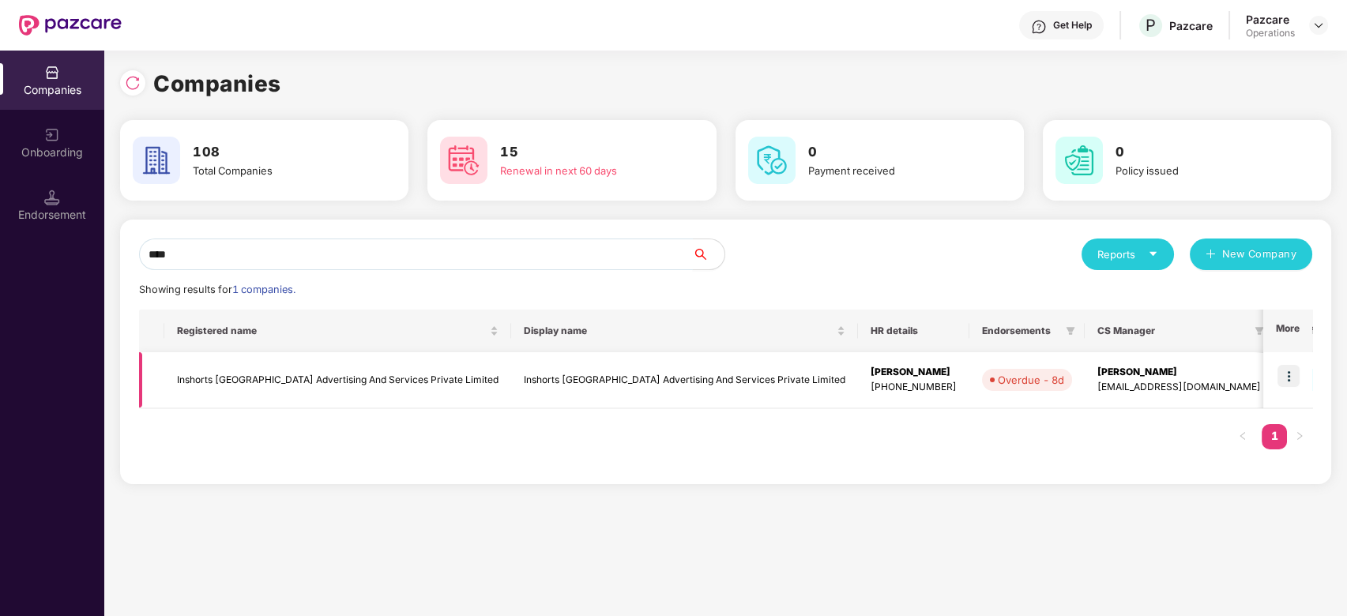
type input "****"
click at [264, 373] on td "Inshorts [GEOGRAPHIC_DATA] Advertising And Services Private Limited" at bounding box center [337, 380] width 347 height 56
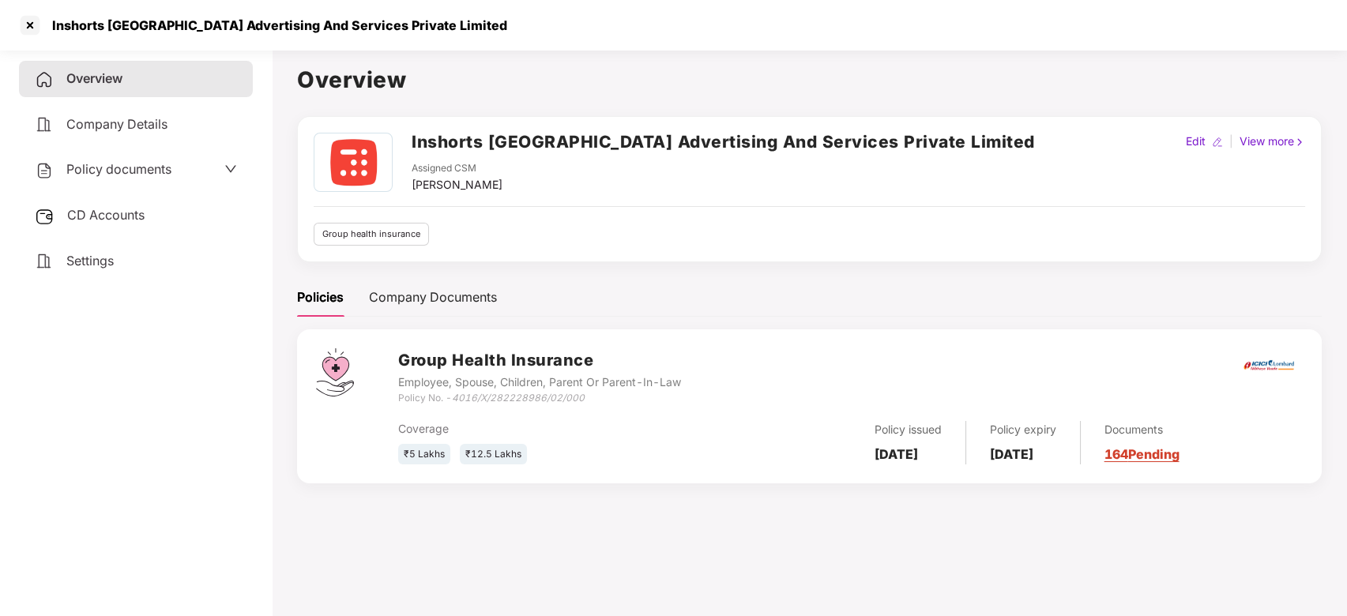
scroll to position [43, 0]
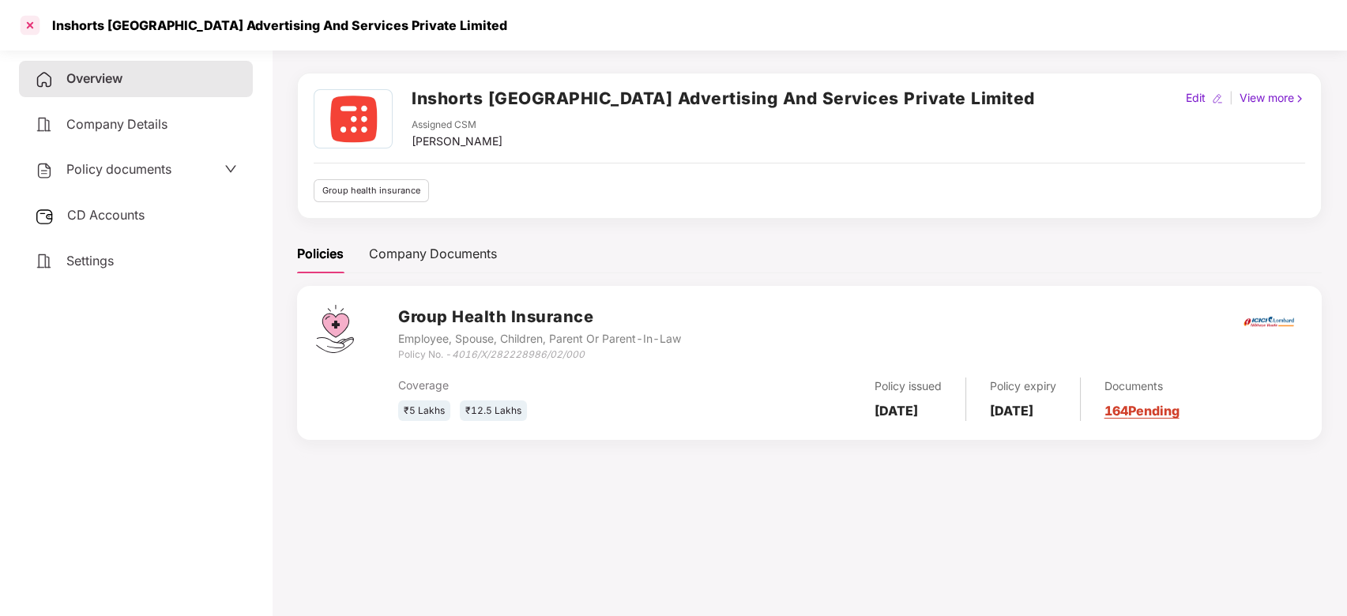
click at [32, 21] on div at bounding box center [29, 25] width 25 height 25
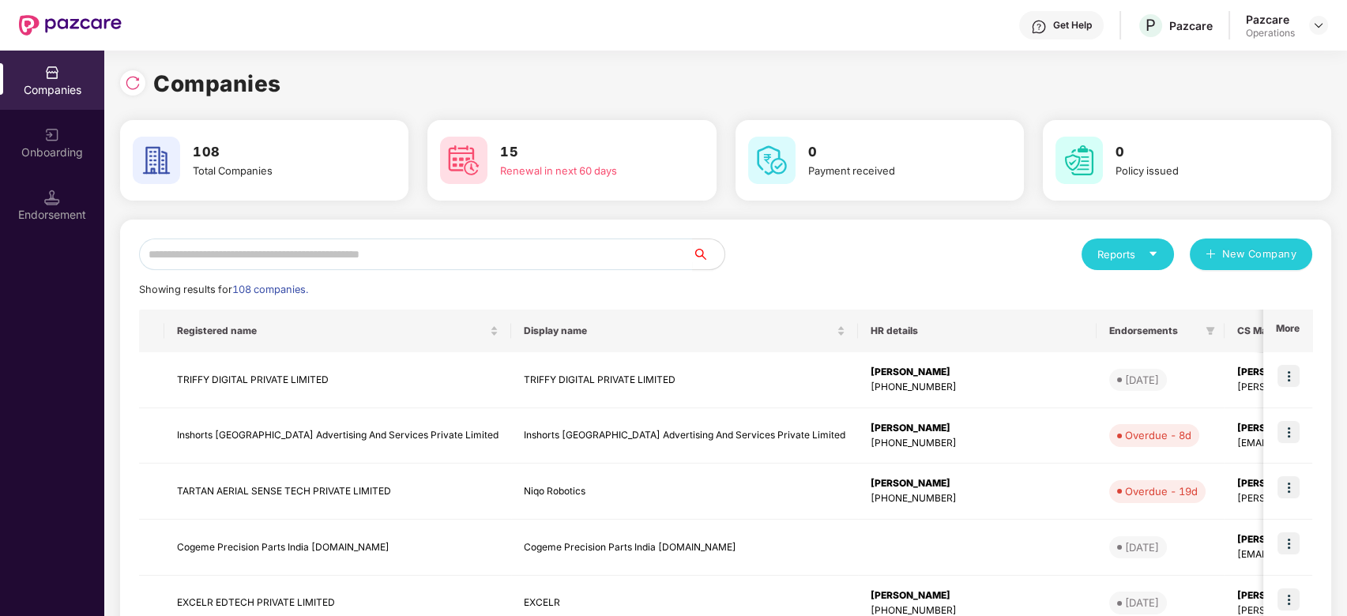
scroll to position [0, 0]
click at [287, 257] on input "text" at bounding box center [416, 255] width 554 height 32
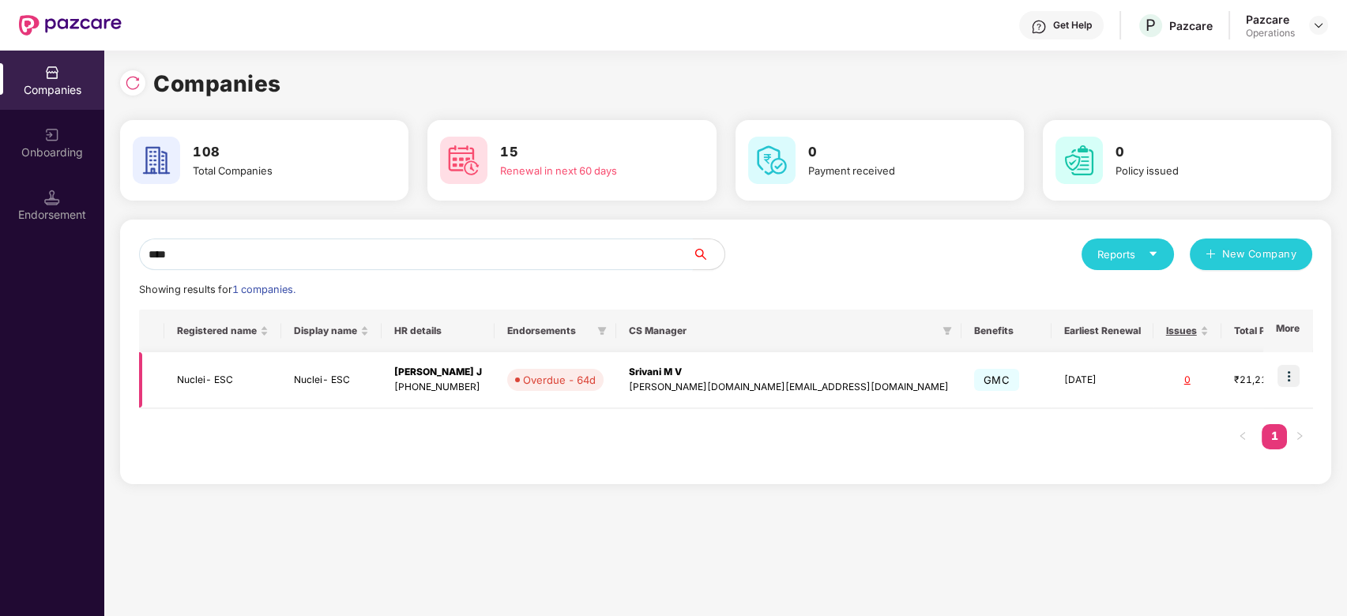
type input "****"
click at [229, 378] on td "Nuclei- ESC" at bounding box center [222, 380] width 117 height 56
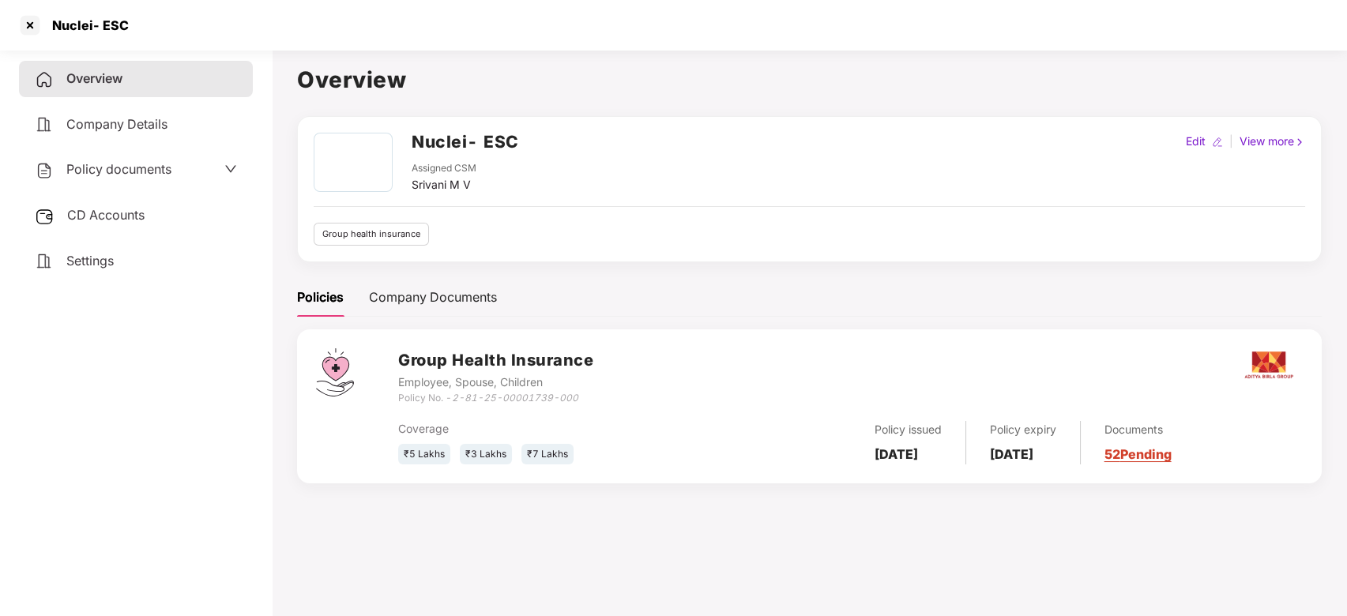
scroll to position [43, 0]
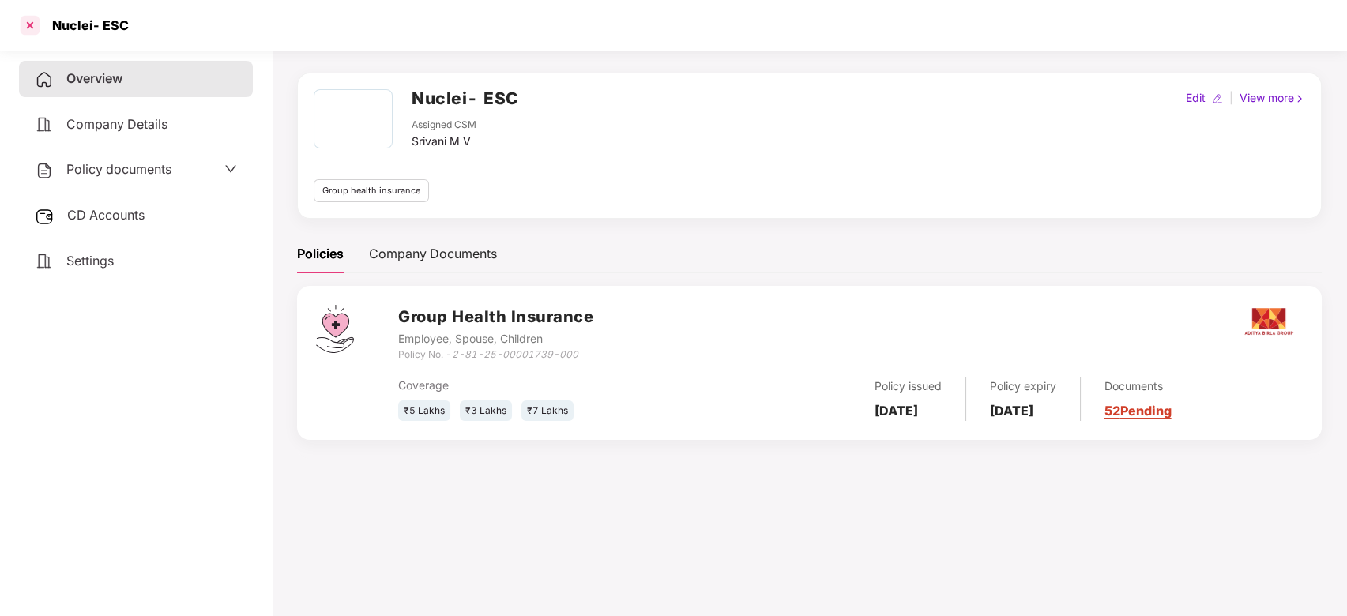
click at [29, 24] on div at bounding box center [29, 25] width 25 height 25
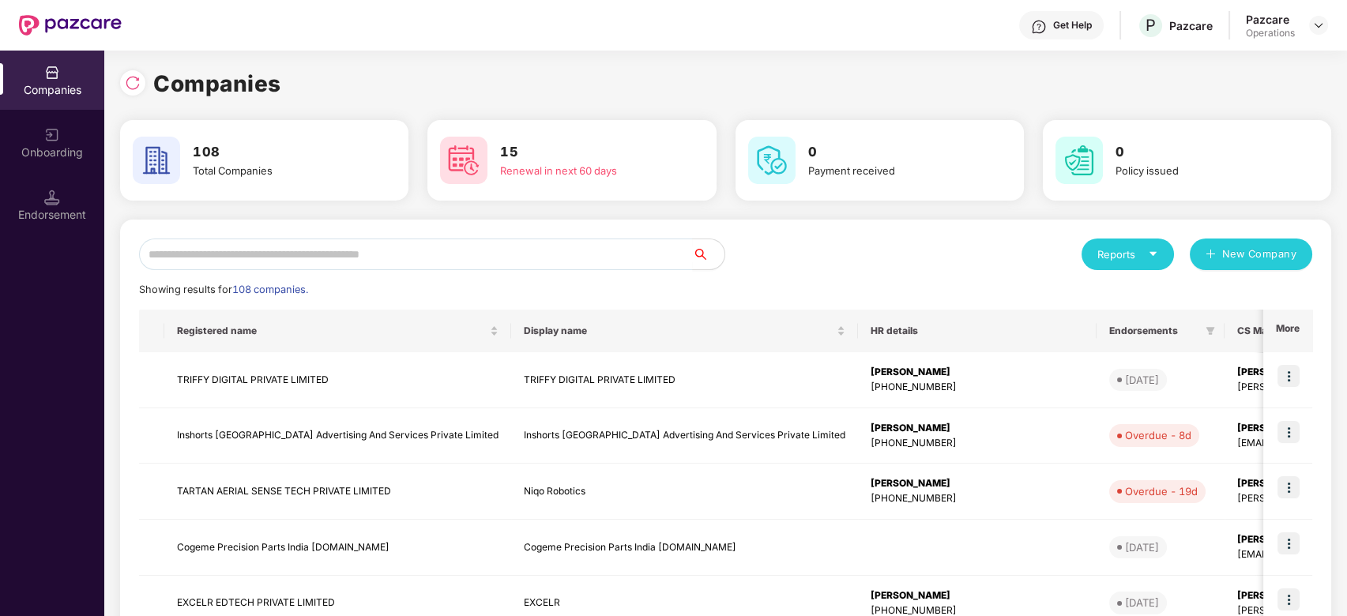
scroll to position [0, 0]
click at [524, 250] on input "text" at bounding box center [416, 255] width 554 height 32
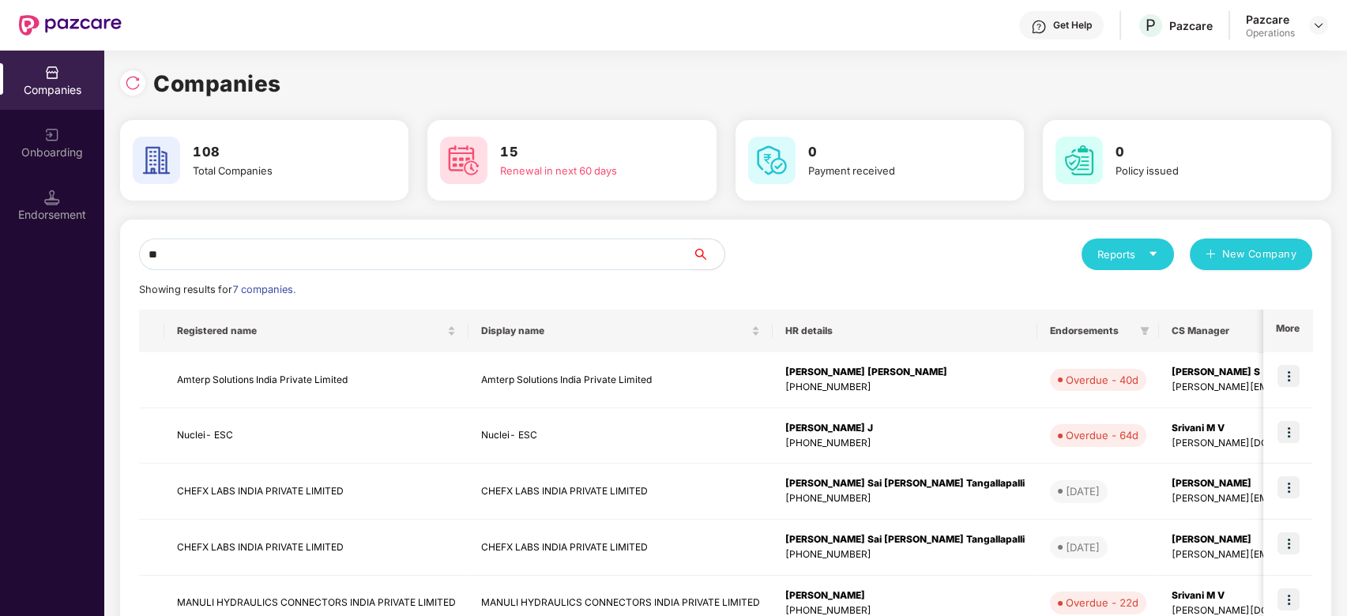
type input "*"
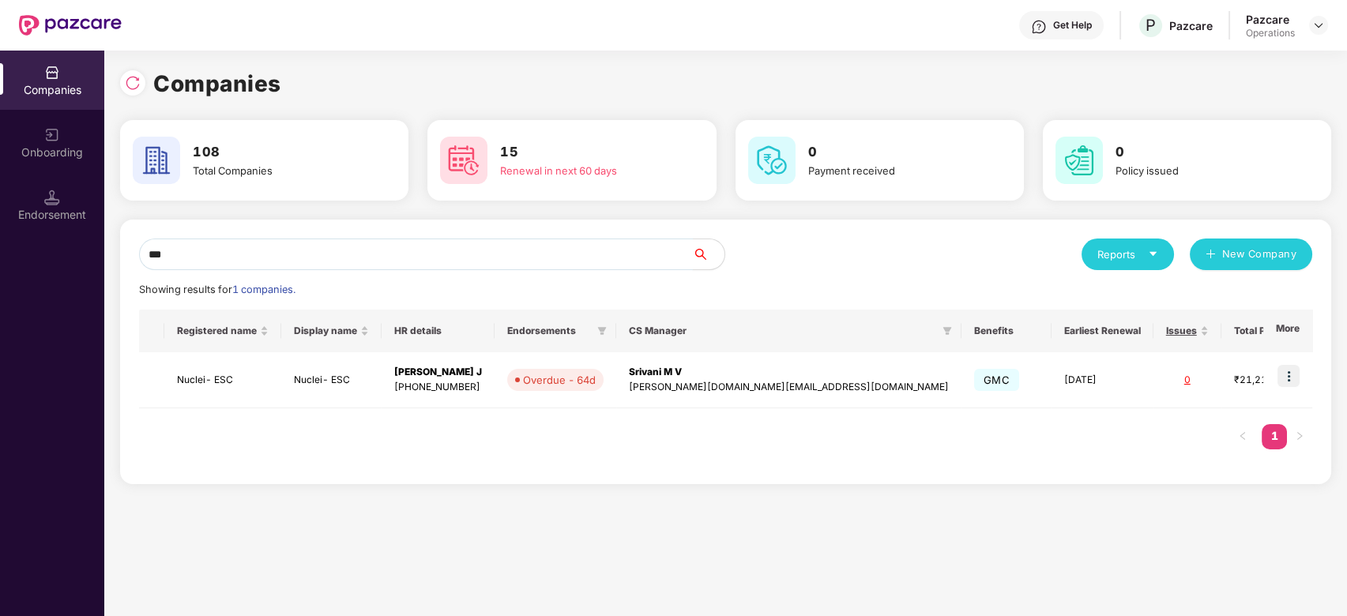
type input "***"
click at [224, 376] on td "Nuclei- ESC" at bounding box center [222, 380] width 117 height 56
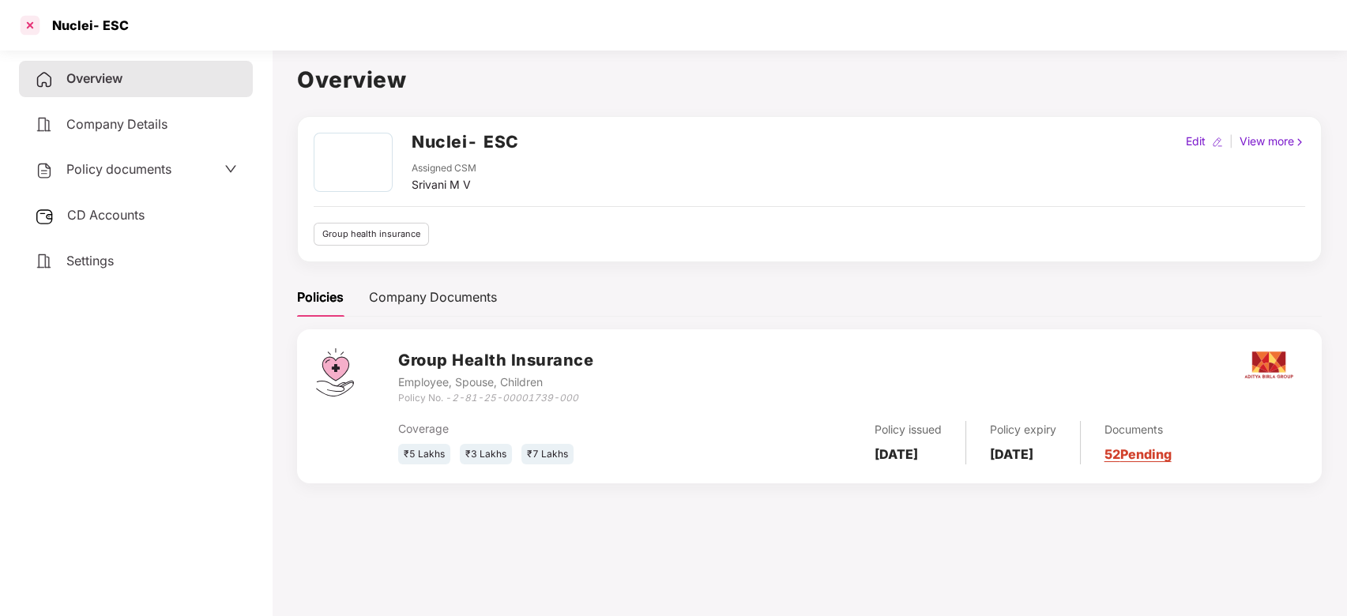
click at [30, 25] on div at bounding box center [29, 25] width 25 height 25
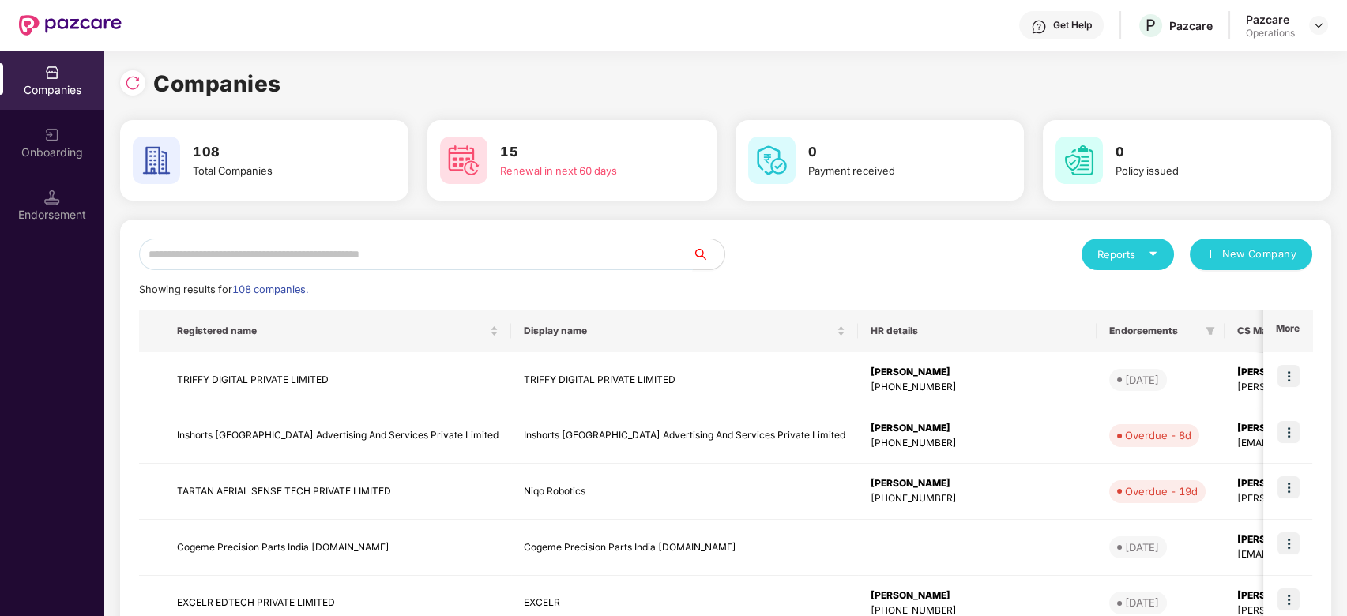
click at [449, 243] on input "text" at bounding box center [416, 255] width 554 height 32
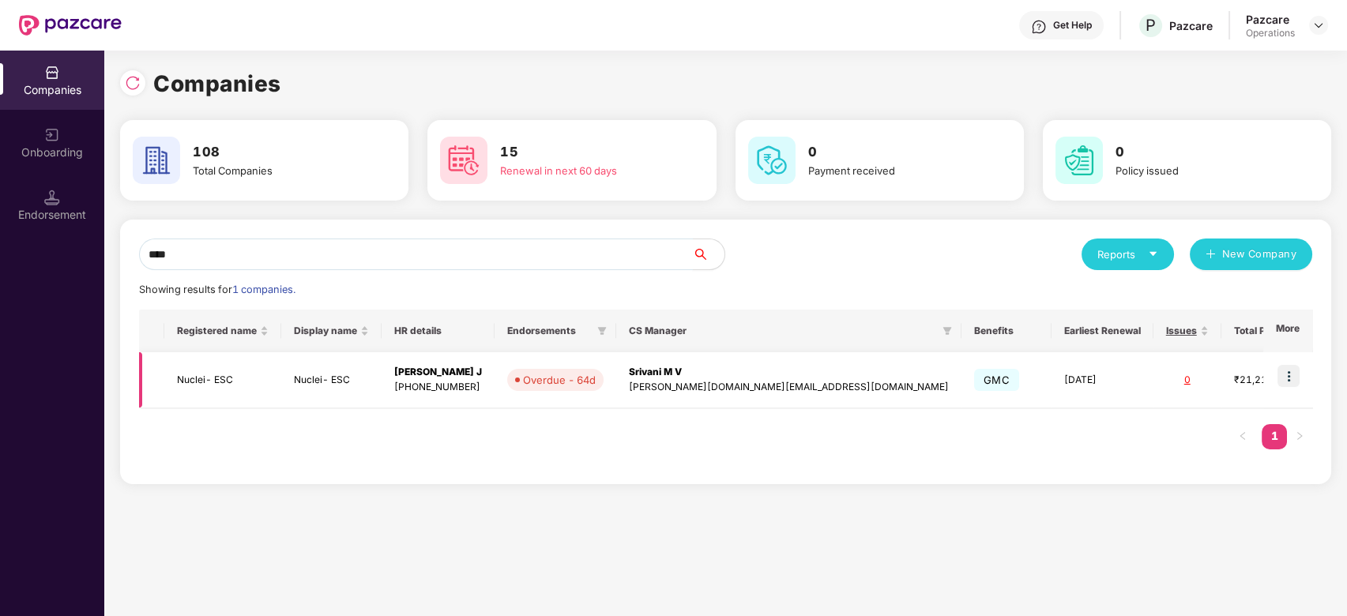
type input "****"
click at [1289, 372] on img at bounding box center [1288, 376] width 22 height 22
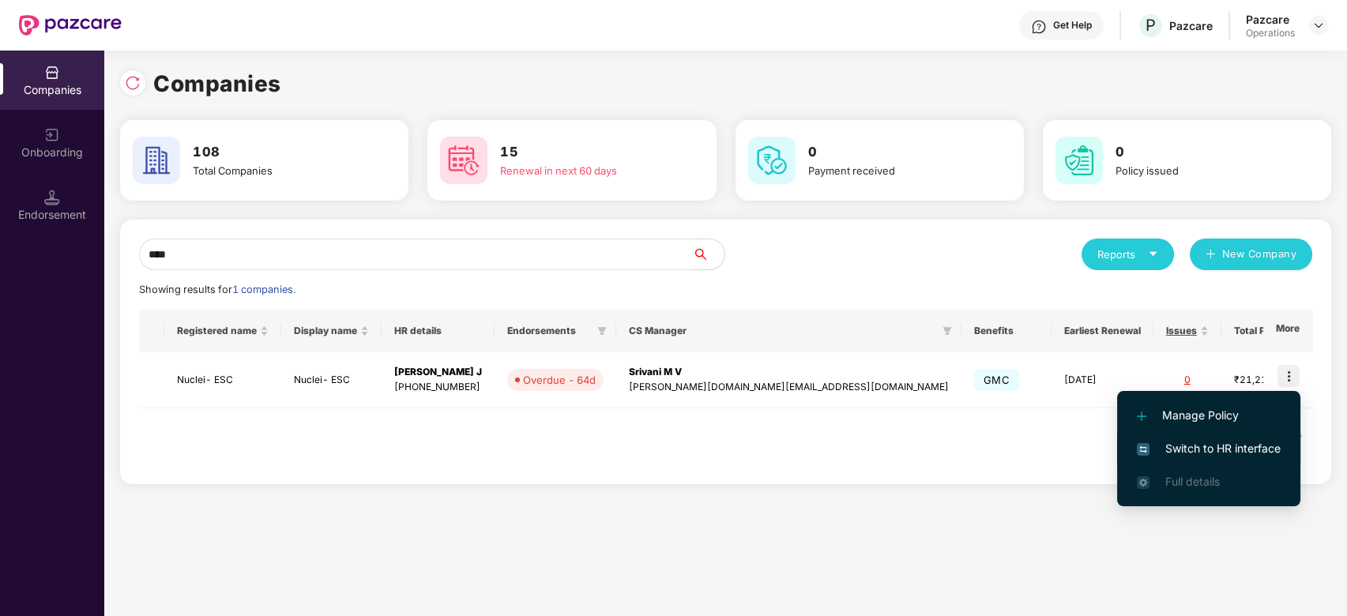
click at [1203, 442] on span "Switch to HR interface" at bounding box center [1209, 448] width 144 height 17
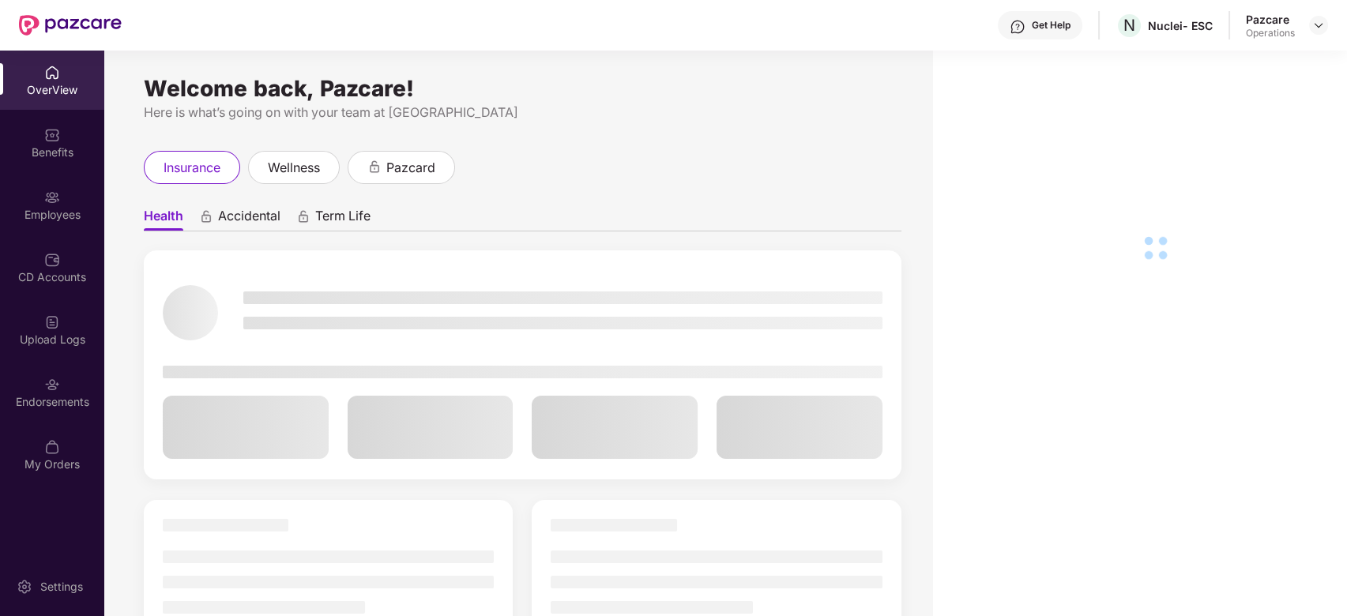
scroll to position [51, 0]
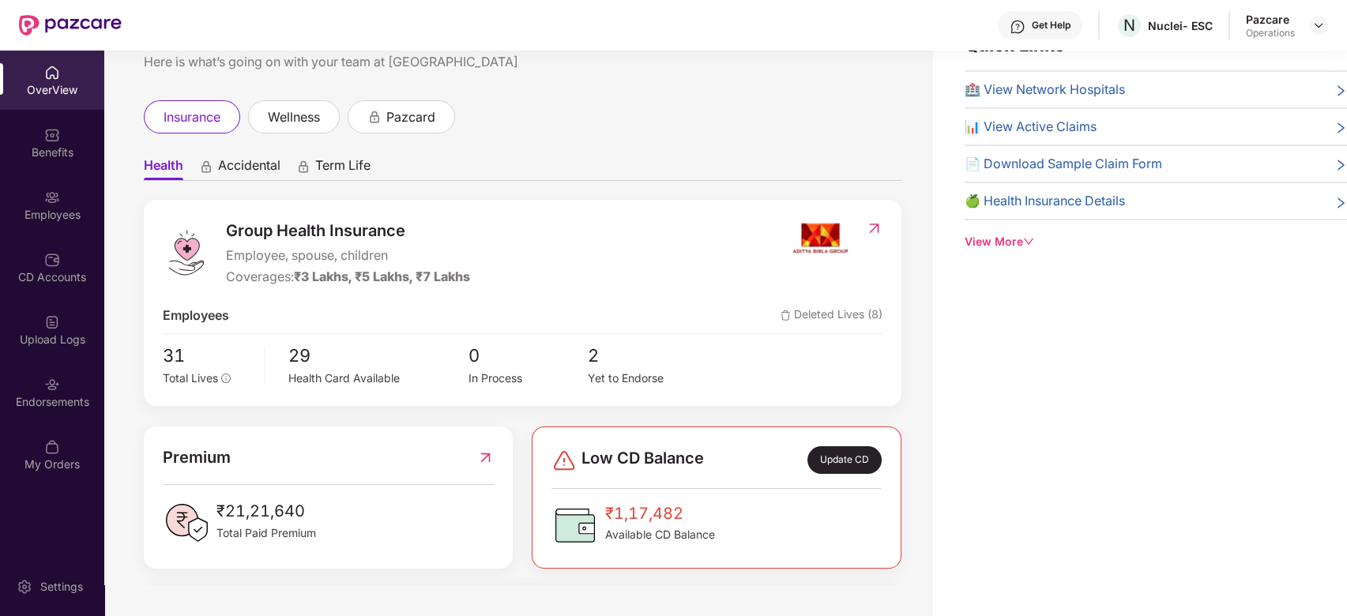
click at [29, 413] on div "Endorsements" at bounding box center [52, 392] width 104 height 59
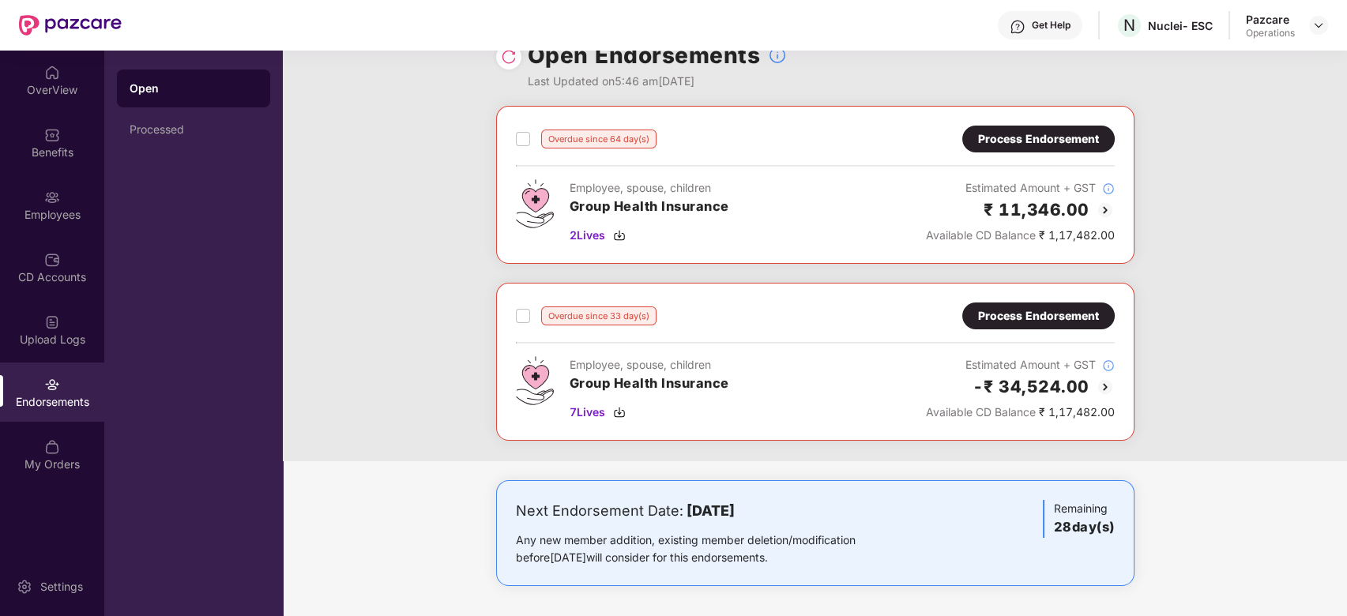
scroll to position [0, 0]
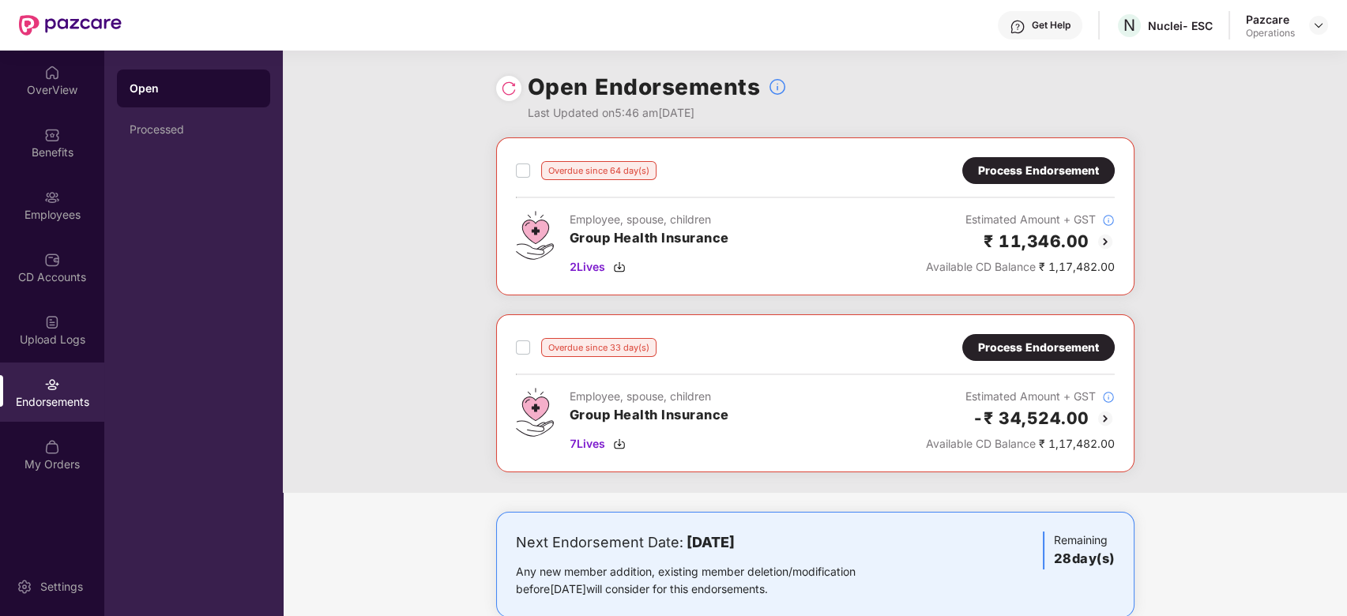
click at [507, 100] on div at bounding box center [508, 88] width 25 height 25
click at [502, 92] on img at bounding box center [509, 89] width 16 height 16
click at [513, 180] on div "Overdue since 64 day(s) Process Endorsement Employee, spouse, children Group He…" at bounding box center [815, 216] width 638 height 158
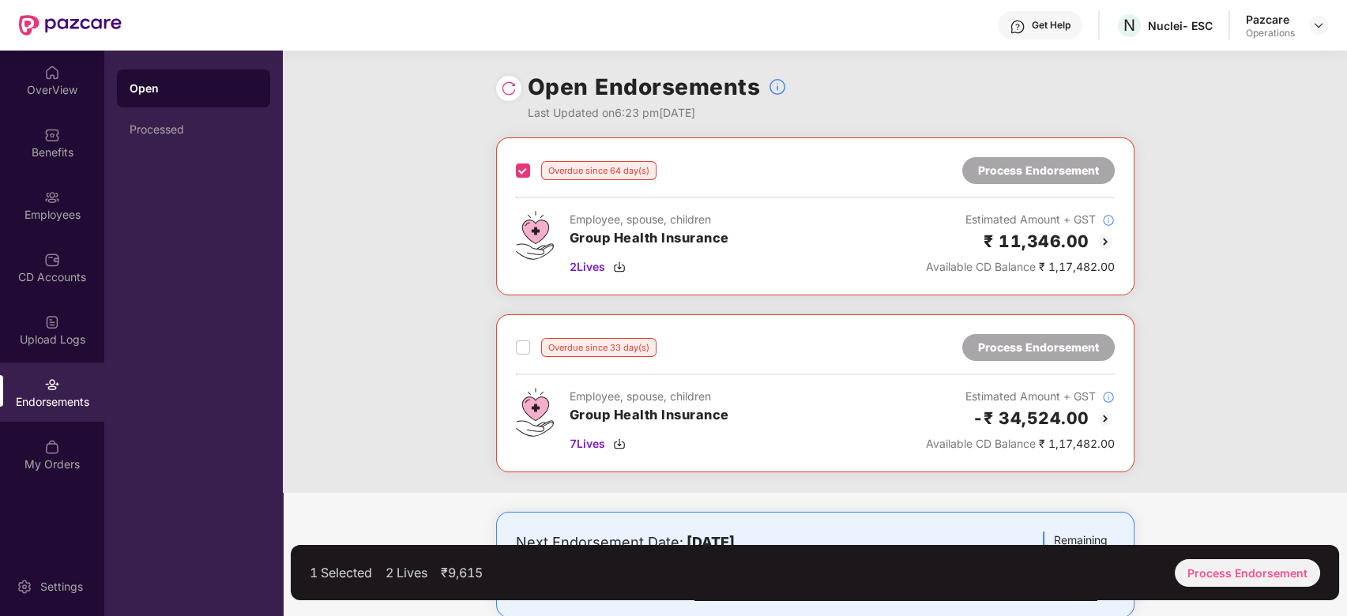
click at [513, 337] on div "Overdue since 33 day(s) Process Endorsement Employee, spouse, children Group He…" at bounding box center [815, 393] width 638 height 158
click at [1253, 581] on div "Process Endorsement" at bounding box center [1246, 573] width 145 height 28
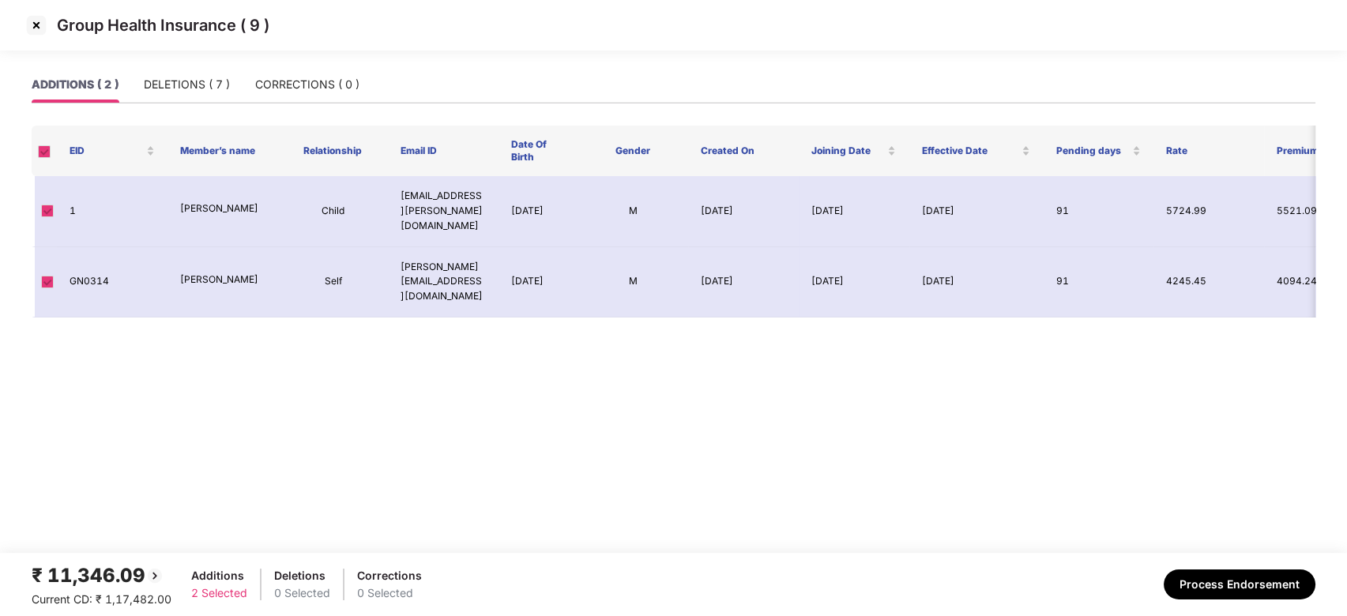
click at [35, 24] on img at bounding box center [36, 25] width 25 height 25
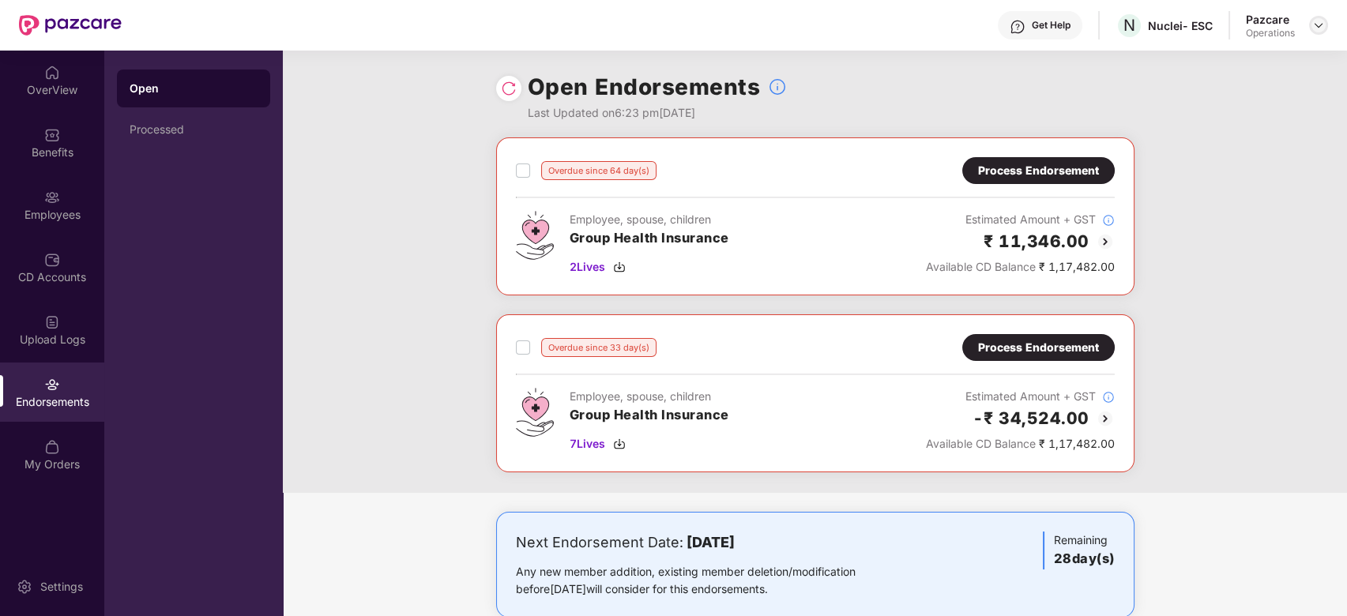
click at [1321, 29] on img at bounding box center [1318, 25] width 13 height 13
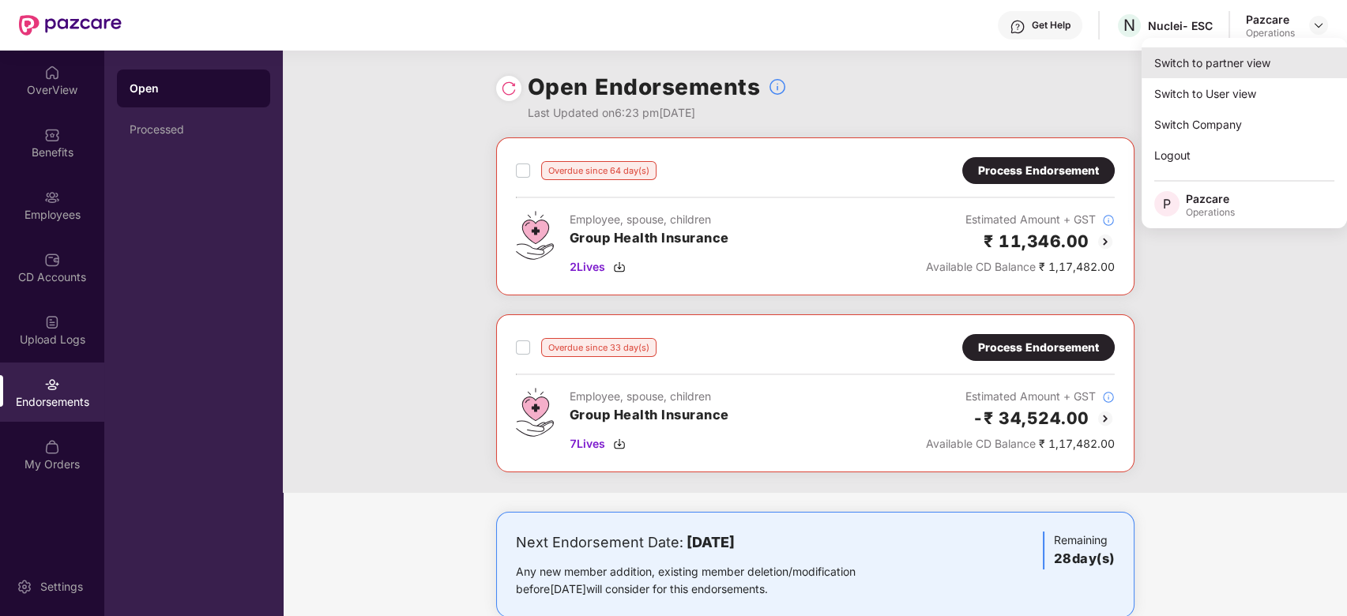
click at [1196, 63] on div "Switch to partner view" at bounding box center [1243, 62] width 205 height 31
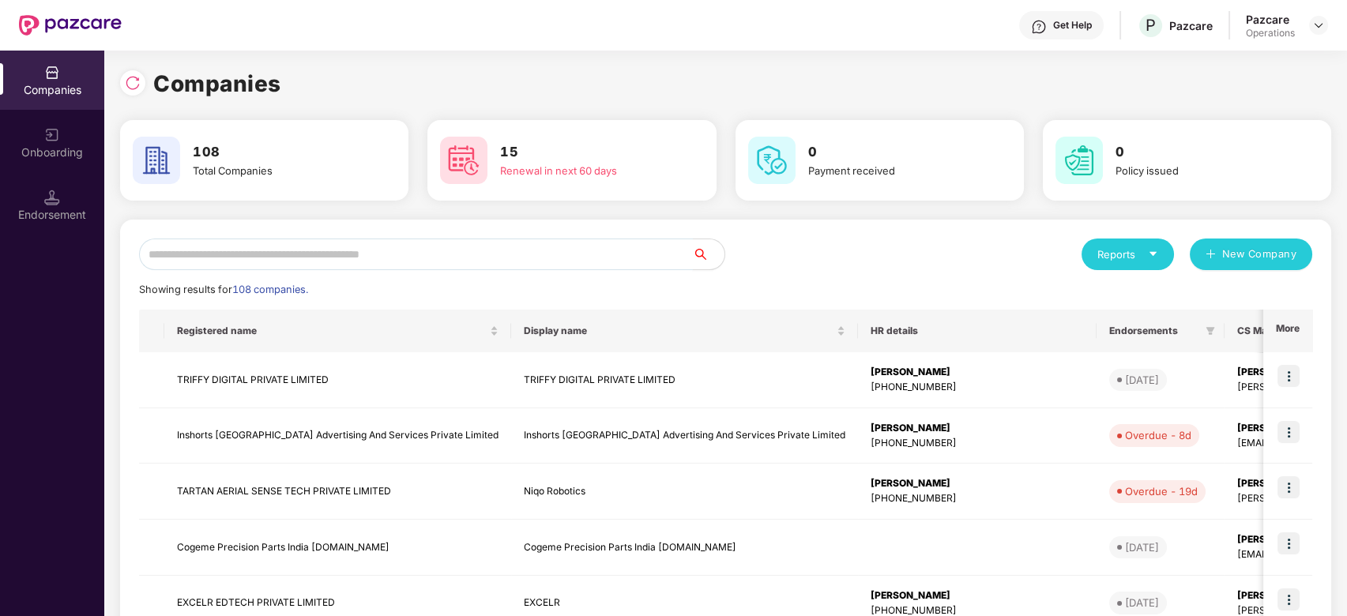
click at [499, 240] on input "text" at bounding box center [416, 255] width 554 height 32
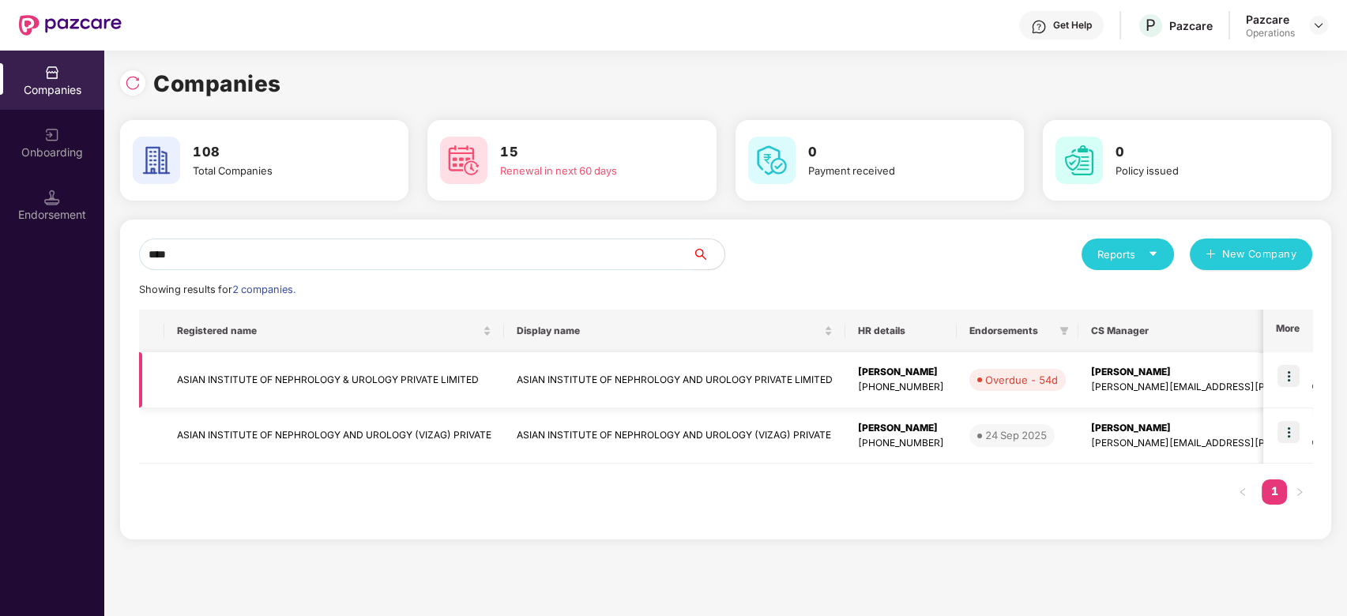
type input "****"
click at [304, 370] on td "ASIAN INSTITUTE OF NEPHROLOGY & UROLOGY PRIVATE LIMITED" at bounding box center [334, 380] width 340 height 56
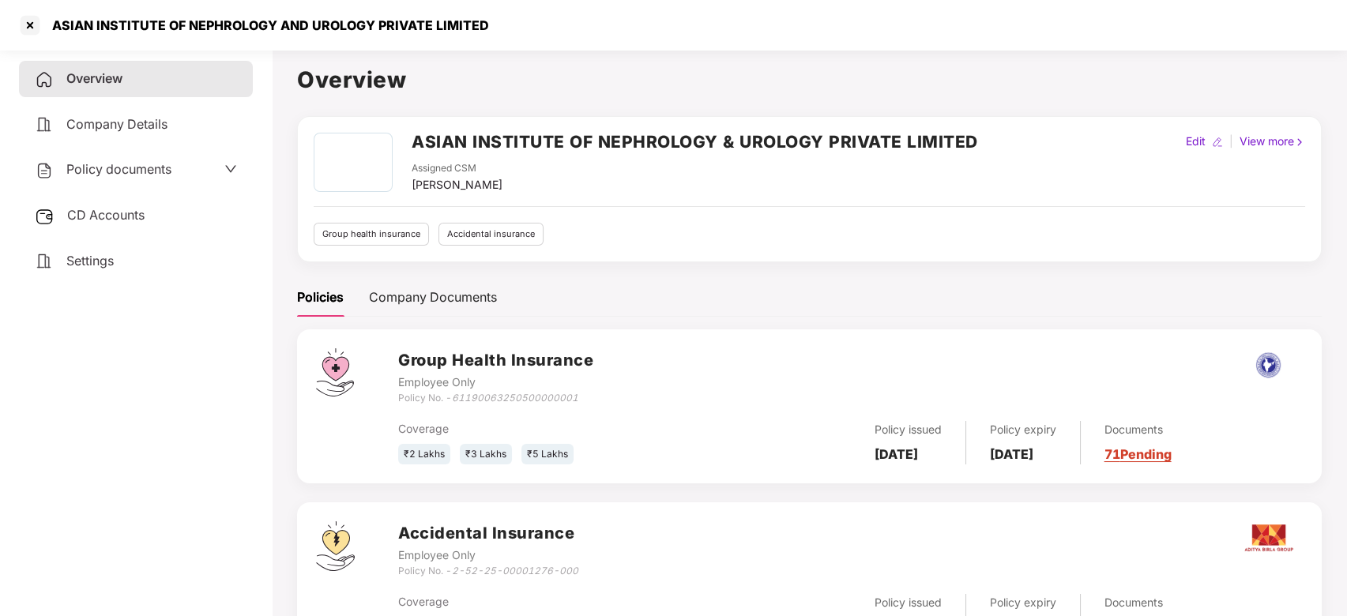
click at [106, 212] on span "CD Accounts" at bounding box center [105, 215] width 77 height 16
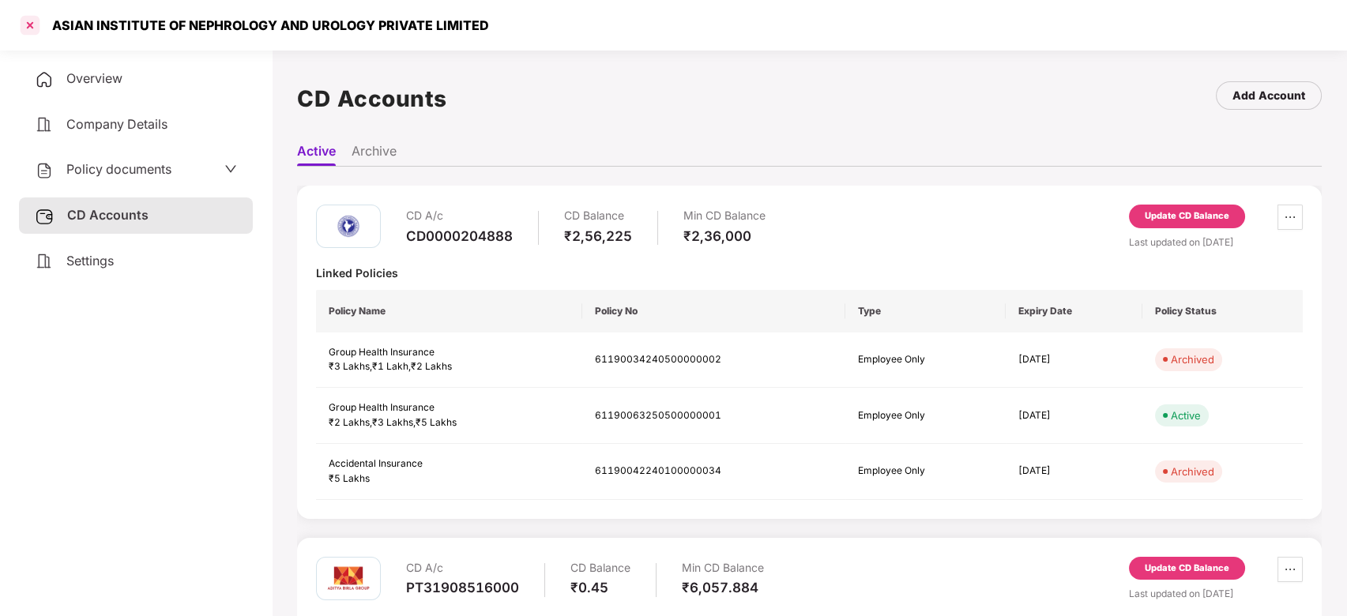
click at [24, 24] on div at bounding box center [29, 25] width 25 height 25
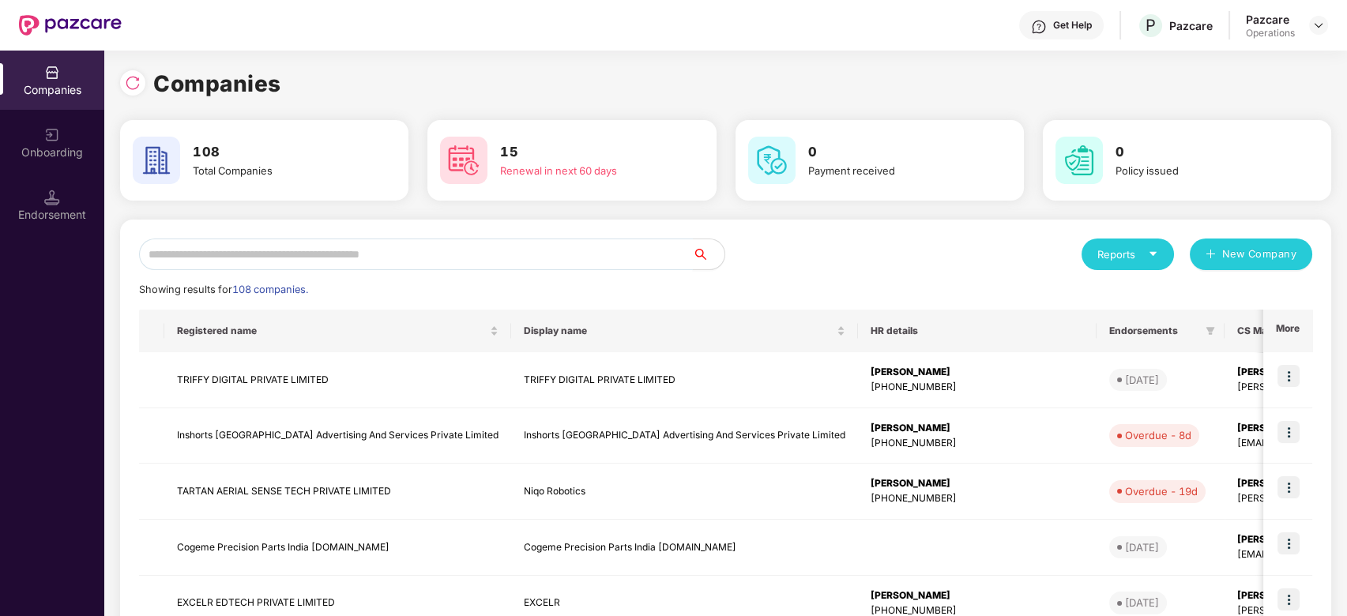
click at [401, 256] on input "text" at bounding box center [416, 255] width 554 height 32
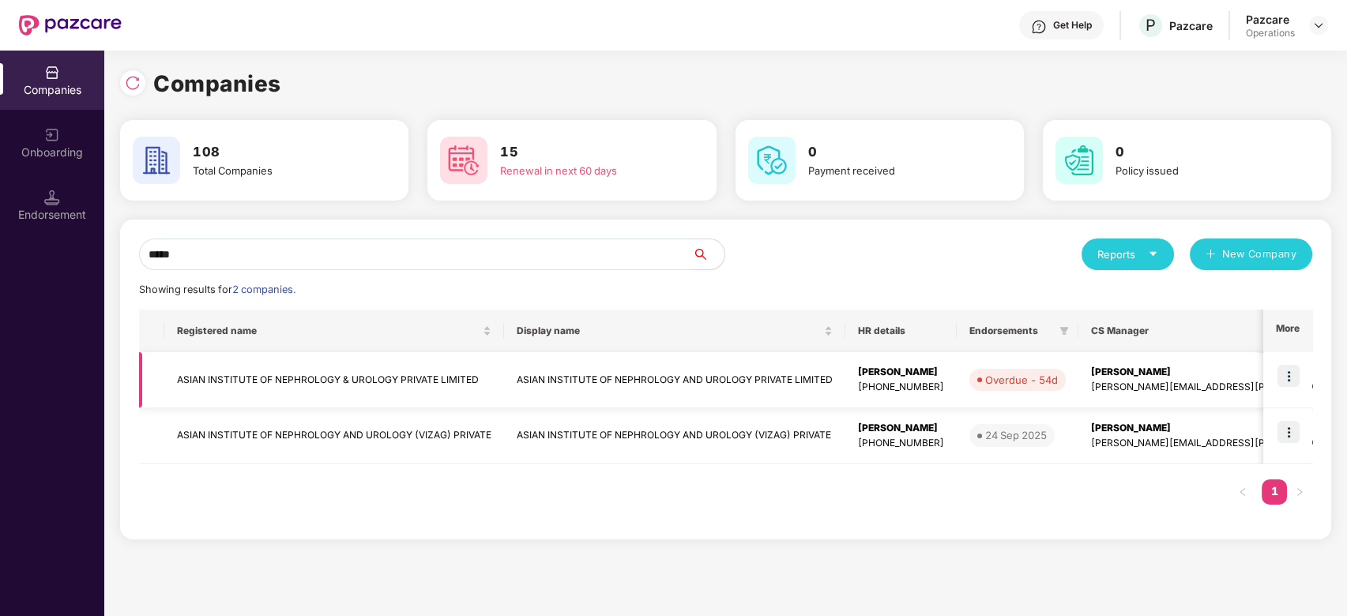
type input "*****"
click at [1286, 372] on img at bounding box center [1288, 376] width 22 height 22
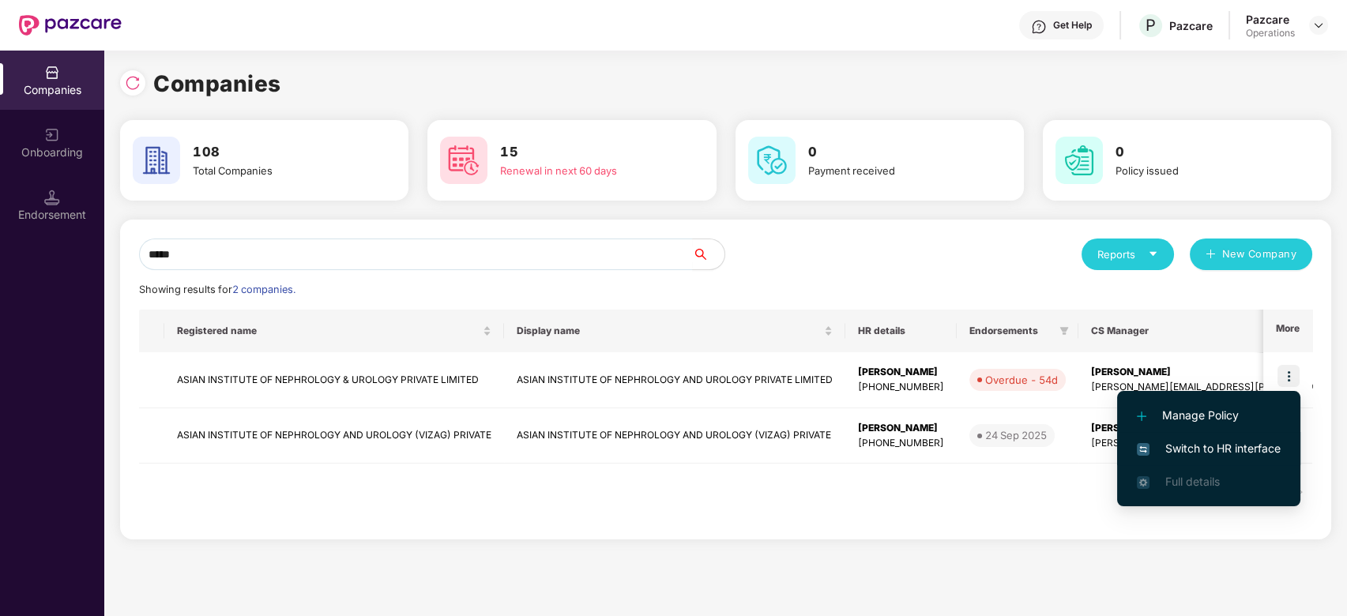
click at [1213, 447] on span "Switch to HR interface" at bounding box center [1209, 448] width 144 height 17
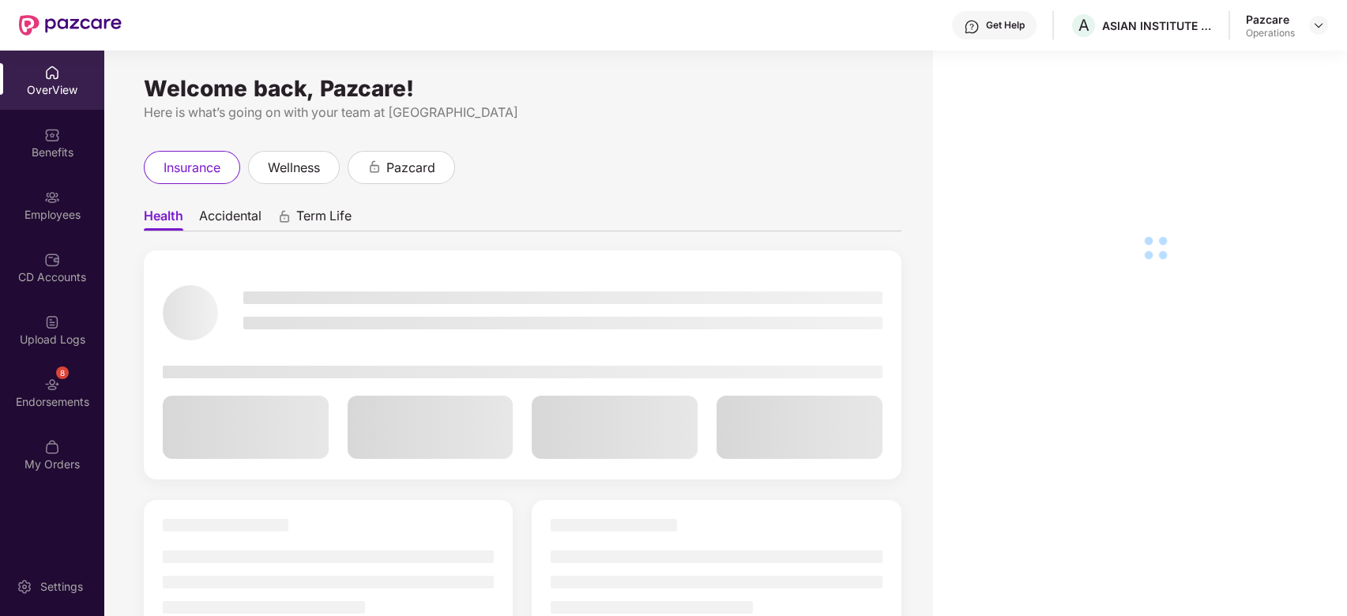
scroll to position [51, 0]
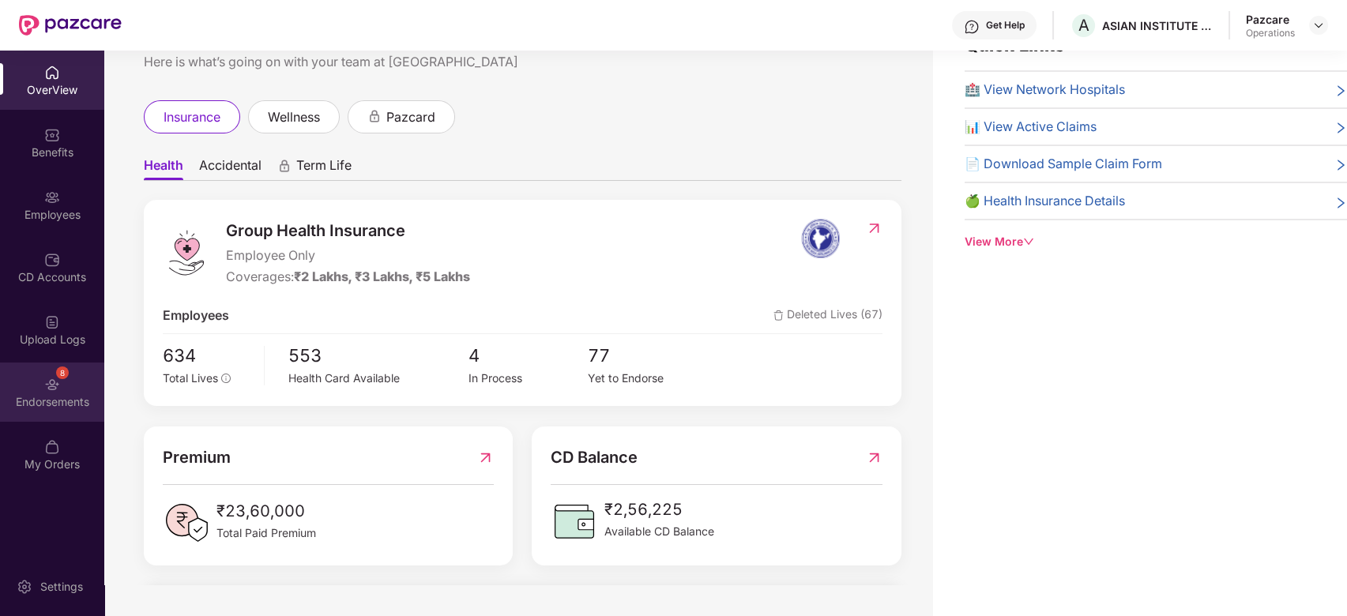
click at [39, 378] on div "8 Endorsements" at bounding box center [52, 392] width 104 height 59
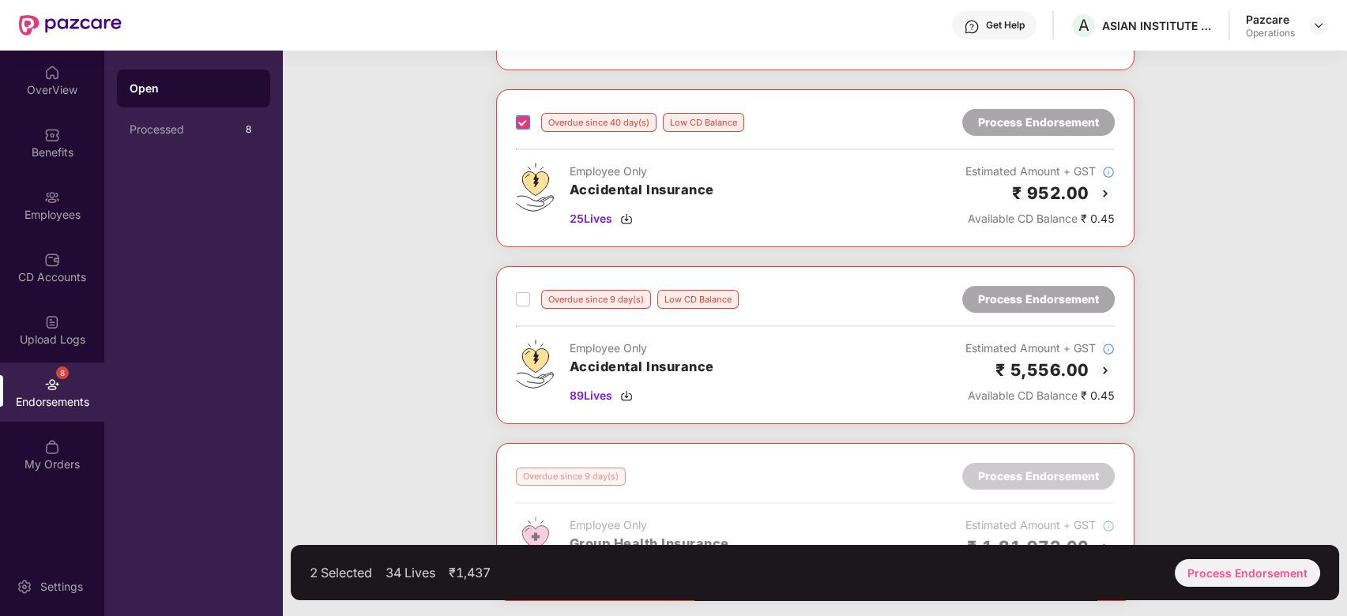
scroll to position [267, 0]
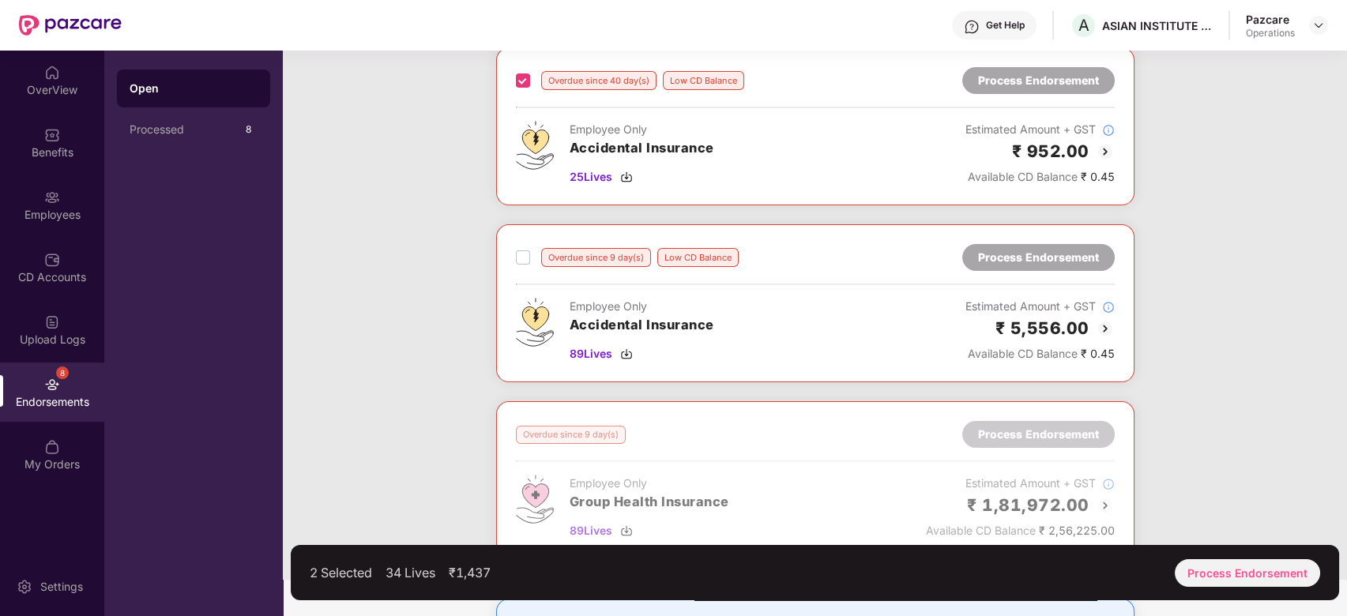
click at [516, 265] on label at bounding box center [523, 257] width 14 height 19
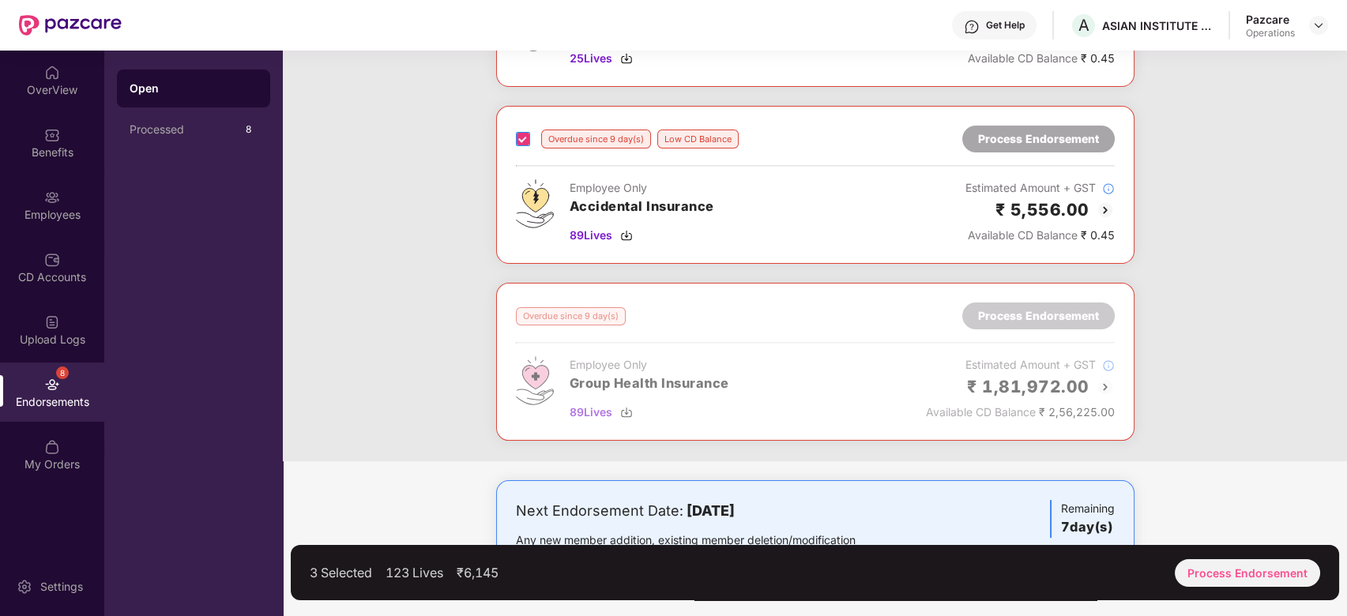
scroll to position [0, 0]
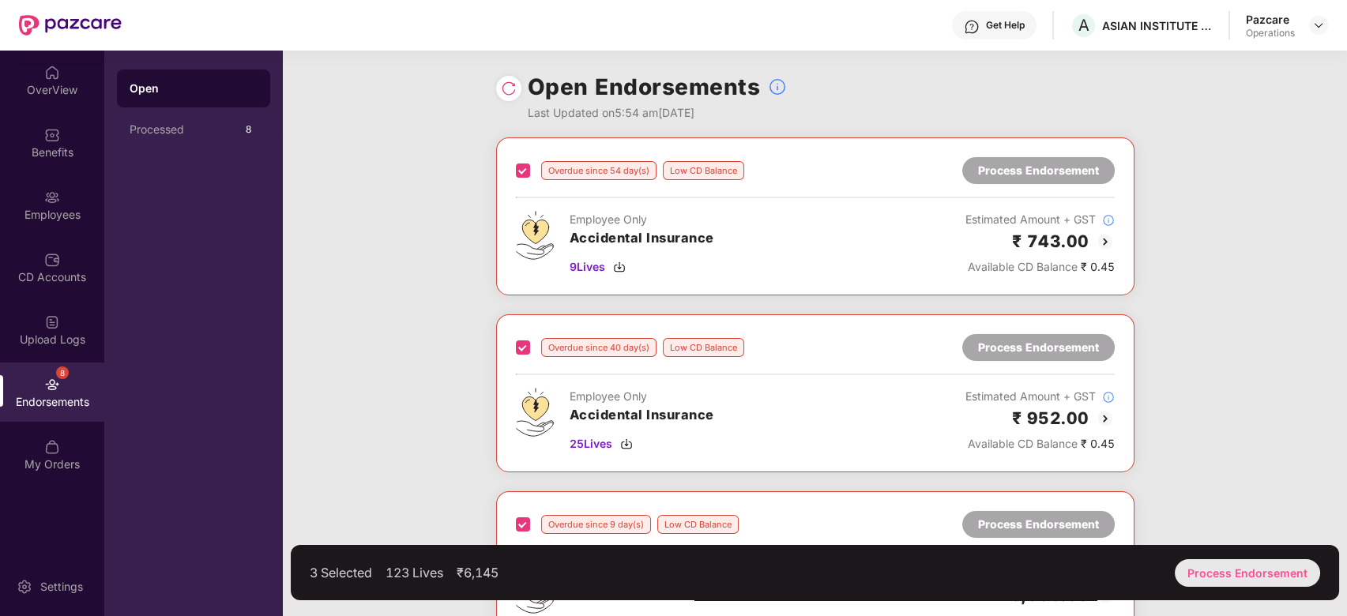
click at [1241, 567] on div "Process Endorsement" at bounding box center [1246, 573] width 145 height 28
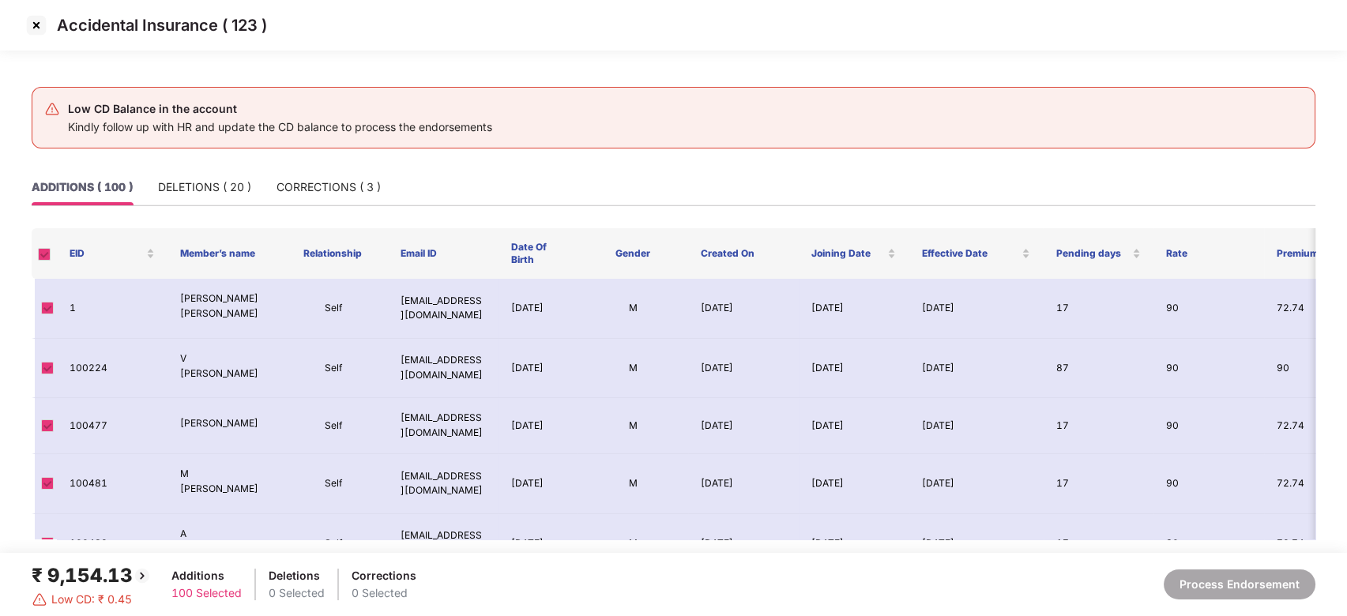
scroll to position [32, 0]
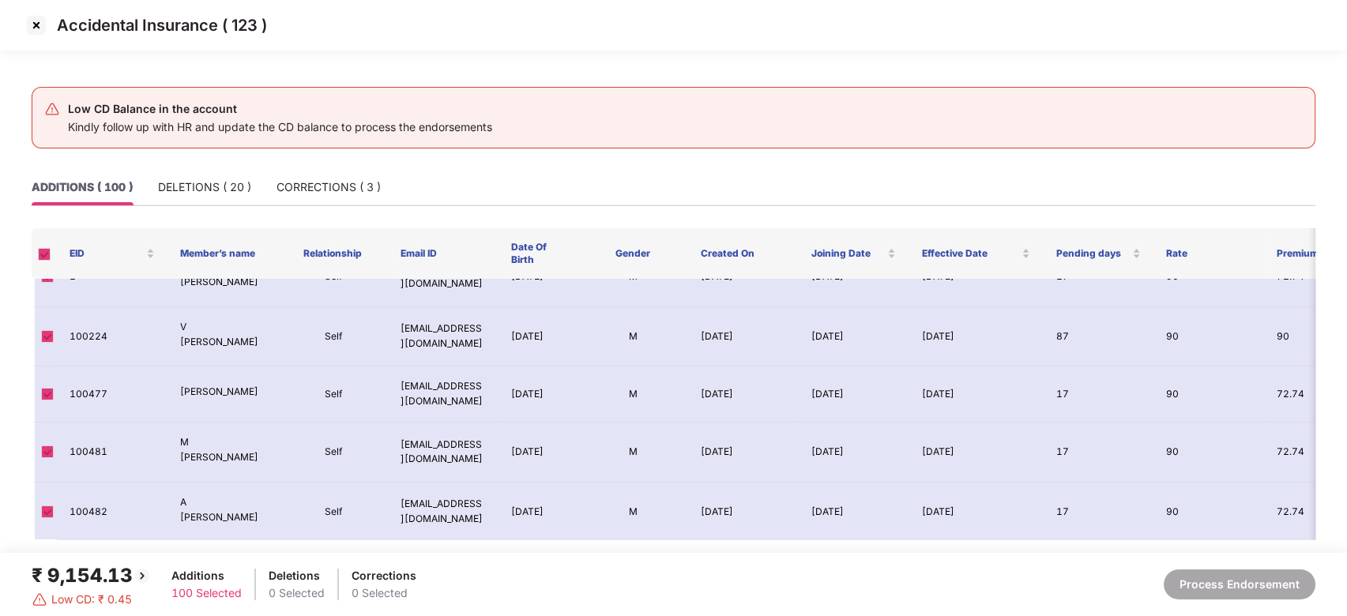
click at [36, 28] on img at bounding box center [36, 25] width 25 height 25
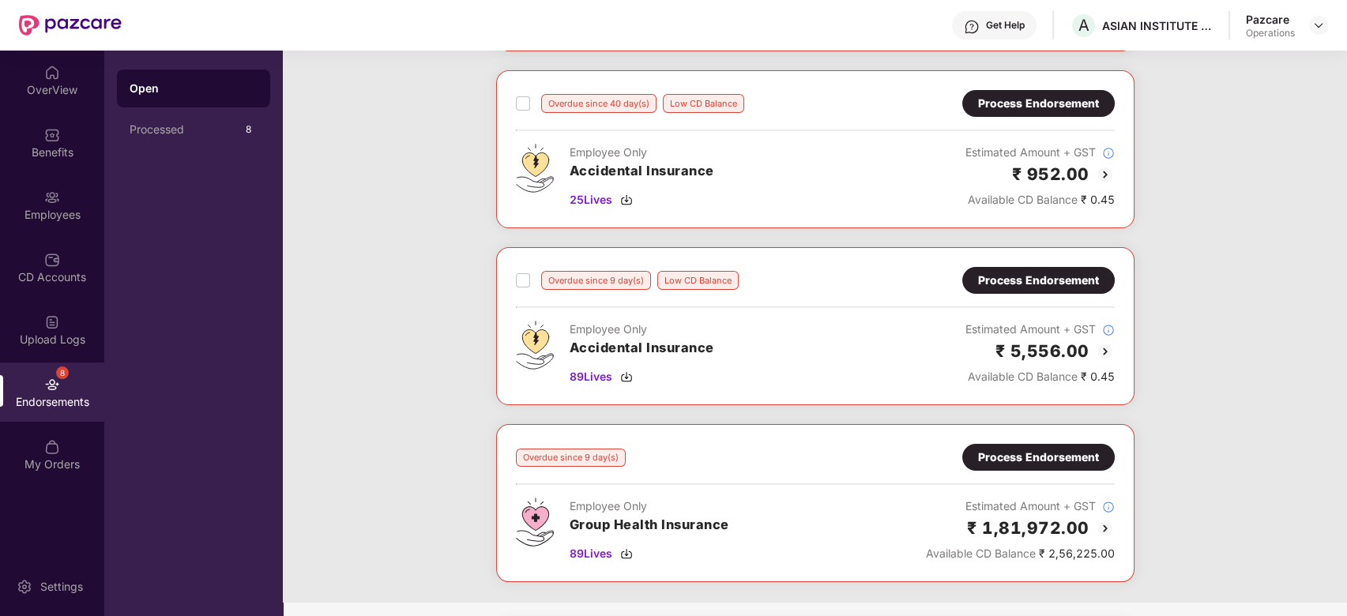
scroll to position [385, 0]
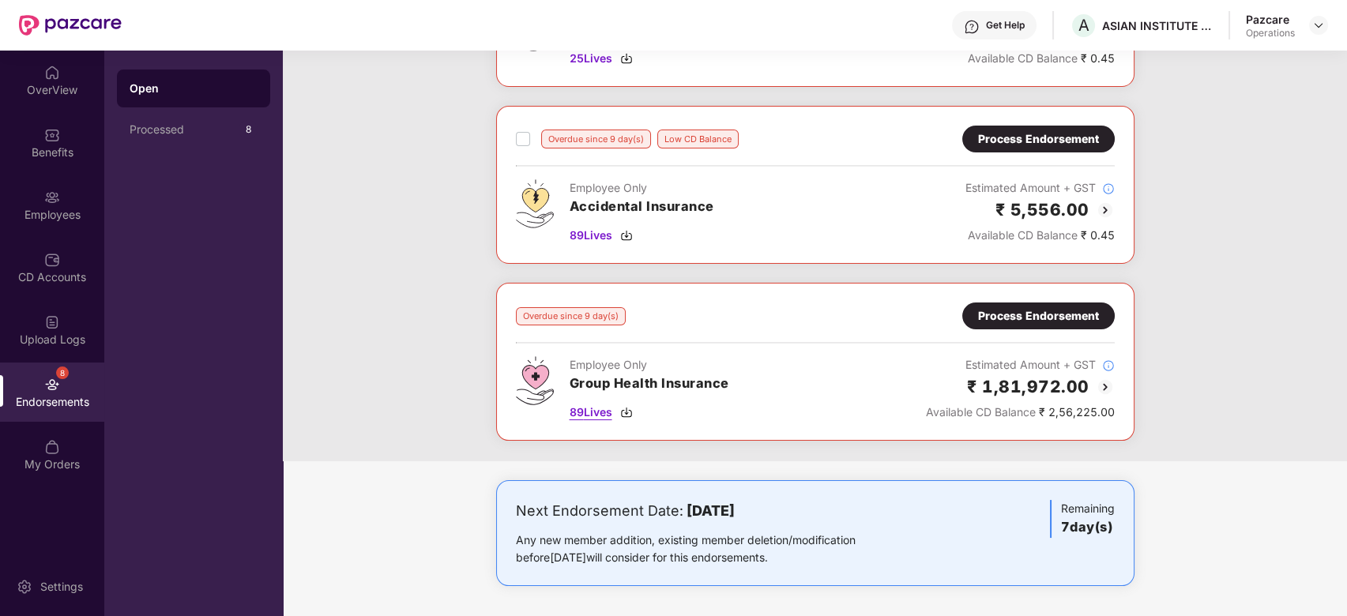
click at [600, 410] on span "89 Lives" at bounding box center [590, 412] width 43 height 17
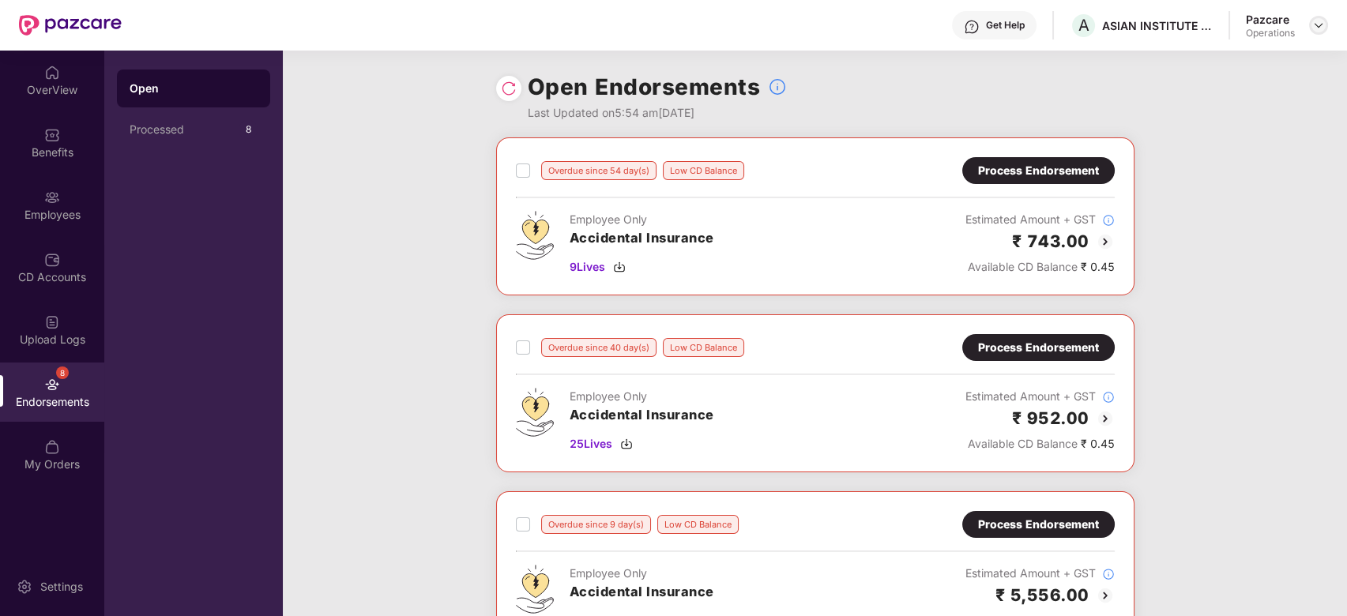
click at [1314, 22] on img at bounding box center [1318, 25] width 13 height 13
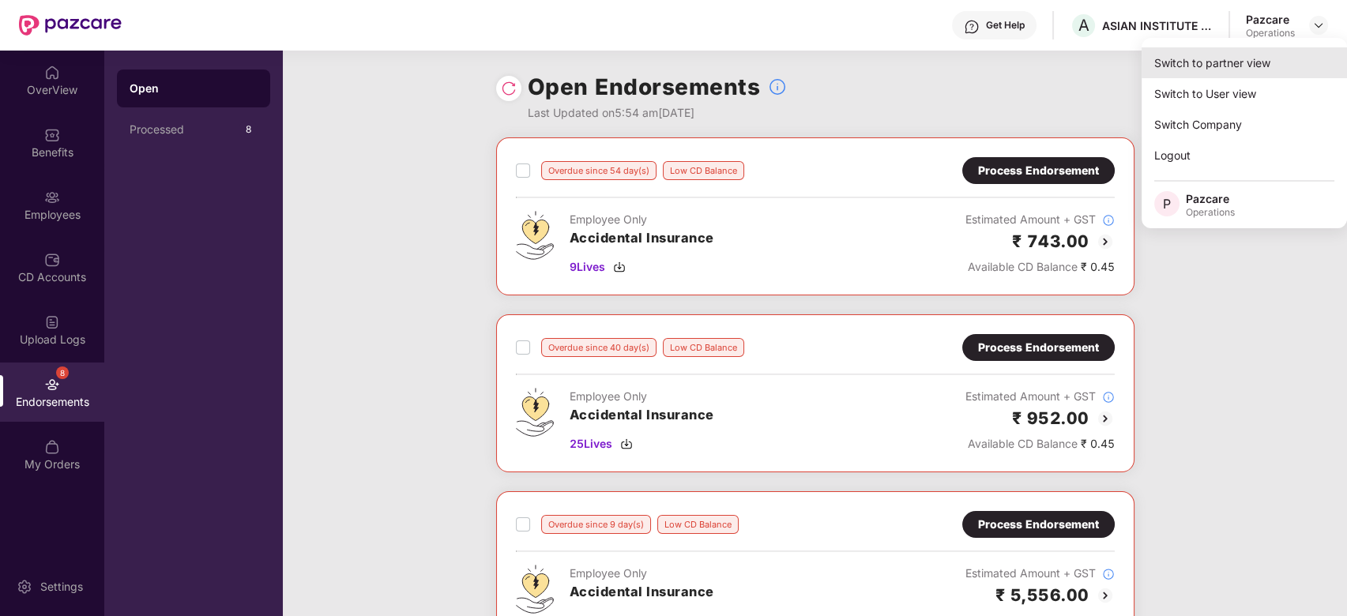
click at [1210, 66] on div "Switch to partner view" at bounding box center [1243, 62] width 205 height 31
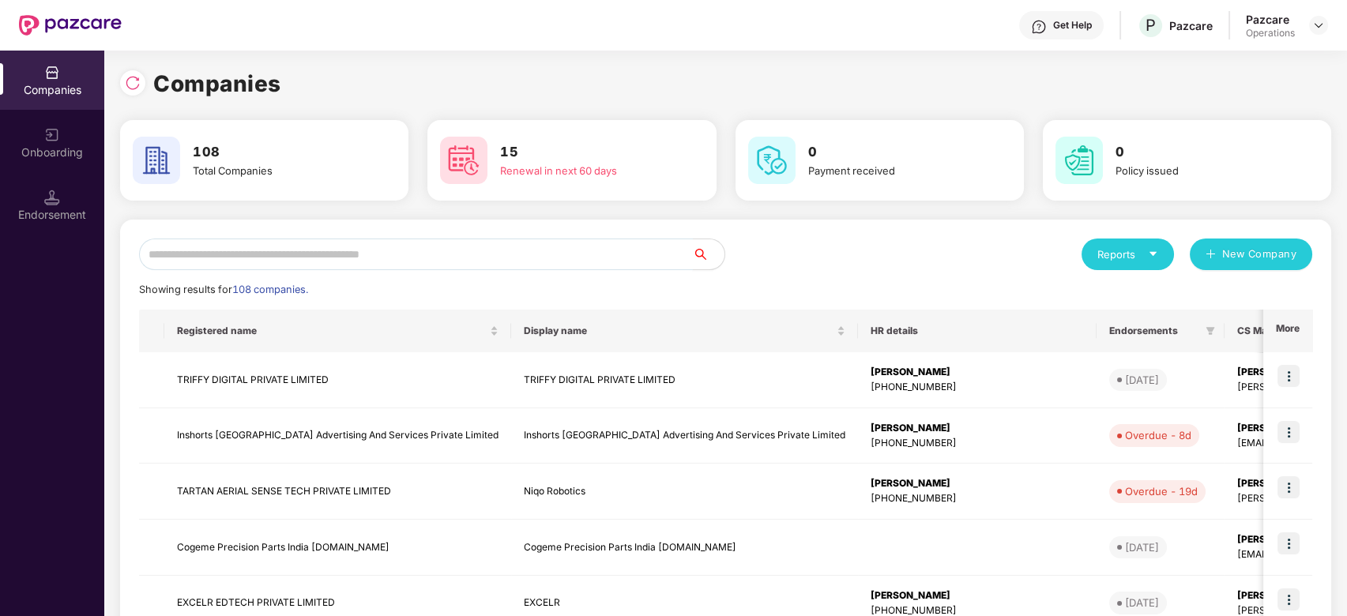
click at [615, 269] on input "text" at bounding box center [416, 255] width 554 height 32
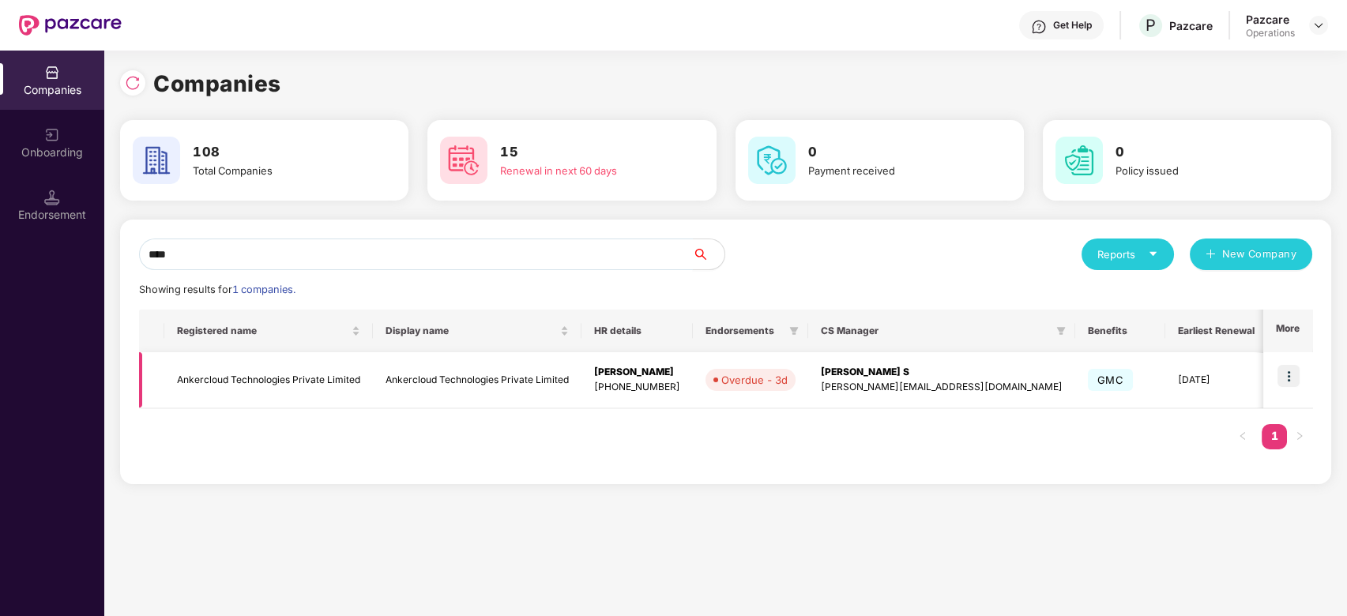
type input "****"
click at [1297, 379] on img at bounding box center [1288, 376] width 22 height 22
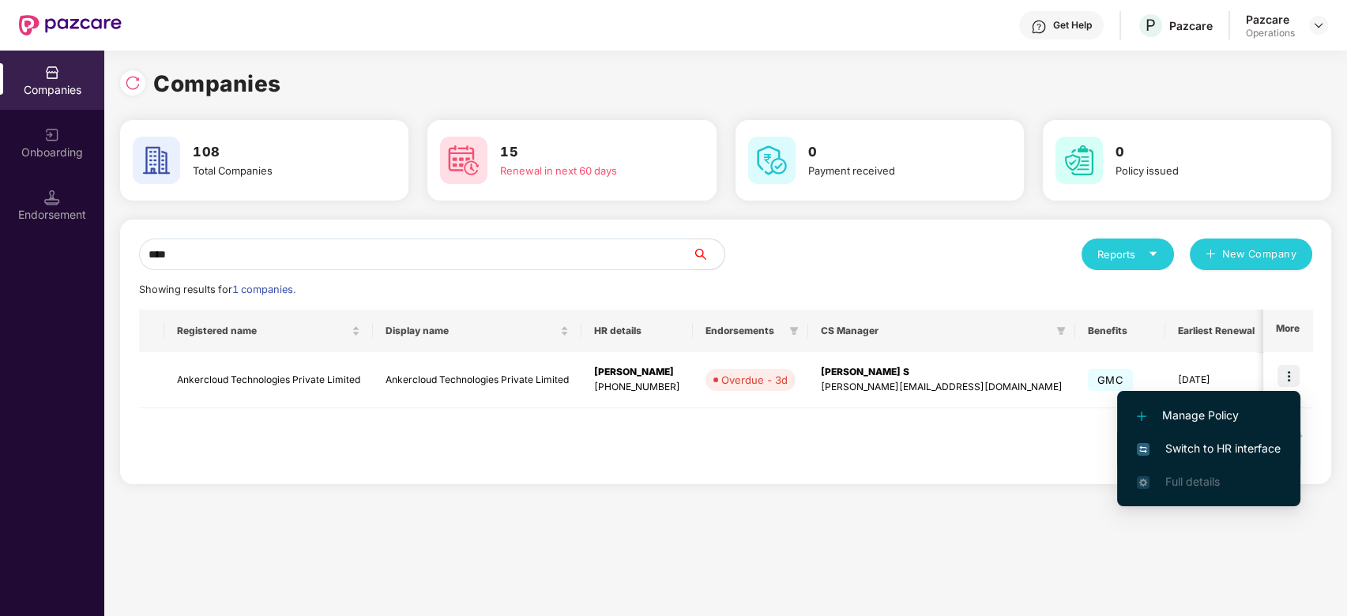
click at [1216, 449] on span "Switch to HR interface" at bounding box center [1209, 448] width 144 height 17
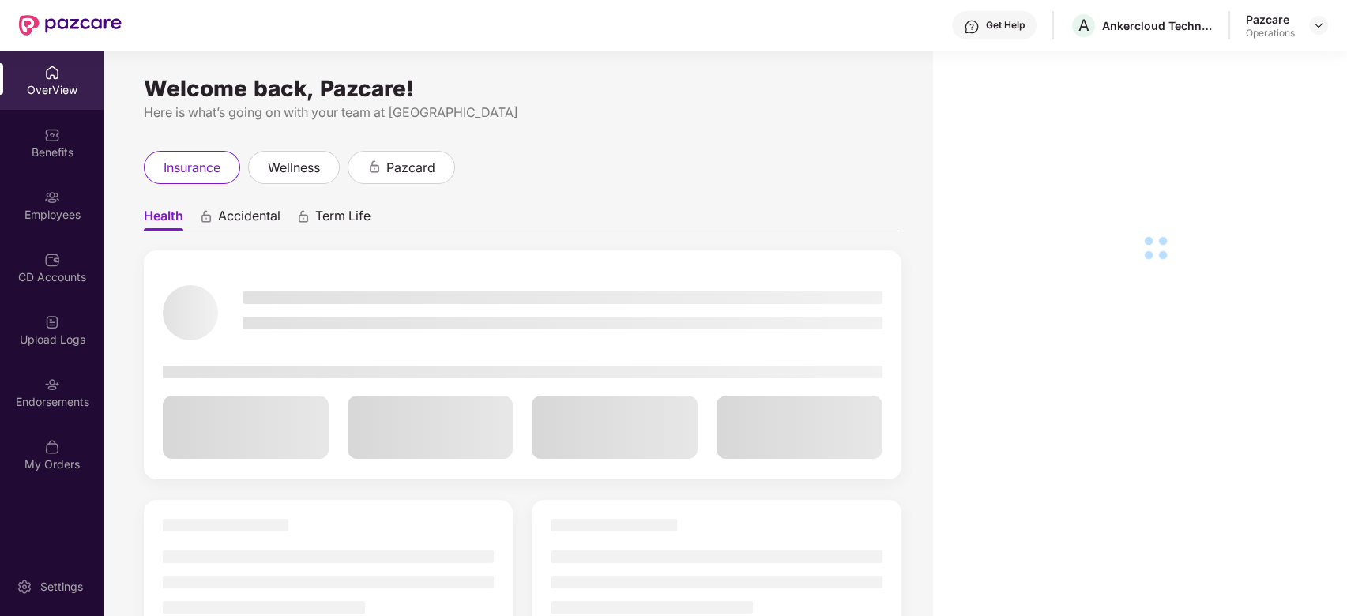
scroll to position [51, 0]
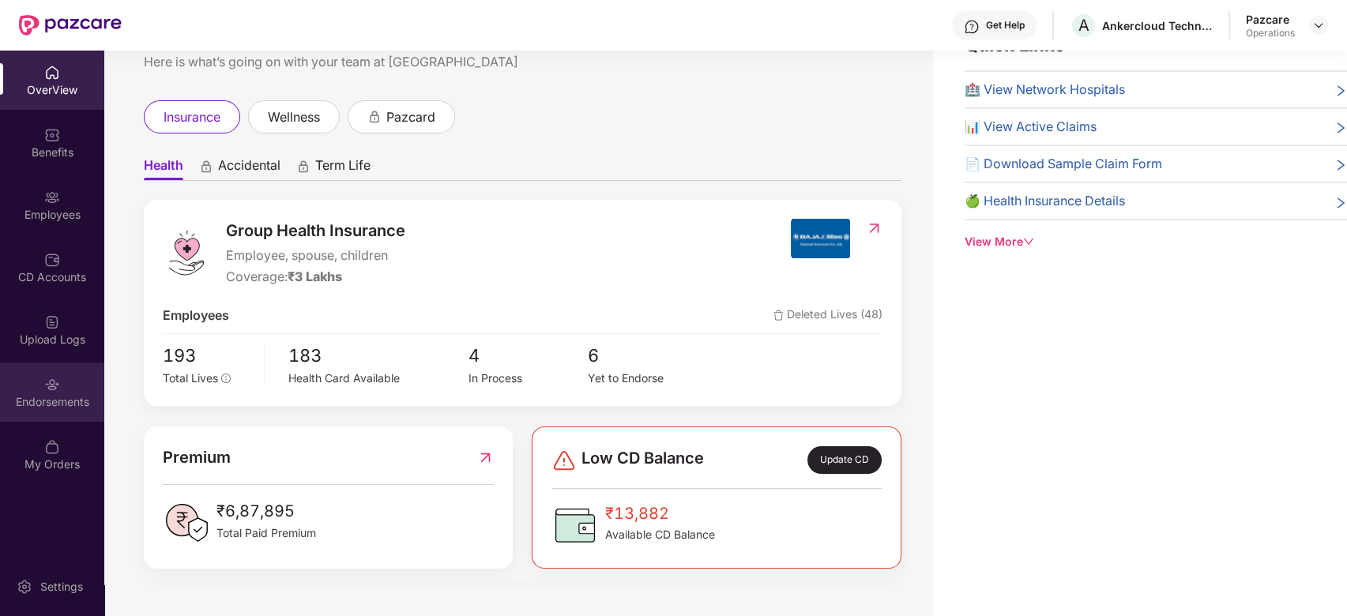
click at [46, 385] on img at bounding box center [52, 385] width 16 height 16
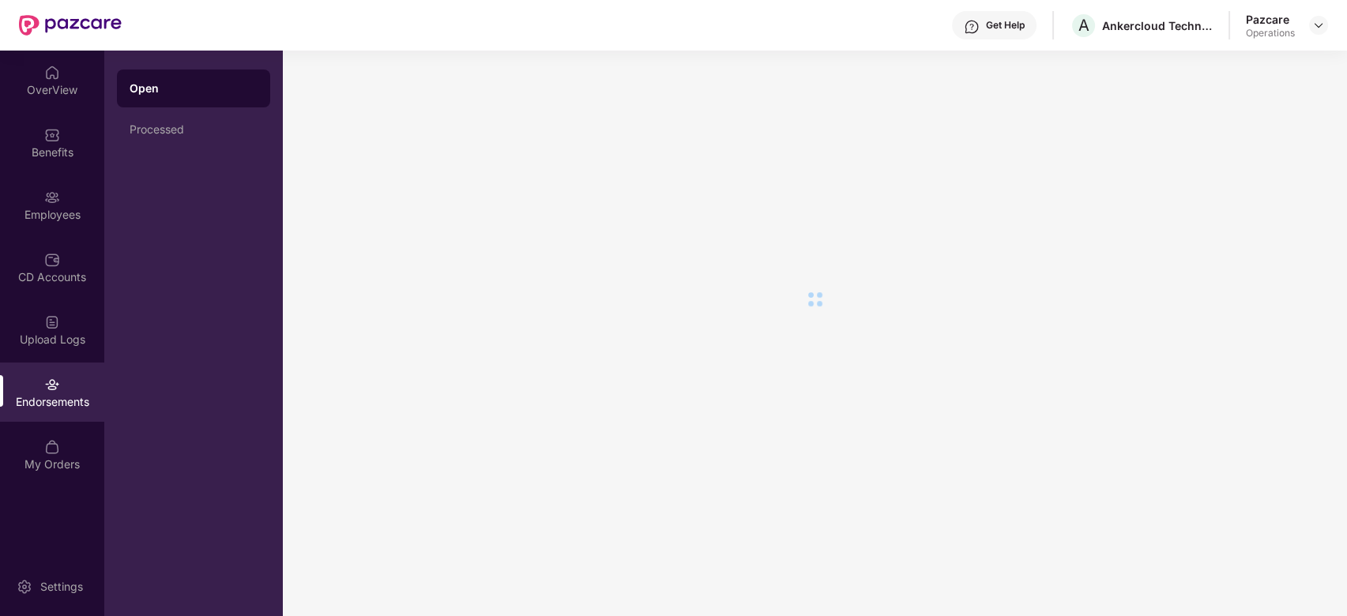
scroll to position [0, 0]
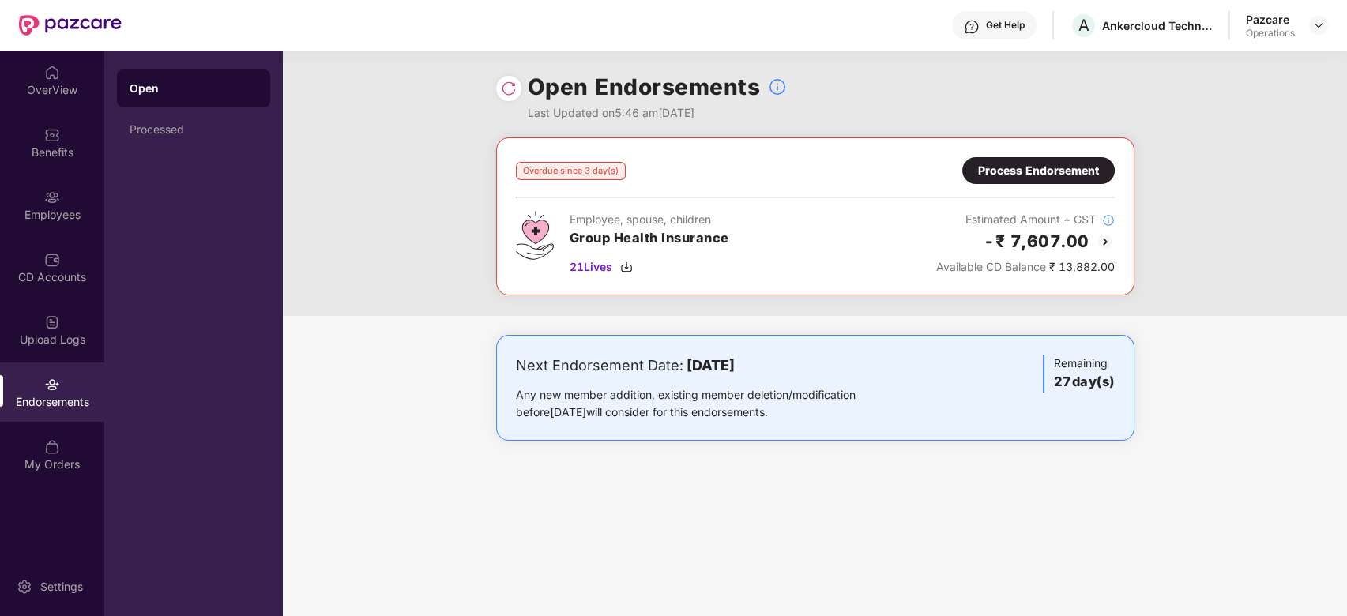
click at [993, 170] on div "Process Endorsement" at bounding box center [1038, 170] width 121 height 17
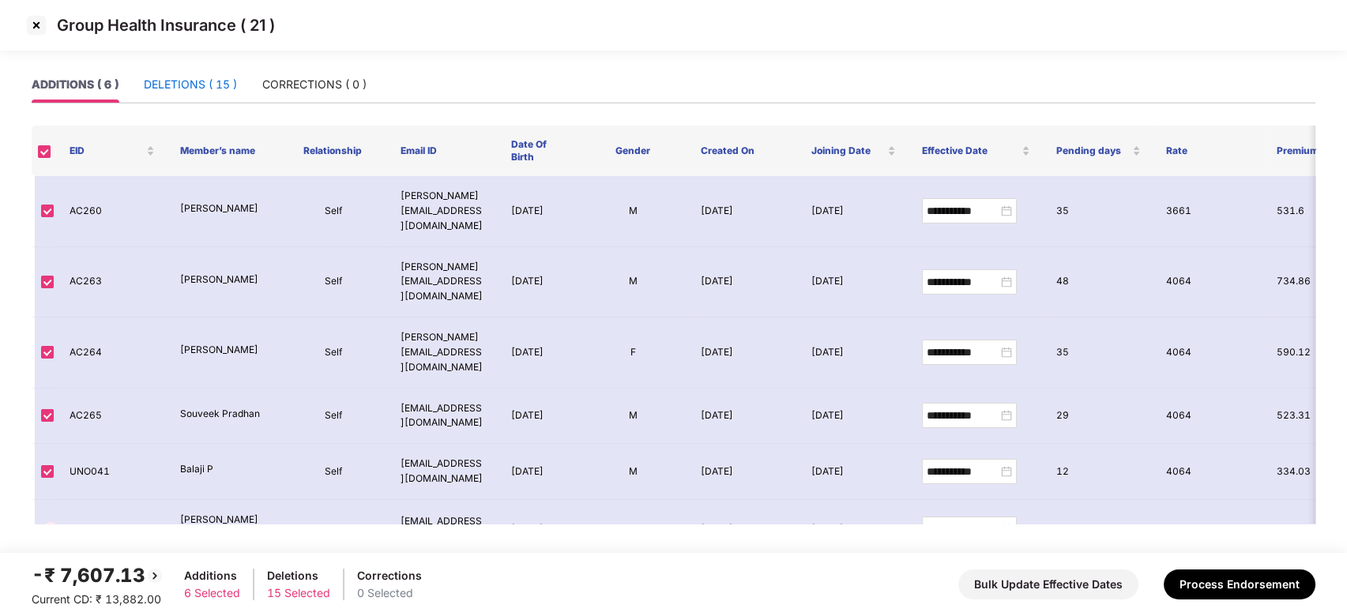
click at [163, 89] on div "DELETIONS ( 15 )" at bounding box center [190, 84] width 93 height 17
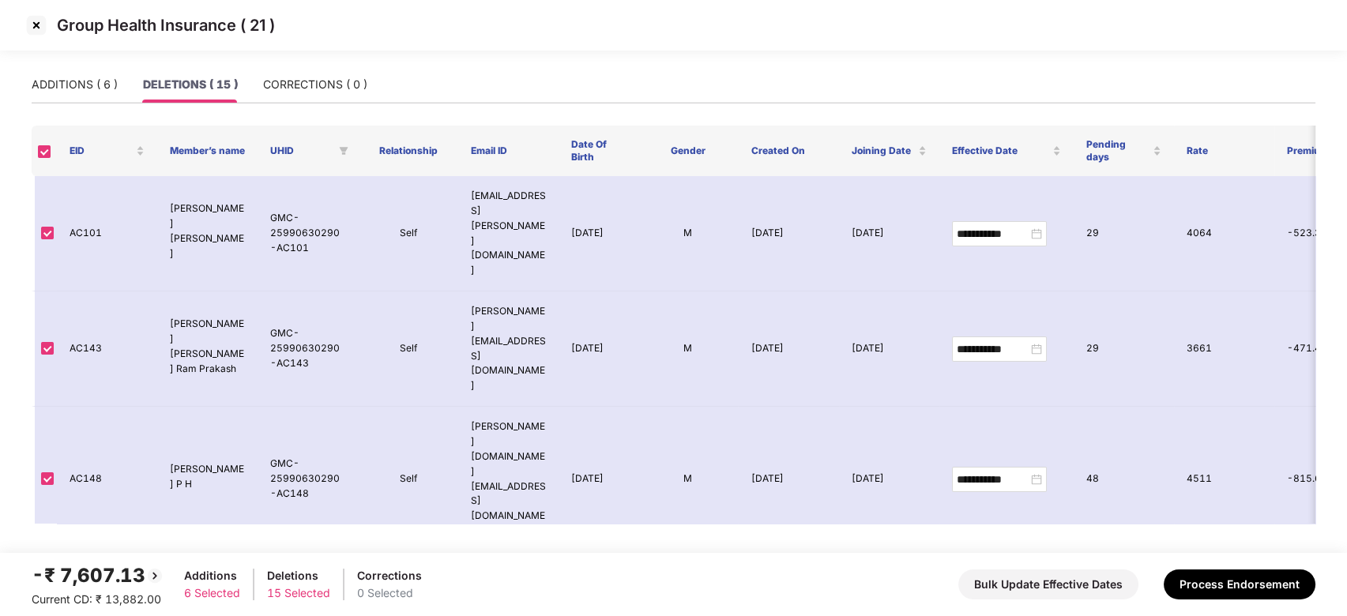
click at [39, 29] on img at bounding box center [36, 25] width 25 height 25
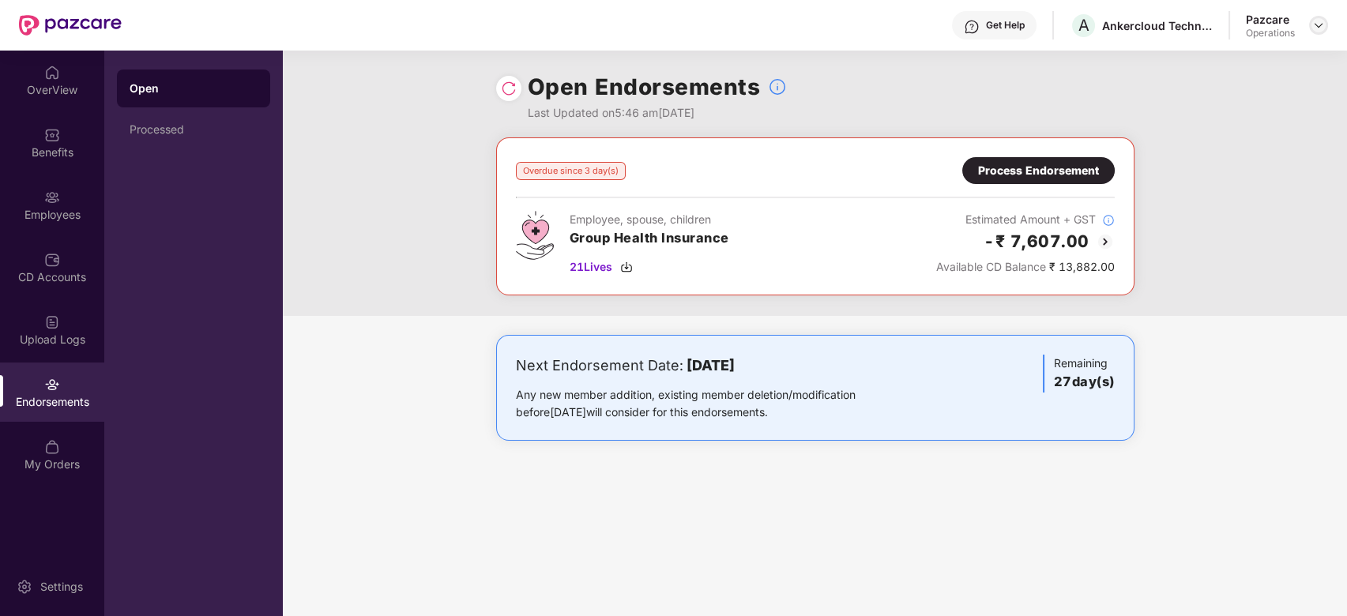
click at [1314, 17] on div at bounding box center [1318, 25] width 19 height 19
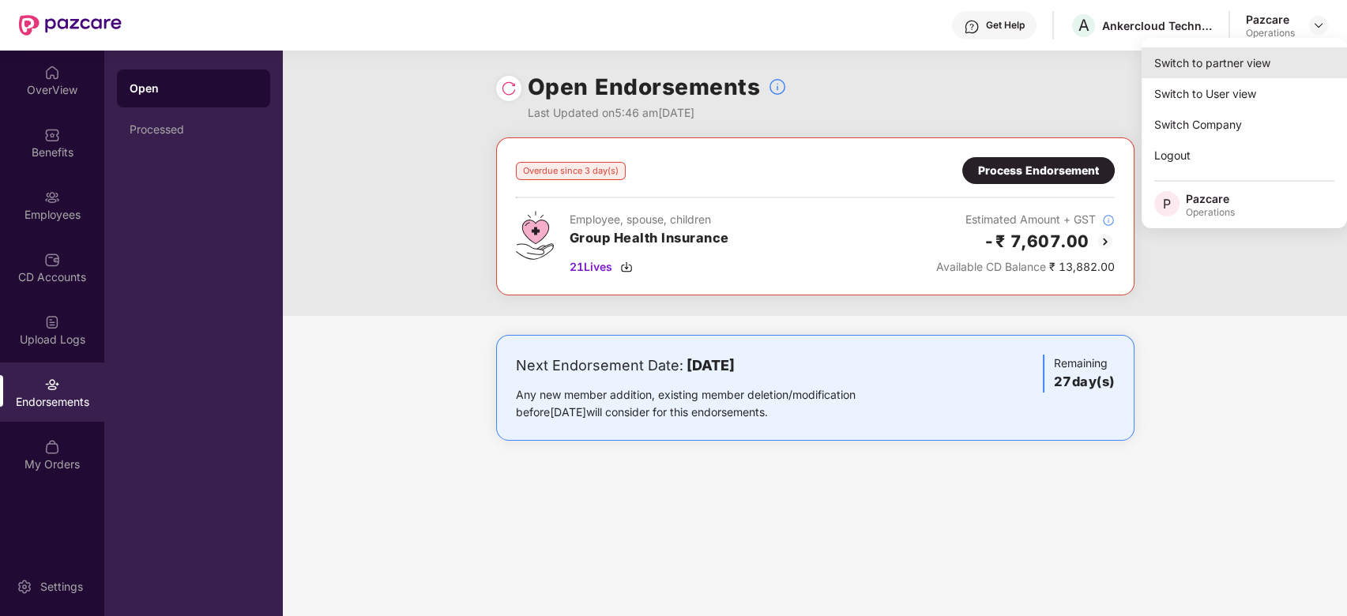
click at [1222, 73] on div "Switch to partner view" at bounding box center [1243, 62] width 205 height 31
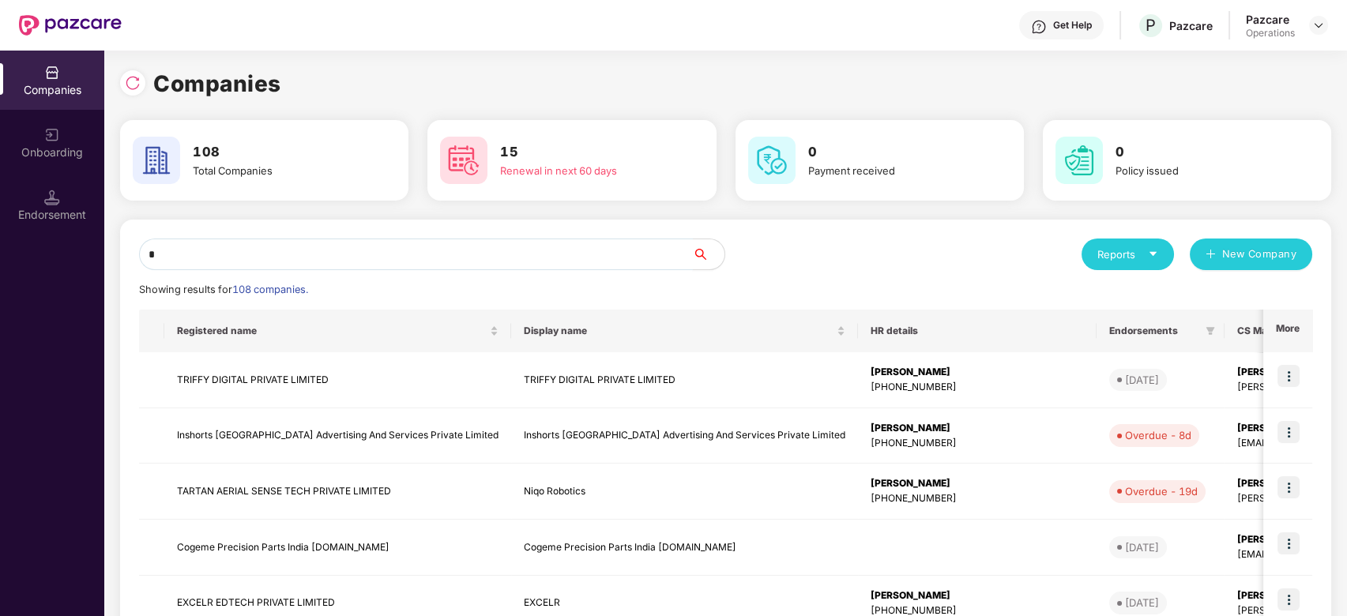
click at [558, 265] on input "*" at bounding box center [416, 255] width 554 height 32
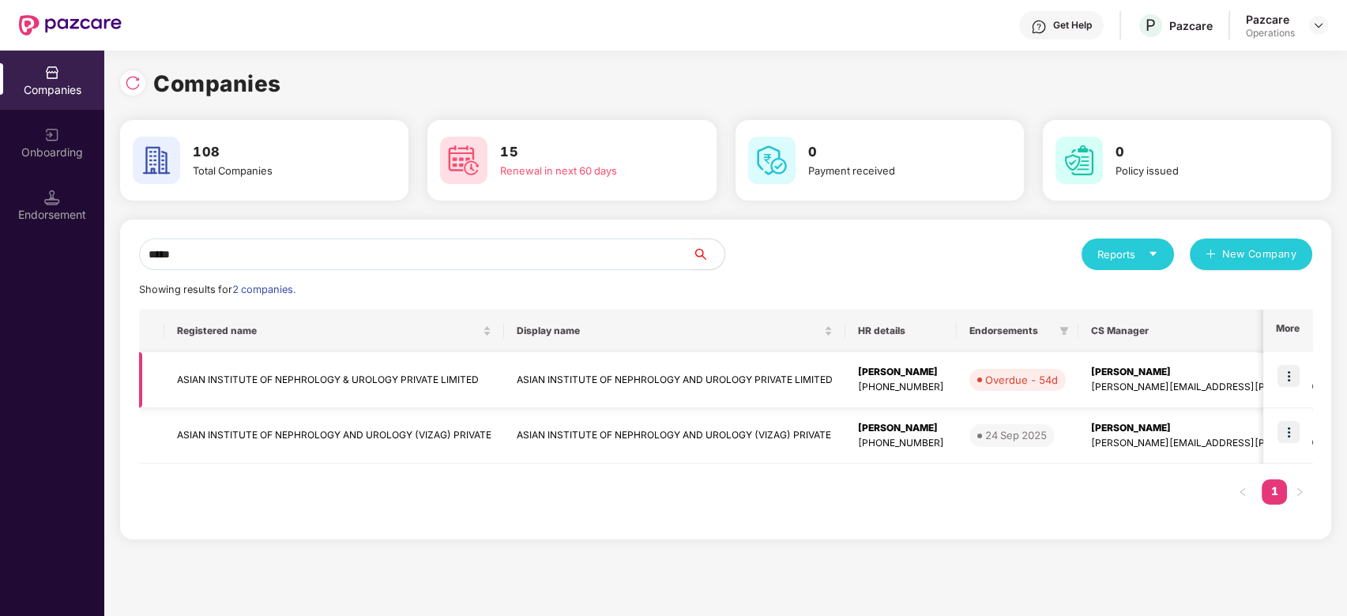
type input "*****"
click at [1287, 374] on img at bounding box center [1288, 376] width 22 height 22
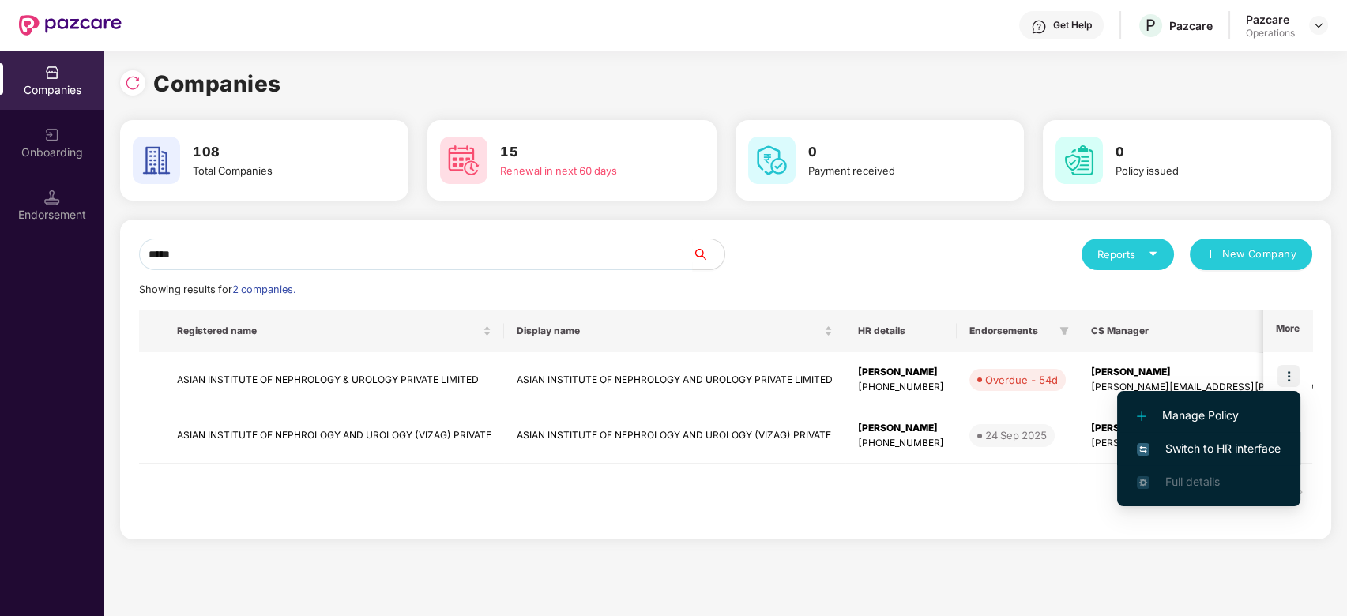
click at [1205, 449] on span "Switch to HR interface" at bounding box center [1209, 448] width 144 height 17
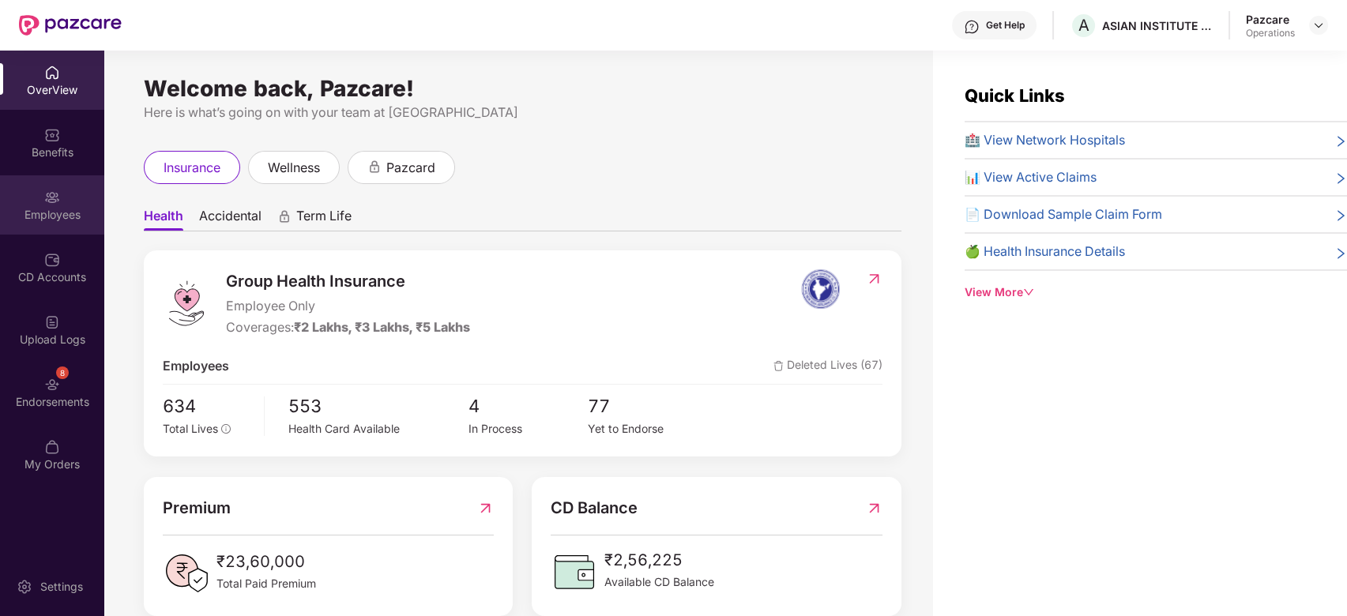
click at [47, 182] on div "Employees" at bounding box center [52, 204] width 104 height 59
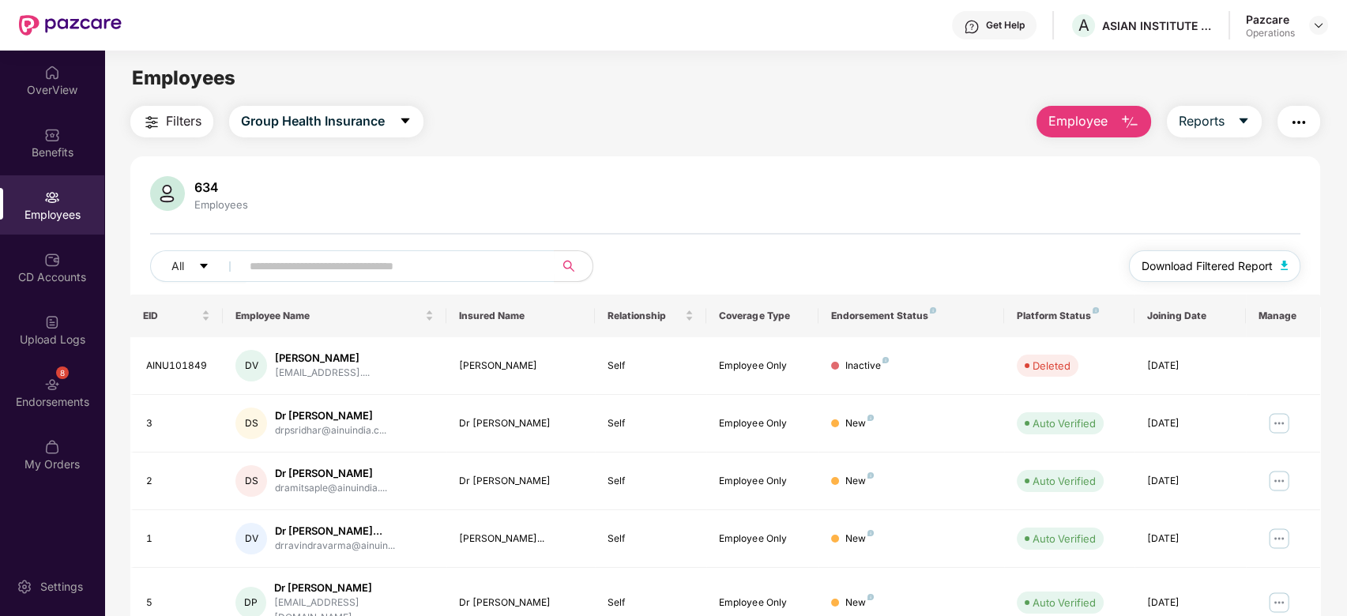
click at [1193, 268] on span "Download Filtered Report" at bounding box center [1206, 265] width 131 height 17
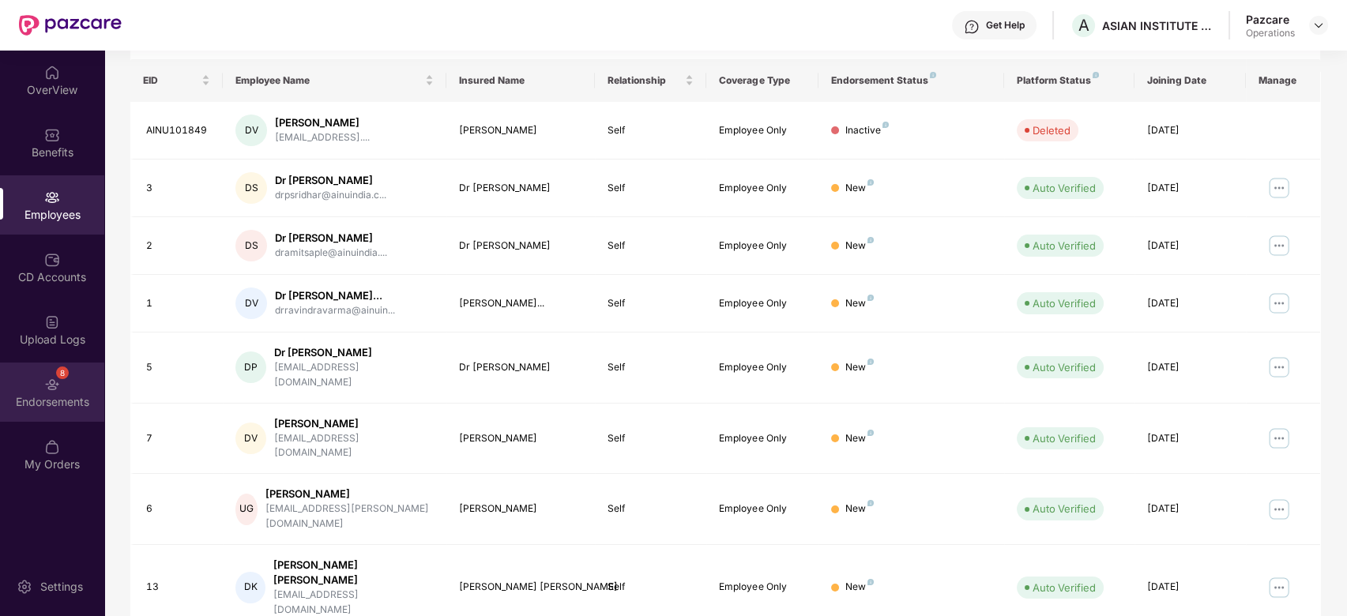
click at [27, 393] on div "8 Endorsements" at bounding box center [52, 392] width 104 height 59
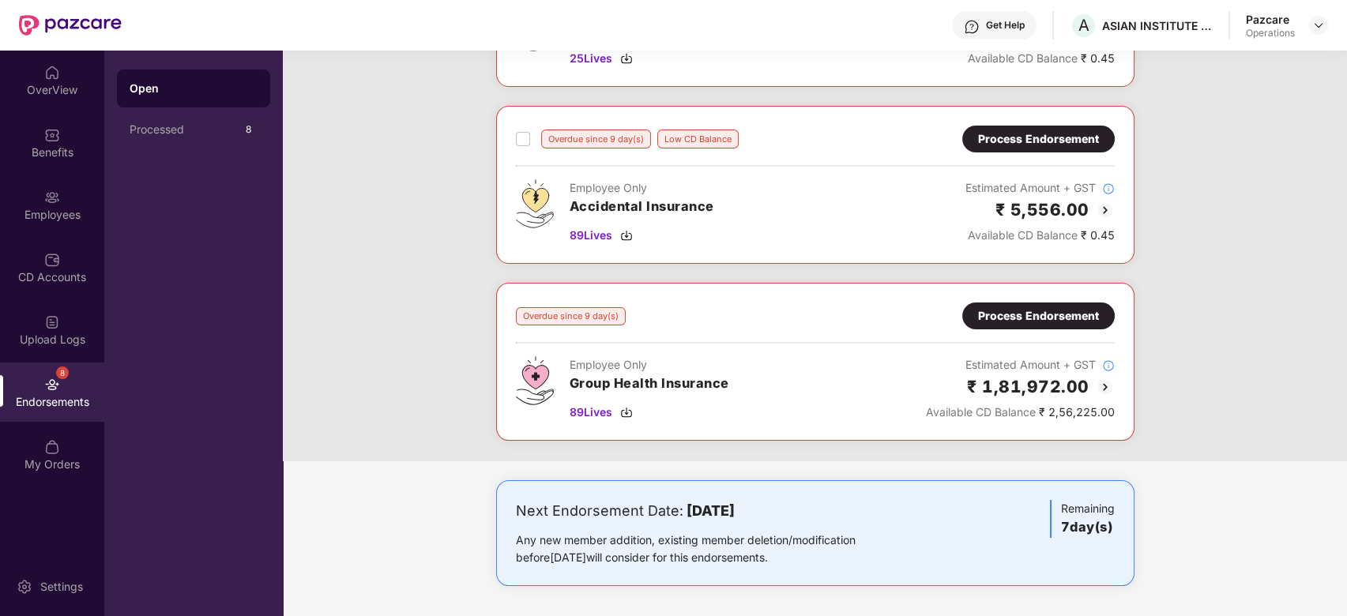
scroll to position [0, 0]
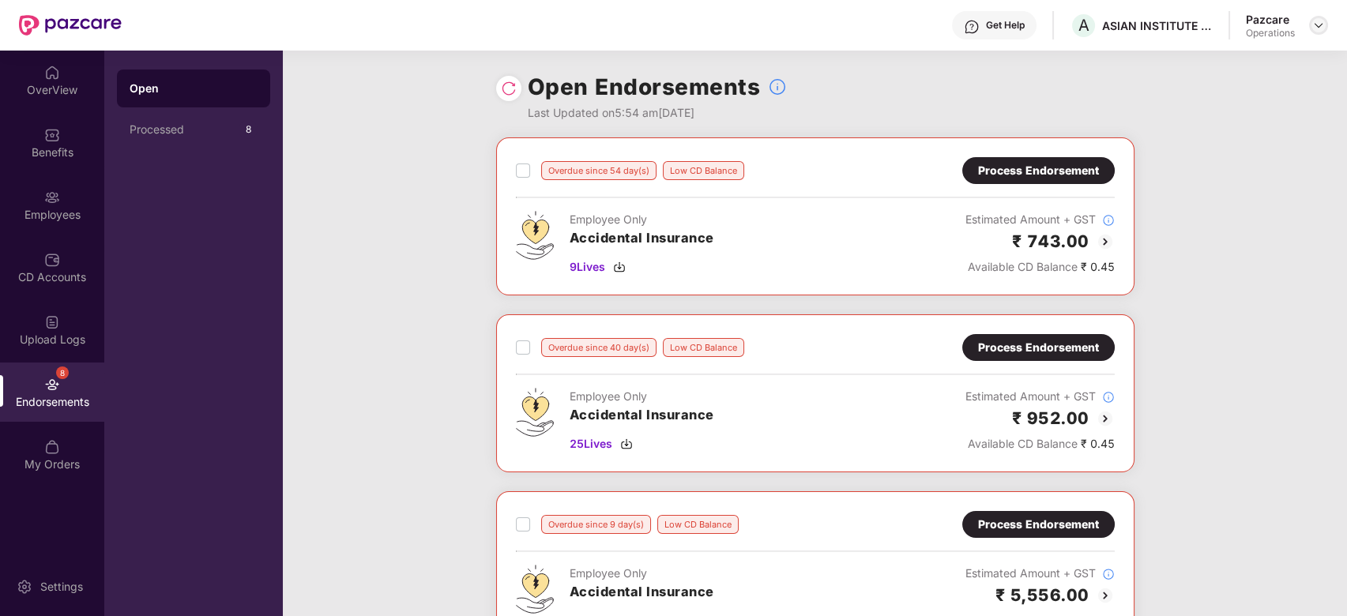
click at [1319, 28] on img at bounding box center [1318, 25] width 13 height 13
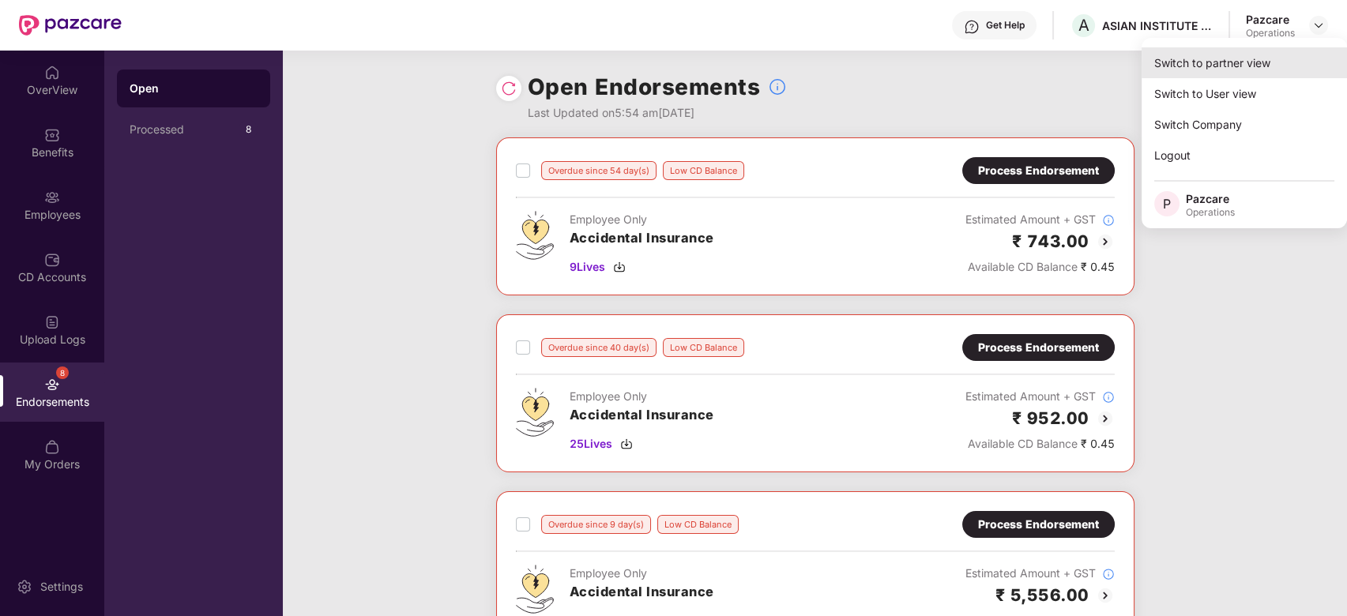
click at [1235, 72] on div "Switch to partner view" at bounding box center [1243, 62] width 205 height 31
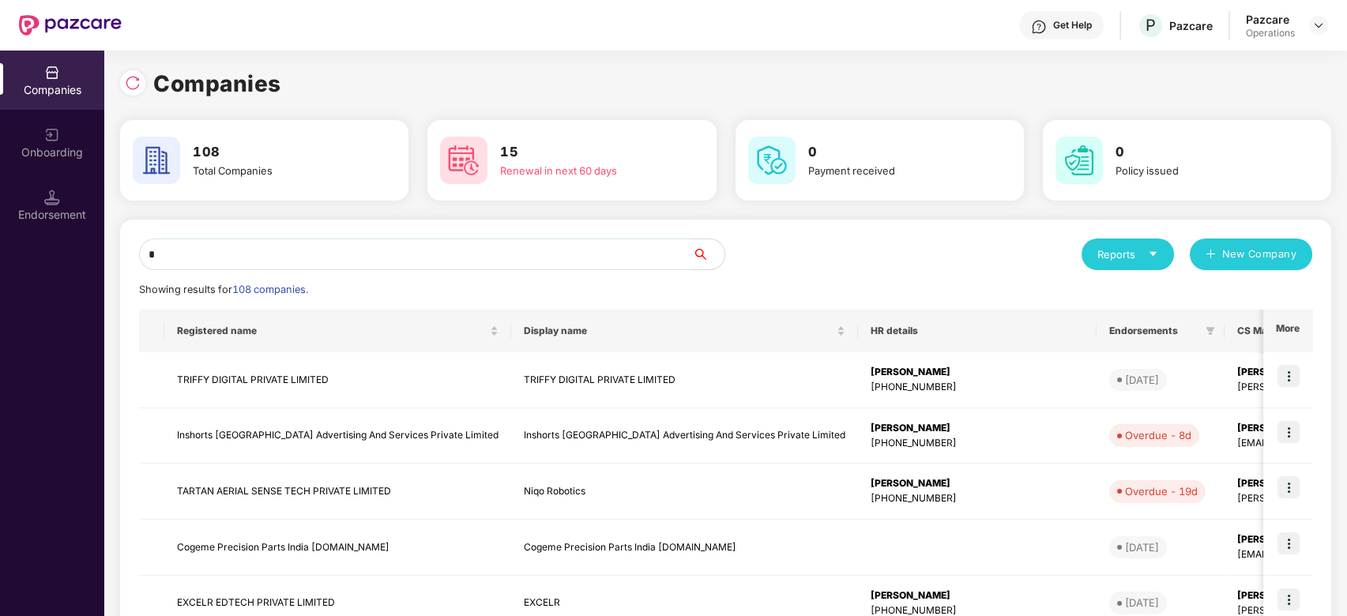
click at [502, 265] on input "*" at bounding box center [416, 255] width 554 height 32
type input "*"
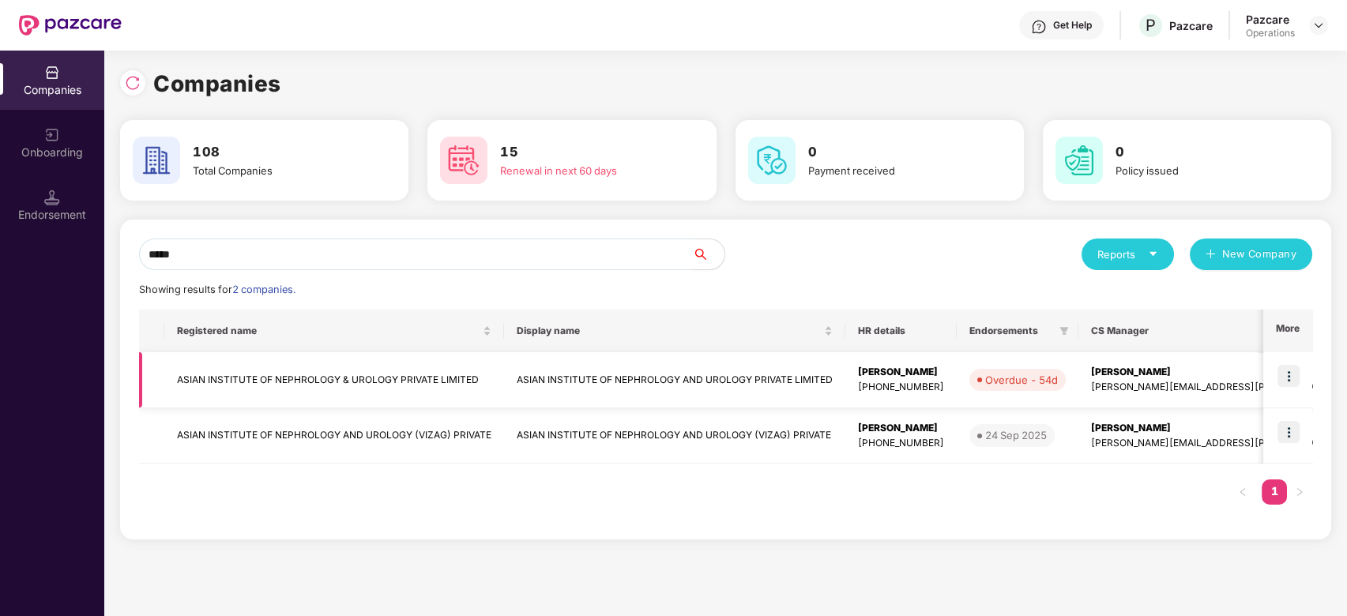
type input "*****"
click at [1299, 377] on img at bounding box center [1288, 376] width 22 height 22
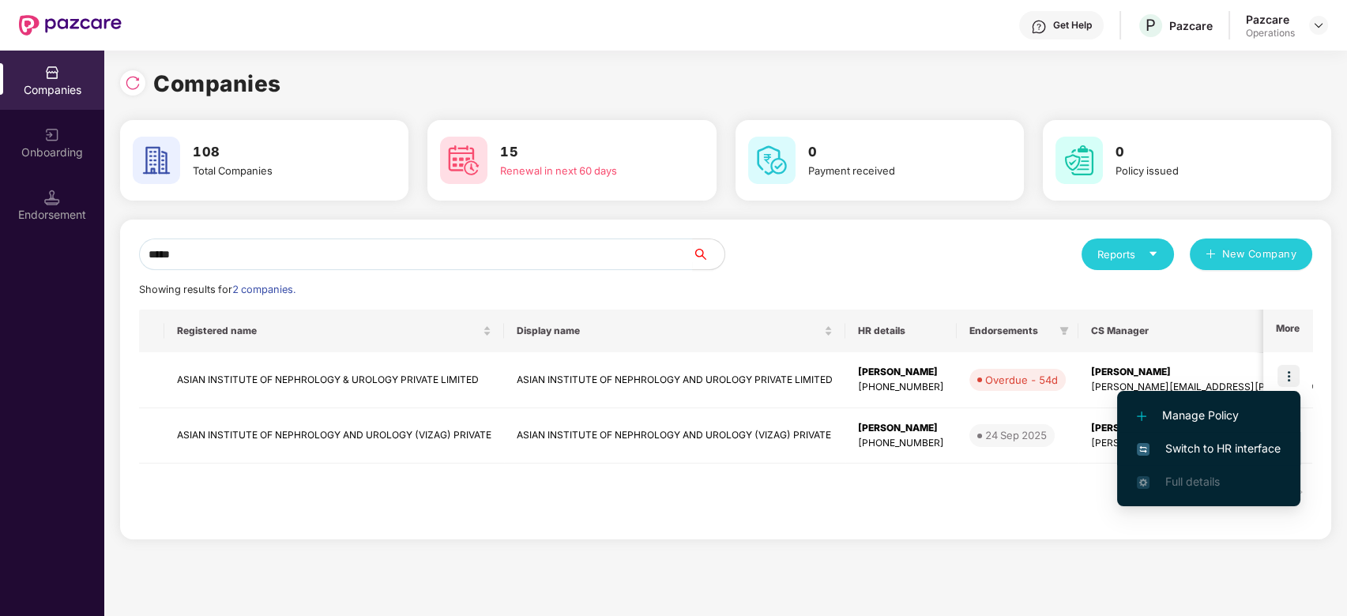
click at [1229, 440] on span "Switch to HR interface" at bounding box center [1209, 448] width 144 height 17
